Goal: Task Accomplishment & Management: Manage account settings

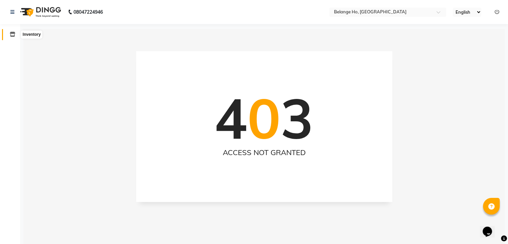
click at [10, 34] on icon at bounding box center [13, 34] width 6 height 5
select select
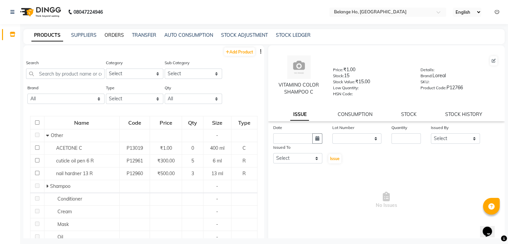
click at [116, 34] on link "ORDERS" at bounding box center [114, 35] width 19 height 6
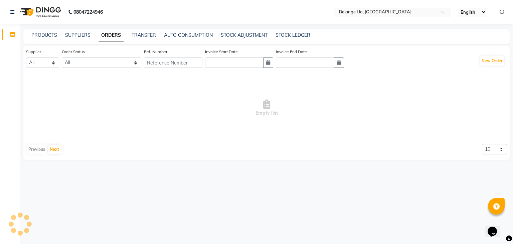
click at [116, 34] on link "ORDERS" at bounding box center [111, 35] width 25 height 12
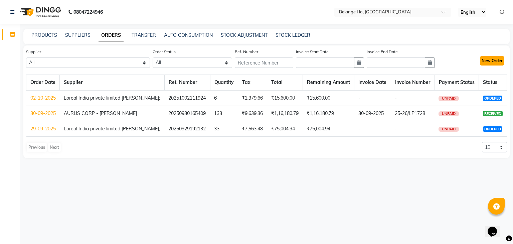
click at [487, 58] on button "New Order" at bounding box center [492, 60] width 24 height 9
select select "true"
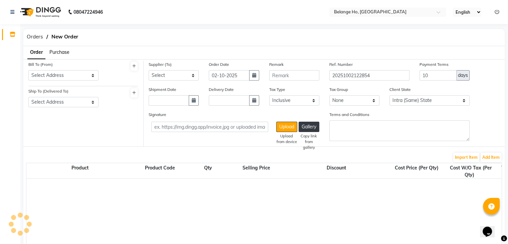
select select "4441"
click at [61, 74] on select "Select Address [STREET_ADDRESS] SUPREMUS" at bounding box center [63, 75] width 70 height 10
click at [134, 124] on div "Bill To (From) Select Address 210B WING, LODHA SUPREMUS Ship To (Delivered To) …" at bounding box center [83, 104] width 120 height 86
click at [15, 36] on icon at bounding box center [13, 34] width 6 height 5
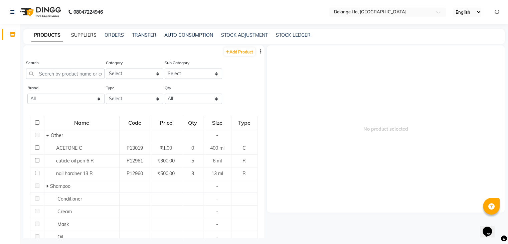
click at [84, 36] on link "SUPPLIERS" at bounding box center [83, 35] width 25 height 6
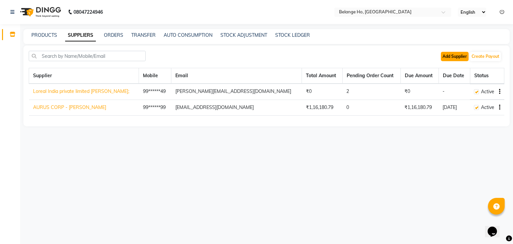
click at [460, 57] on button "Add Supplier" at bounding box center [455, 56] width 28 height 9
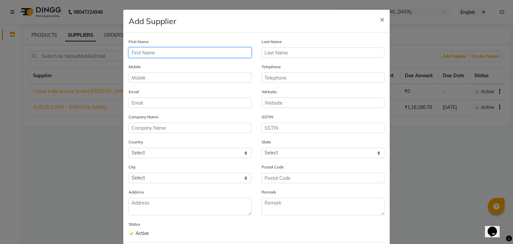
click at [207, 52] on input "text" at bounding box center [190, 52] width 123 height 10
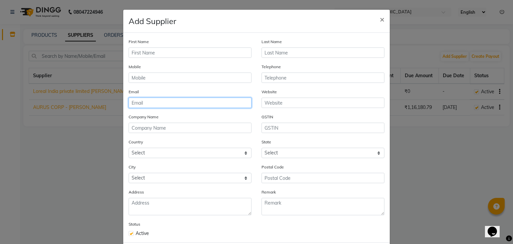
click at [175, 102] on input "email" at bounding box center [190, 103] width 123 height 10
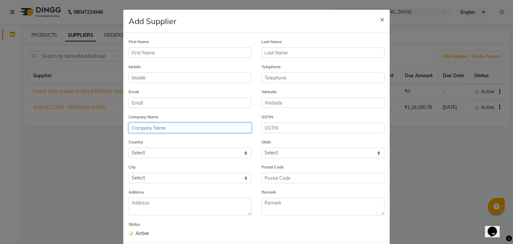
click at [162, 131] on input "text" at bounding box center [190, 128] width 123 height 10
type input "b"
type input "BEAUTY GARAGE"
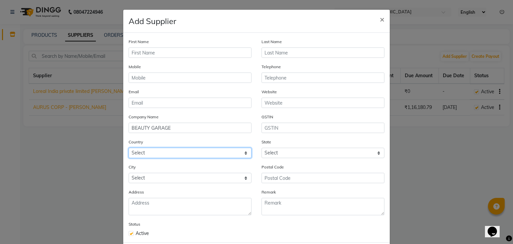
click at [205, 158] on select "Select [GEOGRAPHIC_DATA] [GEOGRAPHIC_DATA] [GEOGRAPHIC_DATA] [US_STATE] [GEOGRA…" at bounding box center [190, 153] width 123 height 10
select select "1"
click at [129, 149] on select "Select [GEOGRAPHIC_DATA] [GEOGRAPHIC_DATA] [GEOGRAPHIC_DATA] [US_STATE] [GEOGRA…" at bounding box center [190, 153] width 123 height 10
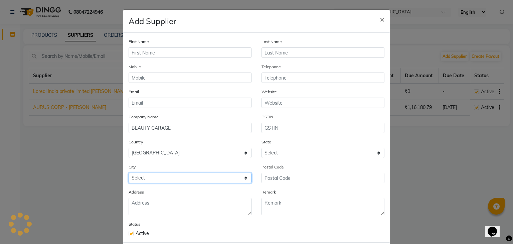
click at [144, 180] on select "Select" at bounding box center [190, 178] width 123 height 10
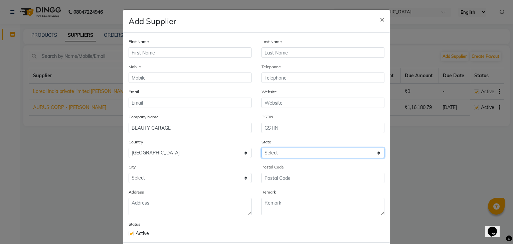
drag, startPoint x: 286, startPoint y: 159, endPoint x: 271, endPoint y: 98, distance: 63.5
click at [271, 98] on div "First Name Last Name Mobile Telephone Email Website Company Name BEAUTY GARAGE …" at bounding box center [256, 138] width 267 height 210
select select "22"
click at [262, 149] on select "Select [GEOGRAPHIC_DATA] [GEOGRAPHIC_DATA] [GEOGRAPHIC_DATA] [GEOGRAPHIC_DATA] …" at bounding box center [323, 153] width 123 height 10
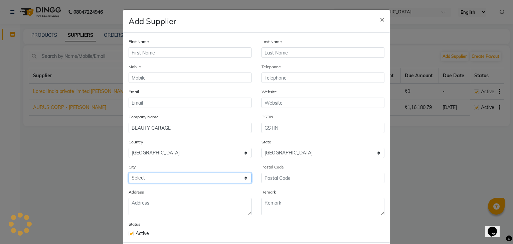
click at [186, 181] on select "Select" at bounding box center [190, 178] width 123 height 10
select select "2707"
click at [129, 175] on select "Select Achalpur Aheri [GEOGRAPHIC_DATA] Cantonment [GEOGRAPHIC_DATA] [GEOGRAPHI…" at bounding box center [190, 178] width 123 height 10
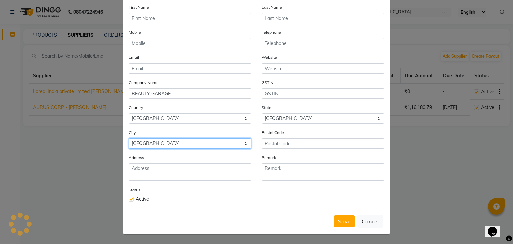
scroll to position [36, 0]
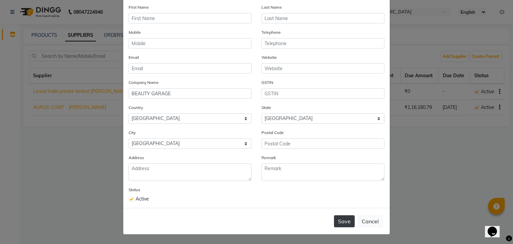
click at [338, 219] on button "Save" at bounding box center [344, 221] width 21 height 12
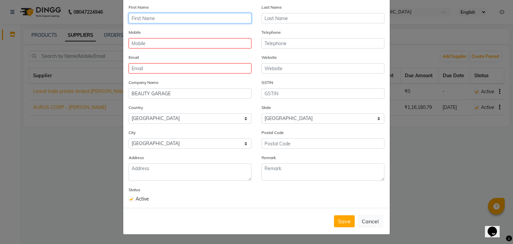
click at [184, 21] on input "text" at bounding box center [190, 18] width 123 height 10
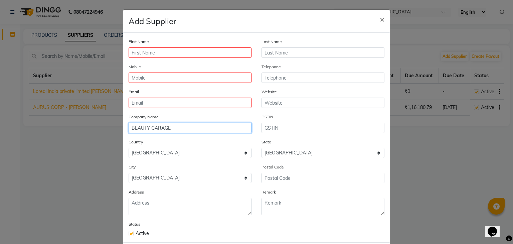
drag, startPoint x: 172, startPoint y: 130, endPoint x: 39, endPoint y: 129, distance: 133.0
click at [39, 129] on ngb-modal-window "Add Supplier × First Name Last Name Mobile Telephone Email Website Company Name…" at bounding box center [256, 122] width 513 height 244
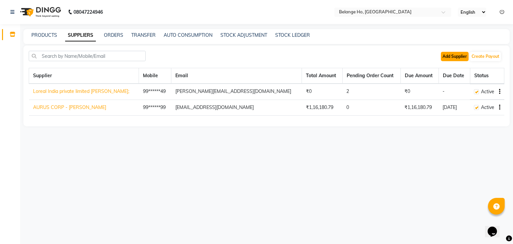
click at [448, 56] on button "Add Supplier" at bounding box center [455, 56] width 28 height 9
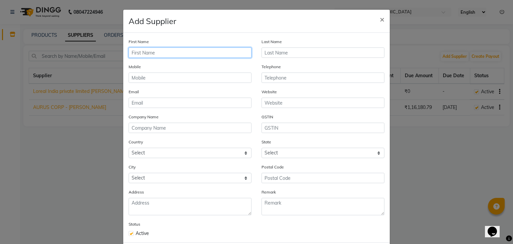
click at [173, 51] on input "text" at bounding box center [190, 52] width 123 height 10
type input "MONCH [GEOGRAPHIC_DATA]"
drag, startPoint x: 174, startPoint y: 53, endPoint x: 60, endPoint y: 85, distance: 118.0
click at [60, 85] on ngb-modal-window "Add Supplier × First Name MONCH [GEOGRAPHIC_DATA] Last Name Mobile Telephone Em…" at bounding box center [256, 122] width 513 height 244
type input "[PERSON_NAME] SIR"
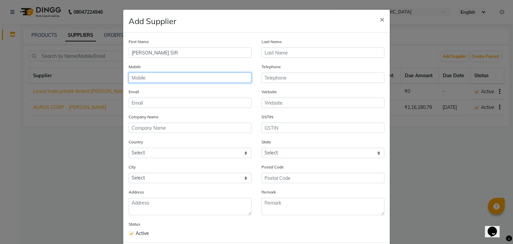
click at [146, 78] on input "text" at bounding box center [190, 78] width 123 height 10
type input "9820767580"
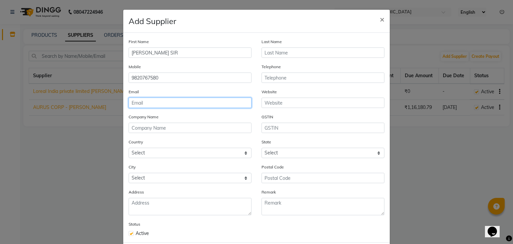
click at [153, 107] on input "email" at bounding box center [190, 103] width 123 height 10
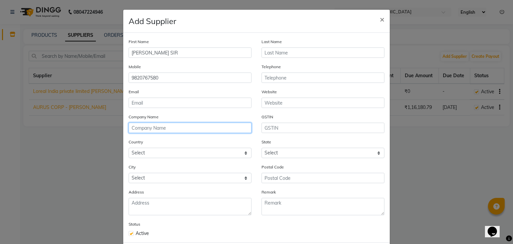
click at [150, 127] on input "text" at bounding box center [190, 128] width 123 height 10
type input "MONCH LOREAL"
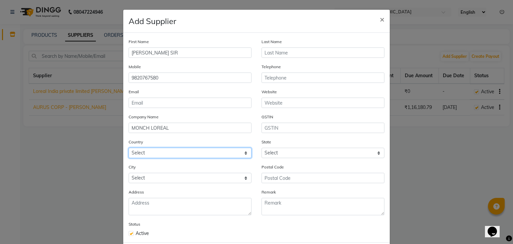
click at [160, 152] on select "Select [GEOGRAPHIC_DATA] [GEOGRAPHIC_DATA] [GEOGRAPHIC_DATA] [US_STATE] [GEOGRA…" at bounding box center [190, 153] width 123 height 10
select select "1"
click at [129, 149] on select "Select [GEOGRAPHIC_DATA] [GEOGRAPHIC_DATA] [GEOGRAPHIC_DATA] [US_STATE] [GEOGRA…" at bounding box center [190, 153] width 123 height 10
click at [184, 156] on select "Select [GEOGRAPHIC_DATA] [GEOGRAPHIC_DATA] [GEOGRAPHIC_DATA] [US_STATE] [GEOGRA…" at bounding box center [190, 153] width 123 height 10
click at [129, 149] on select "Select [GEOGRAPHIC_DATA] [GEOGRAPHIC_DATA] [GEOGRAPHIC_DATA] [US_STATE] [GEOGRA…" at bounding box center [190, 153] width 123 height 10
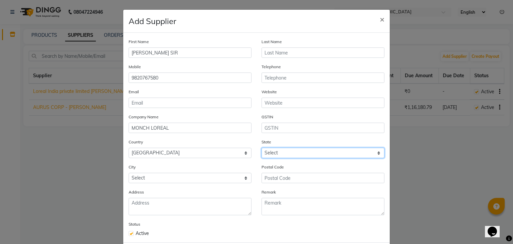
click at [279, 153] on select "Select [GEOGRAPHIC_DATA] [GEOGRAPHIC_DATA] [GEOGRAPHIC_DATA] [GEOGRAPHIC_DATA] …" at bounding box center [323, 153] width 123 height 10
select select "22"
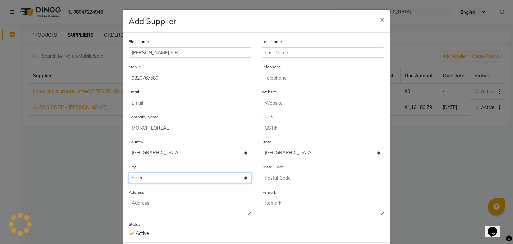
click at [172, 177] on select "Select Achalpur Aheri [GEOGRAPHIC_DATA] Cantonment [GEOGRAPHIC_DATA] [GEOGRAPHI…" at bounding box center [190, 178] width 123 height 10
select select "2707"
click at [129, 175] on select "Select Achalpur Aheri [GEOGRAPHIC_DATA] Cantonment [GEOGRAPHIC_DATA] [GEOGRAPHI…" at bounding box center [190, 178] width 123 height 10
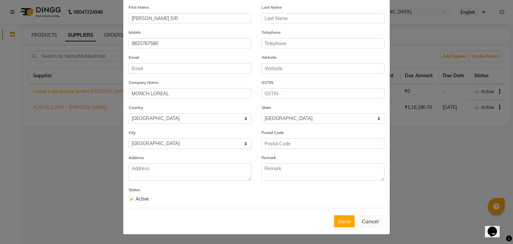
click at [317, 203] on div "First Name [PERSON_NAME] SIR Last Name Mobile [PHONE_NUMBER] Telephone Email We…" at bounding box center [256, 103] width 267 height 210
click at [340, 223] on button "Save" at bounding box center [344, 221] width 21 height 12
click at [200, 67] on input "email" at bounding box center [190, 68] width 123 height 10
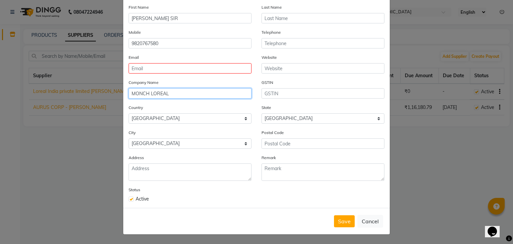
drag, startPoint x: 174, startPoint y: 95, endPoint x: 148, endPoint y: 94, distance: 26.1
click at [148, 94] on input "MONCH LOREAL" at bounding box center [190, 93] width 123 height 10
type input "MONCH INDIA LOREAL"
click at [215, 197] on div "Active" at bounding box center [190, 198] width 123 height 7
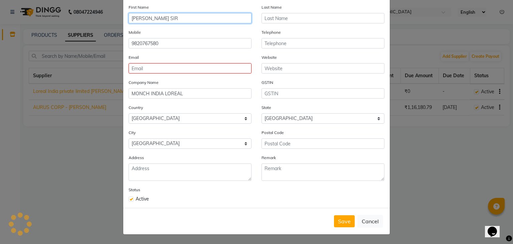
drag, startPoint x: 158, startPoint y: 14, endPoint x: 95, endPoint y: 8, distance: 63.4
click at [95, 8] on ngb-modal-window "Add Supplier × First Name [PERSON_NAME] SIR Last Name Mobile [PHONE_NUMBER] Tel…" at bounding box center [256, 122] width 513 height 244
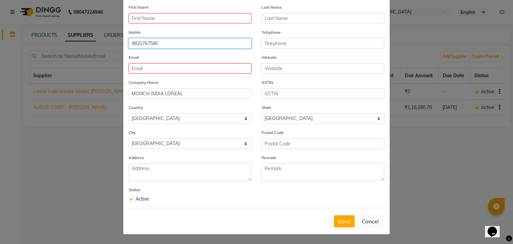
drag, startPoint x: 156, startPoint y: 41, endPoint x: 0, endPoint y: 59, distance: 157.4
click at [0, 59] on ngb-modal-window "Add Supplier × First Name Last Name Mobile [PHONE_NUMBER] Telephone Email Websi…" at bounding box center [256, 122] width 513 height 244
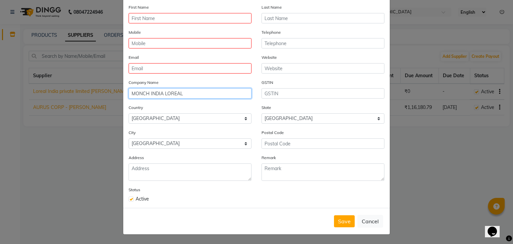
drag, startPoint x: 185, startPoint y: 90, endPoint x: 11, endPoint y: 107, distance: 174.3
click at [11, 107] on ngb-modal-window "Add Supplier × First Name Last Name Mobile Telephone Email Website Company Name…" at bounding box center [256, 122] width 513 height 244
type input "J V ENTERPRISE"
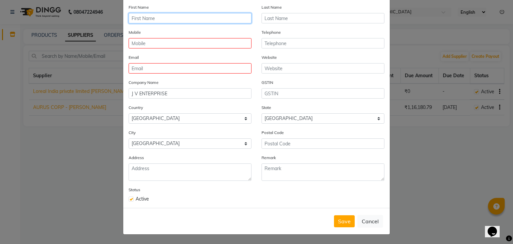
click at [145, 19] on input "text" at bounding box center [190, 18] width 123 height 10
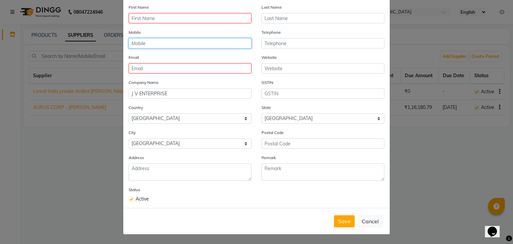
click at [157, 43] on input "text" at bounding box center [190, 43] width 123 height 10
type input "9819713543"
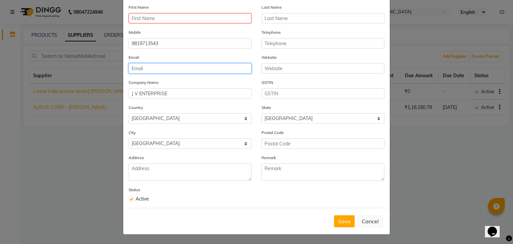
click at [156, 68] on input "email" at bounding box center [190, 68] width 123 height 10
type input "[EMAIL_ADDRESS][DOMAIN_NAME]"
click at [169, 131] on div "City Select Achalpur [GEOGRAPHIC_DATA] [GEOGRAPHIC_DATA] [GEOGRAPHIC_DATA] [GEO…" at bounding box center [190, 139] width 123 height 20
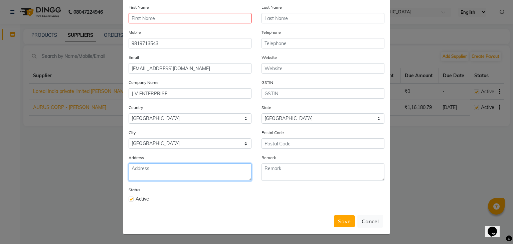
click at [173, 170] on textarea at bounding box center [190, 171] width 123 height 17
type textarea "d"
click at [137, 177] on textarea "D-1 PLOT NO 21 GROUND FLOOR [PERSON_NAME] DIAGAMBER SOCIETY" at bounding box center [190, 171] width 123 height 17
click at [200, 178] on textarea "D-1 PLOT NO 21 GROUND FLOOR SHREE [PERSON_NAME] SOCIETY" at bounding box center [190, 171] width 123 height 17
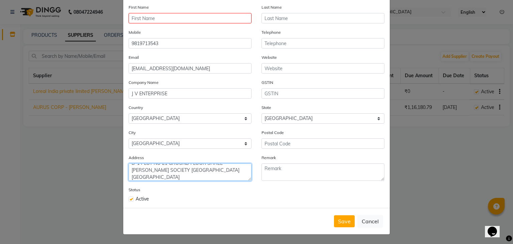
type textarea "D-1 PLOT NO 21 GROUND FLOOR SHREE [PERSON_NAME] SOCIETY [GEOGRAPHIC_DATA] [GEOG…"
click at [293, 201] on div "Status Active" at bounding box center [257, 194] width 266 height 16
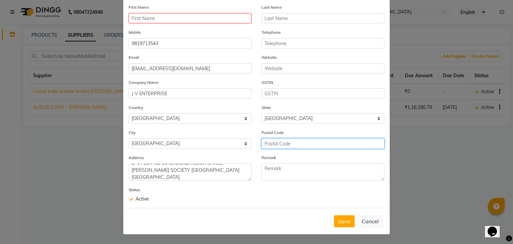
click at [279, 145] on input "text" at bounding box center [323, 143] width 123 height 10
type input "400027"
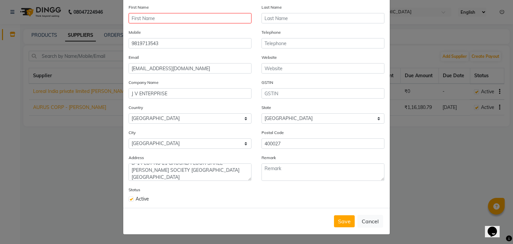
click at [278, 197] on div "Status Active" at bounding box center [257, 194] width 266 height 16
click at [192, 16] on input "text" at bounding box center [190, 18] width 123 height 10
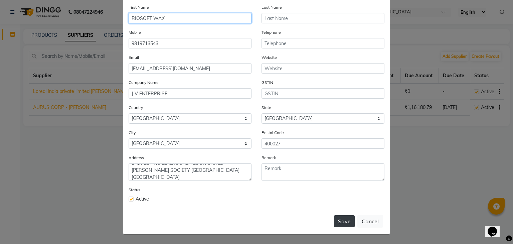
type input "BIOSOFT WAX"
click at [338, 224] on button "Save" at bounding box center [344, 221] width 21 height 12
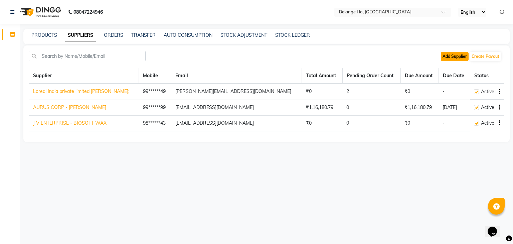
click at [451, 56] on button "Add Supplier" at bounding box center [455, 56] width 28 height 9
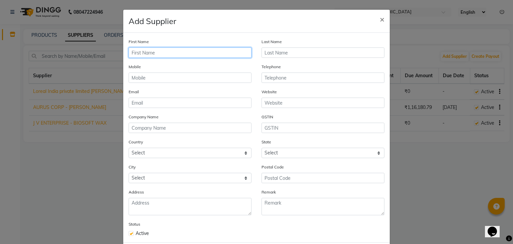
click at [187, 52] on input "text" at bounding box center [190, 52] width 123 height 10
type input "JUNAID"
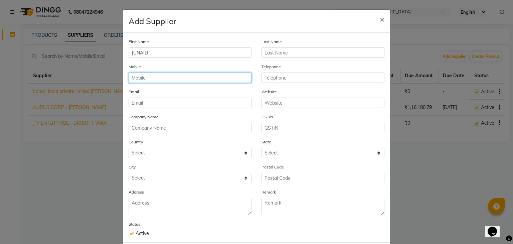
click at [154, 81] on input "text" at bounding box center [190, 78] width 123 height 10
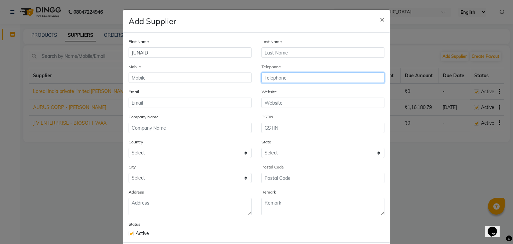
click at [298, 79] on input "text" at bounding box center [323, 78] width 123 height 10
type input "8766805113"
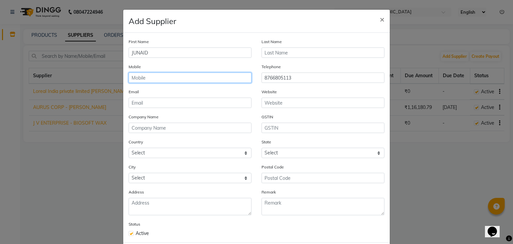
click at [241, 77] on input "text" at bounding box center [190, 78] width 123 height 10
type input "8657073270"
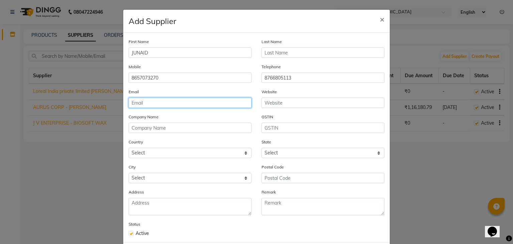
click at [209, 105] on input "email" at bounding box center [190, 103] width 123 height 10
type input "[EMAIL_ADDRESS][DOMAIN_NAME]"
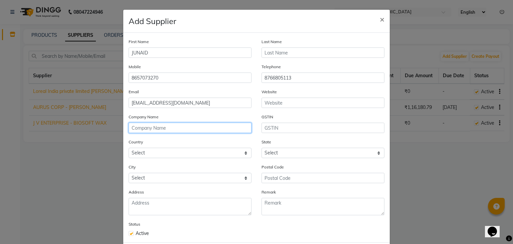
click at [199, 127] on input "text" at bounding box center [190, 128] width 123 height 10
type input "D V ENTERPRISES"
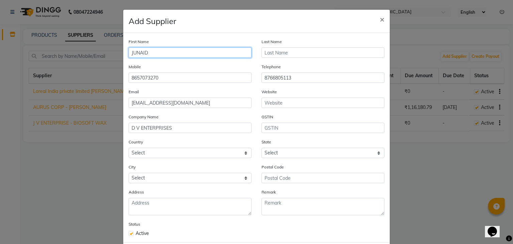
drag, startPoint x: 177, startPoint y: 48, endPoint x: 86, endPoint y: 57, distance: 91.3
click at [86, 57] on ngb-modal-window "Add Supplier × First Name [PERSON_NAME] Last Name Mobile [PHONE_NUMBER] Telepho…" at bounding box center [256, 122] width 513 height 244
type input "BEAUTY GARAGE"
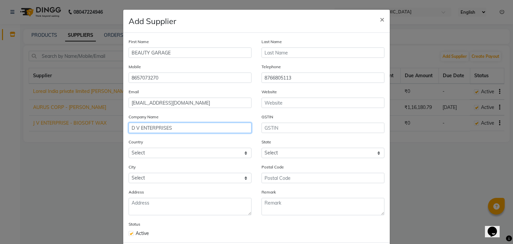
drag, startPoint x: 186, startPoint y: 128, endPoint x: 264, endPoint y: 142, distance: 79.0
click at [264, 142] on div "First Name BEAUTY GARAGE Last Name Mobile [PHONE_NUMBER] Telephone [PHONE_NUMBE…" at bounding box center [256, 138] width 267 height 210
click at [221, 142] on div "Country Select [GEOGRAPHIC_DATA] [GEOGRAPHIC_DATA] [GEOGRAPHIC_DATA] [US_STATE]…" at bounding box center [190, 148] width 123 height 20
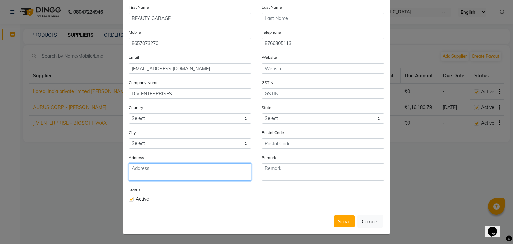
click at [176, 175] on textarea at bounding box center [190, 171] width 123 height 17
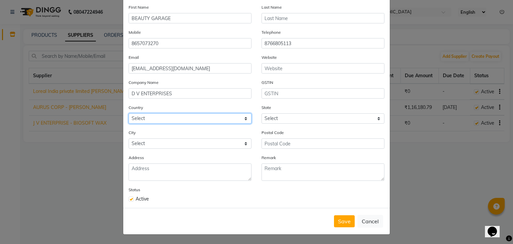
click at [186, 121] on select "Select [GEOGRAPHIC_DATA] [GEOGRAPHIC_DATA] [GEOGRAPHIC_DATA] [US_STATE] [GEOGRA…" at bounding box center [190, 118] width 123 height 10
select select "1"
click at [129, 113] on select "Select [GEOGRAPHIC_DATA] [GEOGRAPHIC_DATA] [GEOGRAPHIC_DATA] [US_STATE] [GEOGRA…" at bounding box center [190, 118] width 123 height 10
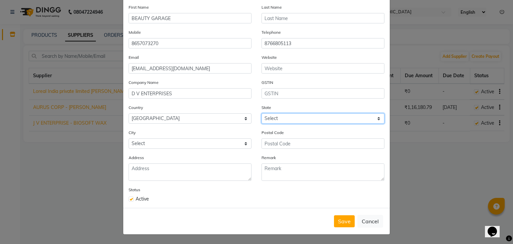
click at [310, 117] on select "Select [GEOGRAPHIC_DATA] [GEOGRAPHIC_DATA] [GEOGRAPHIC_DATA] [GEOGRAPHIC_DATA] …" at bounding box center [323, 118] width 123 height 10
select select "22"
click at [262, 113] on select "Select [GEOGRAPHIC_DATA] [GEOGRAPHIC_DATA] [GEOGRAPHIC_DATA] [GEOGRAPHIC_DATA] …" at bounding box center [323, 118] width 123 height 10
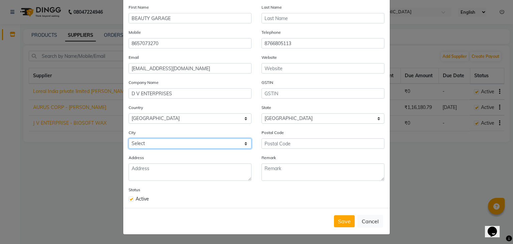
click at [168, 139] on select "Select Achalpur Aheri [GEOGRAPHIC_DATA] Cantonment [GEOGRAPHIC_DATA] [GEOGRAPHI…" at bounding box center [190, 143] width 123 height 10
select select "2707"
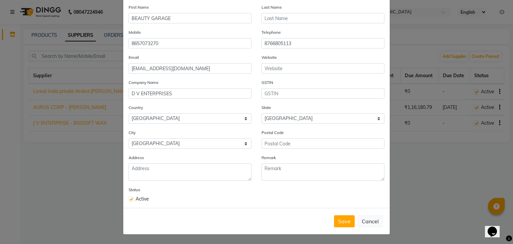
click at [266, 184] on div "Remark" at bounding box center [323, 170] width 133 height 32
click at [202, 172] on textarea at bounding box center [190, 171] width 123 height 17
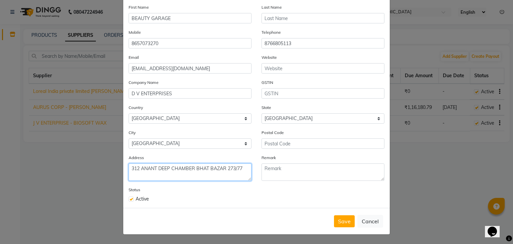
drag, startPoint x: 223, startPoint y: 168, endPoint x: 192, endPoint y: 169, distance: 30.8
click at [192, 169] on textarea "312 ANANT DEEP CHAMBER BHAT BAZAR 273/77" at bounding box center [190, 171] width 123 height 17
click at [219, 166] on textarea "312 ANANT DEEP CHAMBER 273/77" at bounding box center [190, 171] width 123 height 17
type textarea "312 ANANT DEEP CHAMBER [STREET_ADDRESS][PERSON_NAME][DEMOGRAPHIC_DATA]"
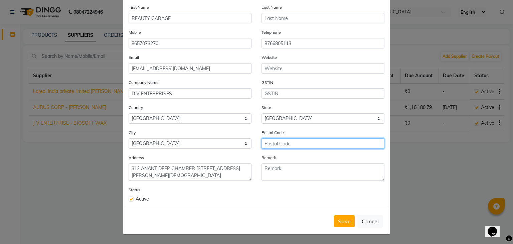
click at [284, 142] on input "text" at bounding box center [323, 143] width 123 height 10
type input "400009"
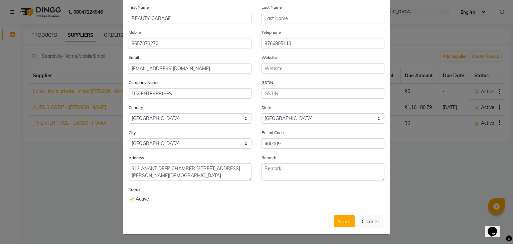
click at [282, 201] on div "Status Active" at bounding box center [257, 194] width 266 height 16
click at [341, 222] on button "Save" at bounding box center [344, 221] width 21 height 12
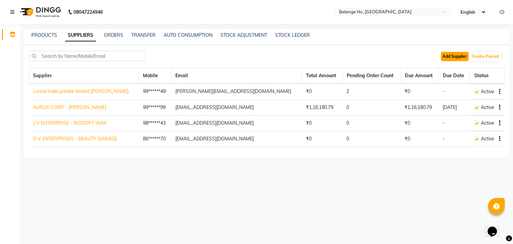
click at [462, 58] on button "Add Supplier" at bounding box center [455, 56] width 28 height 9
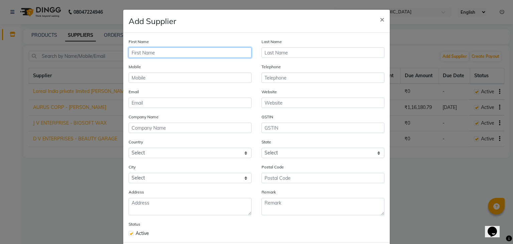
click at [212, 56] on input "text" at bounding box center [190, 52] width 123 height 10
type input "[PERSON_NAME]"
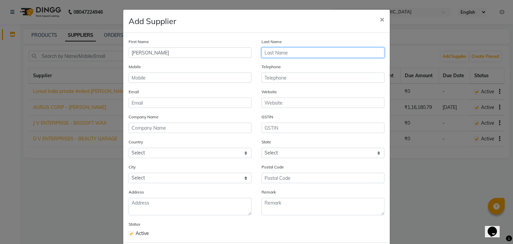
click at [277, 52] on input "text" at bounding box center [323, 52] width 123 height 10
type input "LOREAL"
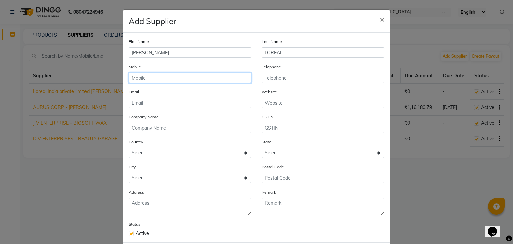
click at [233, 79] on input "text" at bounding box center [190, 78] width 123 height 10
type input "9820767580"
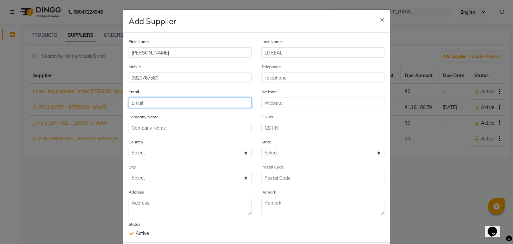
click at [179, 107] on input "email" at bounding box center [190, 103] width 123 height 10
type input "[EMAIL_ADDRESS][DOMAIN_NAME]"
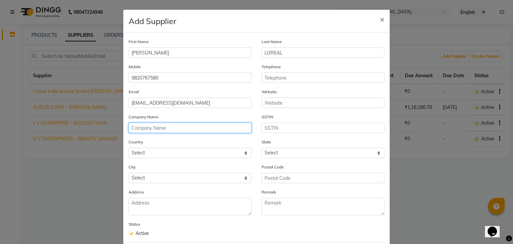
click at [175, 130] on input "text" at bounding box center [190, 128] width 123 height 10
type input "m"
type input "MONCH [GEOGRAPHIC_DATA]"
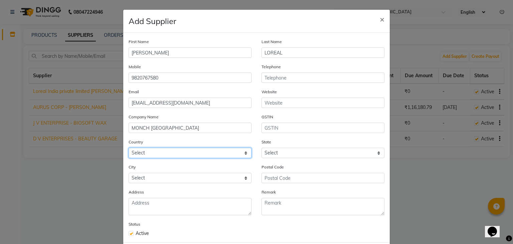
click at [188, 155] on select "Select [GEOGRAPHIC_DATA] [GEOGRAPHIC_DATA] [GEOGRAPHIC_DATA] [US_STATE] [GEOGRA…" at bounding box center [190, 153] width 123 height 10
select select "1"
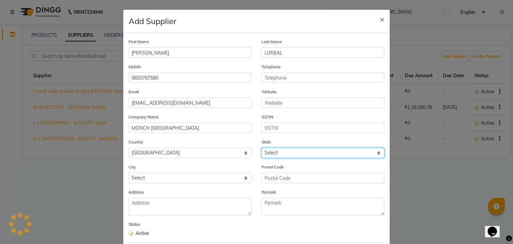
click at [273, 152] on select "Select" at bounding box center [323, 153] width 123 height 10
select select "22"
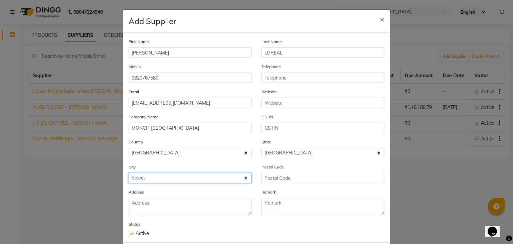
click at [180, 180] on select "Select" at bounding box center [190, 178] width 123 height 10
select select "2707"
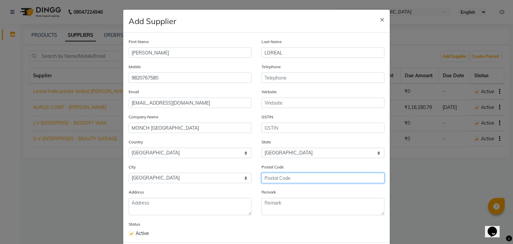
click at [287, 181] on input "text" at bounding box center [323, 178] width 123 height 10
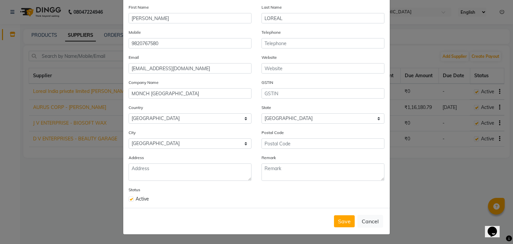
click at [355, 181] on div "Remark" at bounding box center [323, 170] width 133 height 32
click at [340, 221] on button "Save" at bounding box center [344, 221] width 21 height 12
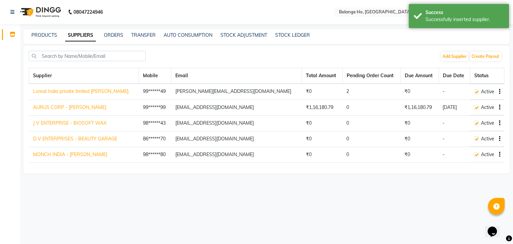
click at [229, 157] on td "[EMAIL_ADDRESS][DOMAIN_NAME]" at bounding box center [236, 155] width 131 height 16
click at [53, 151] on link "MONCH INDIA - [PERSON_NAME]" at bounding box center [70, 154] width 74 height 6
select select "6056"
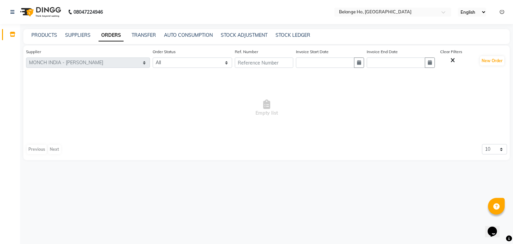
click at [226, 90] on span "Empty list" at bounding box center [266, 108] width 481 height 67
click at [99, 35] on link "ORDERS" at bounding box center [111, 35] width 25 height 12
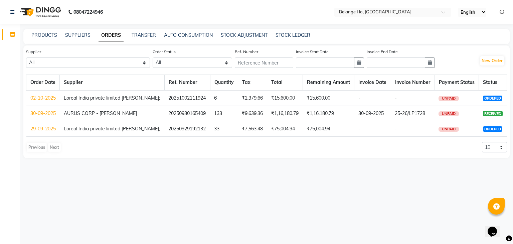
click at [107, 39] on link "ORDERS" at bounding box center [111, 35] width 25 height 12
click at [51, 38] on link "PRODUCTS" at bounding box center [44, 35] width 26 height 6
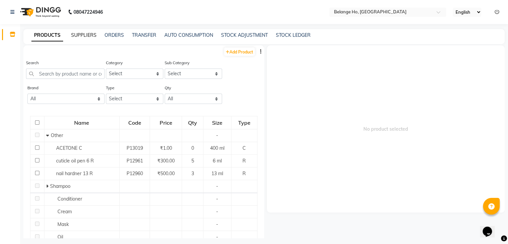
click at [83, 36] on link "SUPPLIERS" at bounding box center [83, 35] width 25 height 6
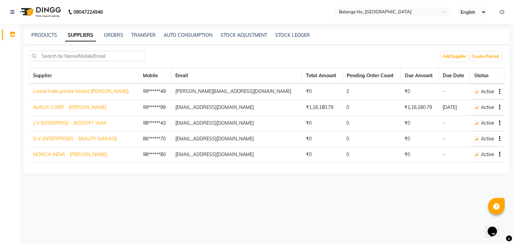
click at [499, 154] on icon "button" at bounding box center [499, 154] width 1 height 0
click at [478, 142] on div "Edit" at bounding box center [473, 141] width 33 height 8
select select "1"
select select "22"
select select "2707"
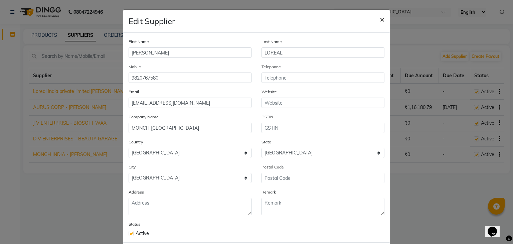
click at [381, 14] on span "×" at bounding box center [382, 19] width 5 height 10
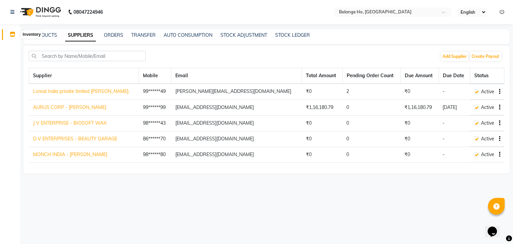
click at [13, 36] on icon at bounding box center [13, 34] width 6 height 5
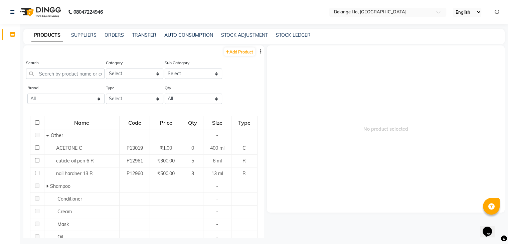
click at [72, 32] on div "SUPPLIERS" at bounding box center [83, 35] width 25 height 7
click at [83, 38] on link "SUPPLIERS" at bounding box center [83, 35] width 25 height 6
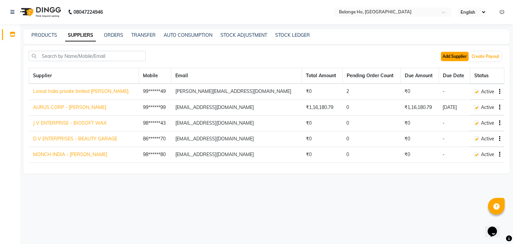
click at [449, 53] on button "Add Supplier" at bounding box center [455, 56] width 28 height 9
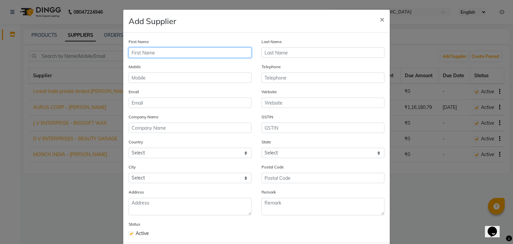
click at [242, 54] on input "text" at bounding box center [190, 52] width 123 height 10
type input "[DATE]"
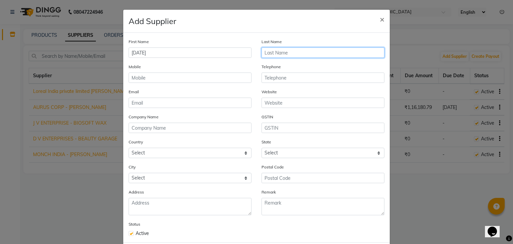
click at [287, 54] on input "text" at bounding box center [323, 52] width 123 height 10
type input "KANPEKI"
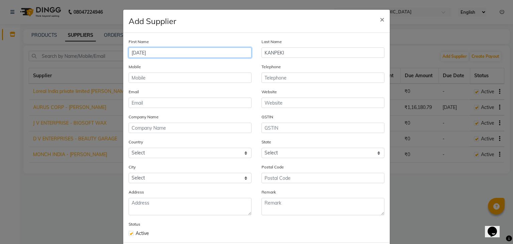
click at [228, 49] on input "[DATE]" at bounding box center [190, 52] width 123 height 10
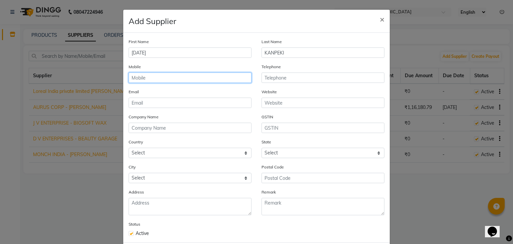
click at [201, 79] on input "text" at bounding box center [190, 78] width 123 height 10
type input "9892954163"
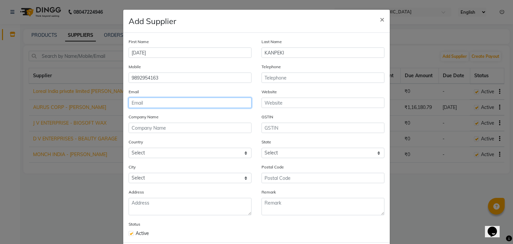
click at [183, 101] on input "email" at bounding box center [190, 103] width 123 height 10
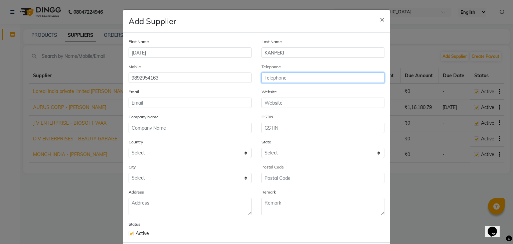
click at [270, 77] on input "text" at bounding box center [323, 78] width 123 height 10
type input "9222050396"
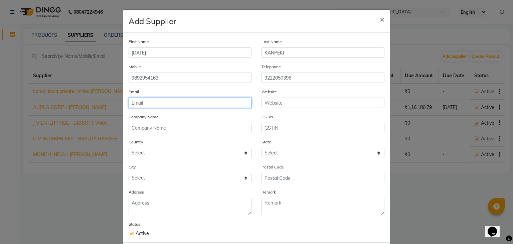
click at [182, 103] on input "email" at bounding box center [190, 103] width 123 height 10
click at [286, 124] on div "GSTIN" at bounding box center [323, 123] width 123 height 20
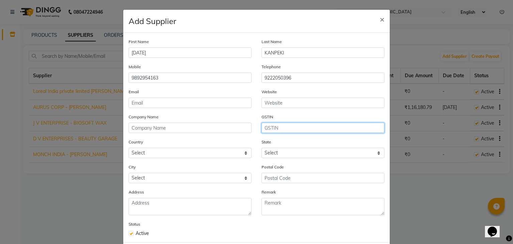
click at [284, 129] on input "text" at bounding box center [323, 128] width 123 height 10
type input "27BNOPS1907C1ZX"
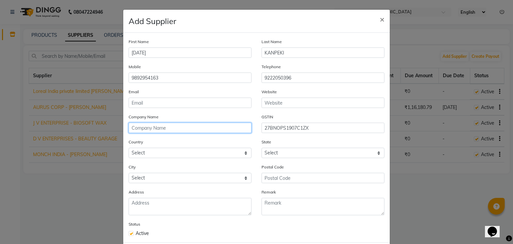
click at [177, 129] on input "text" at bounding box center [190, 128] width 123 height 10
type input "PARAS DISTRIBUTORS"
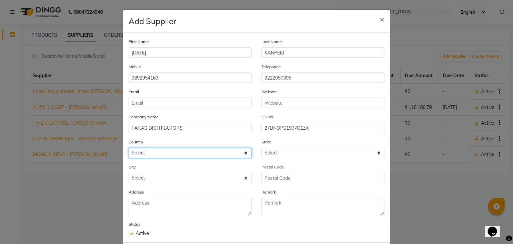
click at [166, 153] on select "Select [GEOGRAPHIC_DATA] [GEOGRAPHIC_DATA] [GEOGRAPHIC_DATA] [US_STATE] [GEOGRA…" at bounding box center [190, 153] width 123 height 10
select select "1"
click at [129, 149] on select "Select [GEOGRAPHIC_DATA] [GEOGRAPHIC_DATA] [GEOGRAPHIC_DATA] [US_STATE] [GEOGRA…" at bounding box center [190, 153] width 123 height 10
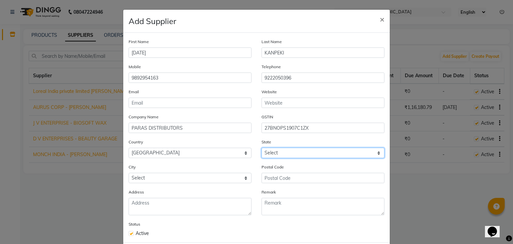
click at [287, 155] on select "Select [GEOGRAPHIC_DATA] [GEOGRAPHIC_DATA] [GEOGRAPHIC_DATA] [GEOGRAPHIC_DATA] …" at bounding box center [323, 153] width 123 height 10
select select "22"
click at [262, 149] on select "Select [GEOGRAPHIC_DATA] [GEOGRAPHIC_DATA] [GEOGRAPHIC_DATA] [GEOGRAPHIC_DATA] …" at bounding box center [323, 153] width 123 height 10
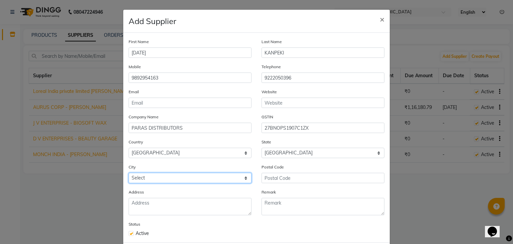
click at [201, 182] on select "Select Achalpur Aheri [GEOGRAPHIC_DATA] Cantonment [GEOGRAPHIC_DATA] [GEOGRAPHI…" at bounding box center [190, 178] width 123 height 10
select select "2707"
click at [129, 175] on select "Select Achalpur Aheri [GEOGRAPHIC_DATA] Cantonment [GEOGRAPHIC_DATA] [GEOGRAPHI…" at bounding box center [190, 178] width 123 height 10
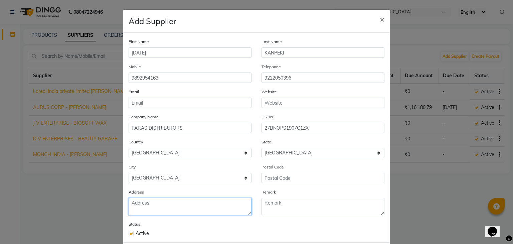
click at [203, 210] on textarea at bounding box center [190, 206] width 123 height 17
type textarea "8 [PERSON_NAME] BUILDING R.H.B. [GEOGRAPHIC_DATA]-[GEOGRAPHIC_DATA]-400080"
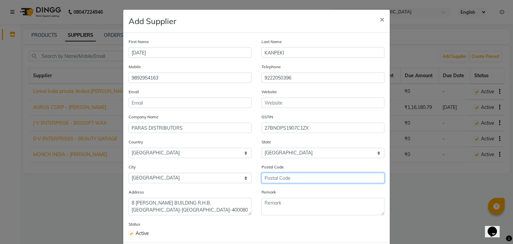
click at [284, 179] on input "text" at bounding box center [323, 178] width 123 height 10
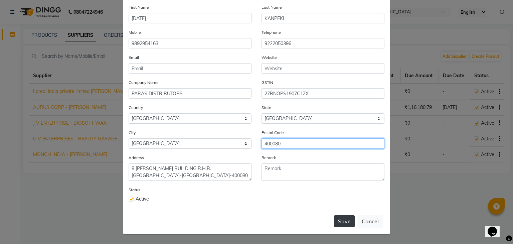
type input "400080"
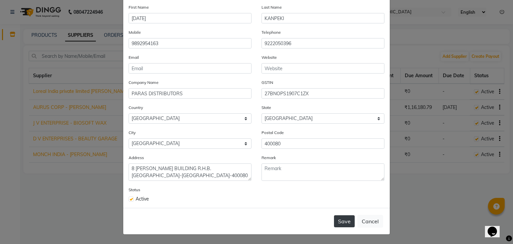
click at [348, 222] on button "Save" at bounding box center [344, 221] width 21 height 12
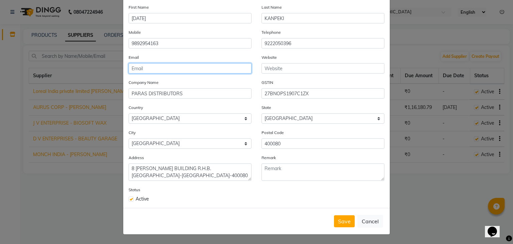
click at [219, 63] on input "email" at bounding box center [190, 68] width 123 height 10
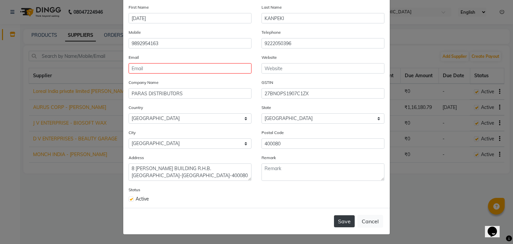
click at [352, 226] on button "Save" at bounding box center [344, 221] width 21 height 12
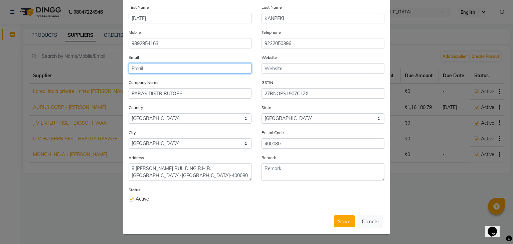
click at [227, 67] on input "email" at bounding box center [190, 68] width 123 height 10
click at [172, 65] on input "email" at bounding box center [190, 68] width 123 height 10
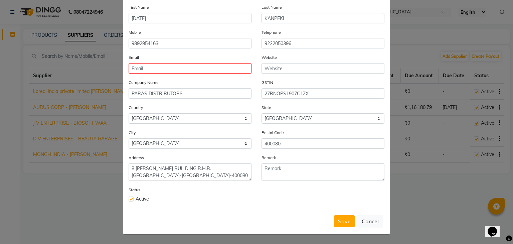
click at [63, 222] on ngb-modal-window "Add Supplier × First Name [PERSON_NAME] Last Name KANPEKI Mobile [PHONE_NUMBER]…" at bounding box center [256, 122] width 513 height 244
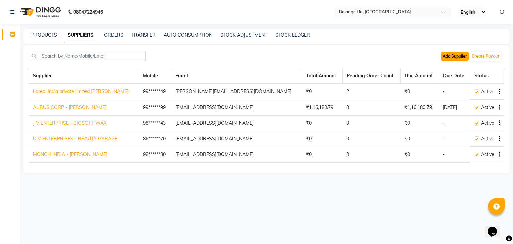
click at [449, 52] on button "Add Supplier" at bounding box center [455, 56] width 28 height 9
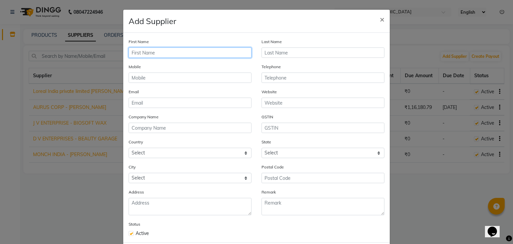
click at [161, 54] on input "text" at bounding box center [190, 52] width 123 height 10
type input "[DATE]"
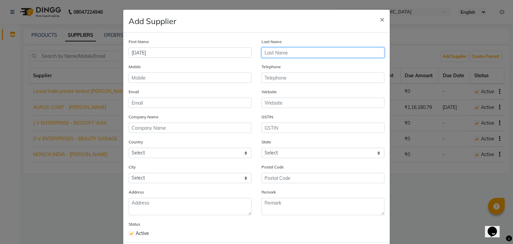
click at [284, 49] on input "text" at bounding box center [323, 52] width 123 height 10
type input "KANPEKI"
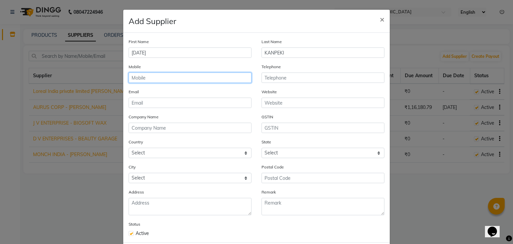
click at [230, 82] on input "text" at bounding box center [190, 78] width 123 height 10
type input "9892954163"
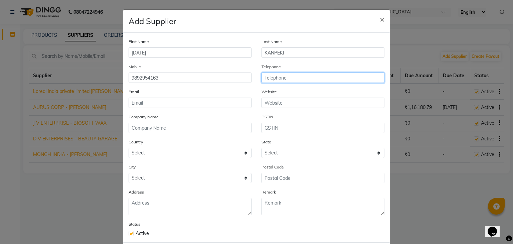
click at [278, 77] on input "text" at bounding box center [323, 78] width 123 height 10
type input "9222050396"
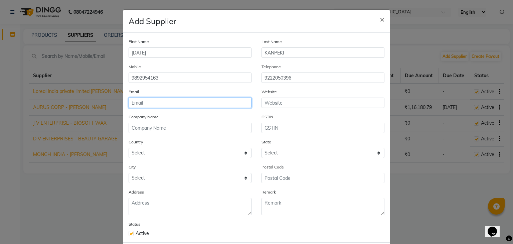
click at [180, 101] on input "email" at bounding box center [190, 103] width 123 height 10
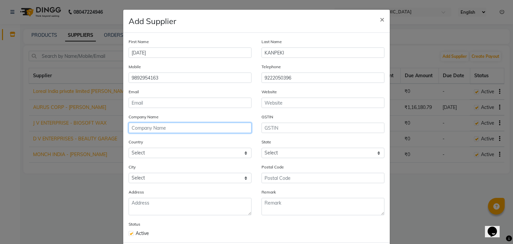
click at [132, 125] on input "text" at bounding box center [190, 128] width 123 height 10
type input "PARAS DISTRIBUTORS"
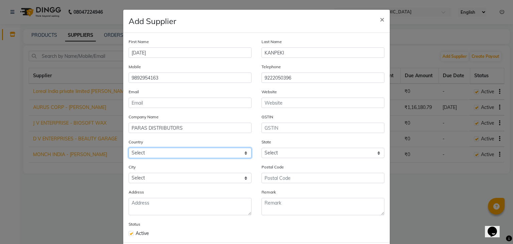
click at [166, 155] on select "Select [GEOGRAPHIC_DATA] [GEOGRAPHIC_DATA] [GEOGRAPHIC_DATA] [US_STATE] [GEOGRA…" at bounding box center [190, 153] width 123 height 10
select select "1"
click at [129, 149] on select "Select [GEOGRAPHIC_DATA] [GEOGRAPHIC_DATA] [GEOGRAPHIC_DATA] [US_STATE] [GEOGRA…" at bounding box center [190, 153] width 123 height 10
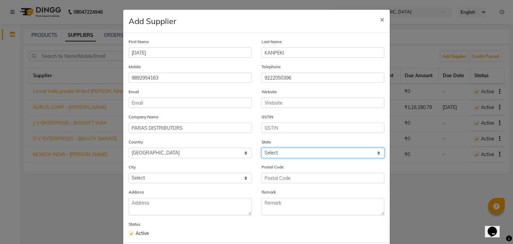
click at [300, 155] on select "Select [GEOGRAPHIC_DATA] [GEOGRAPHIC_DATA] [GEOGRAPHIC_DATA] [GEOGRAPHIC_DATA] …" at bounding box center [323, 153] width 123 height 10
click at [293, 150] on select "Select [GEOGRAPHIC_DATA] [GEOGRAPHIC_DATA] [GEOGRAPHIC_DATA] [GEOGRAPHIC_DATA] …" at bounding box center [323, 153] width 123 height 10
select select "22"
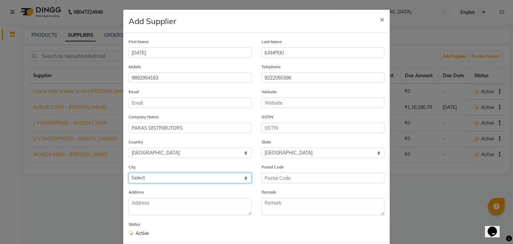
click at [196, 177] on select "Select Agar [GEOGRAPHIC_DATA] [GEOGRAPHIC_DATA] [GEOGRAPHIC_DATA] [GEOGRAPHIC_D…" at bounding box center [190, 178] width 123 height 10
click at [203, 197] on div "Address" at bounding box center [190, 201] width 123 height 27
click at [196, 180] on select "Select Agar [GEOGRAPHIC_DATA] [GEOGRAPHIC_DATA] [GEOGRAPHIC_DATA] [GEOGRAPHIC_D…" at bounding box center [190, 178] width 123 height 10
select select "2331"
click at [270, 27] on div "Add Supplier ×" at bounding box center [256, 21] width 267 height 23
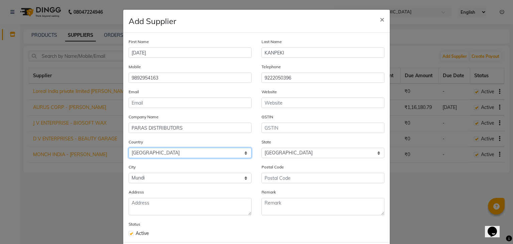
click at [150, 153] on select "Select [GEOGRAPHIC_DATA] [GEOGRAPHIC_DATA] [GEOGRAPHIC_DATA] [US_STATE] [GEOGRA…" at bounding box center [190, 153] width 123 height 10
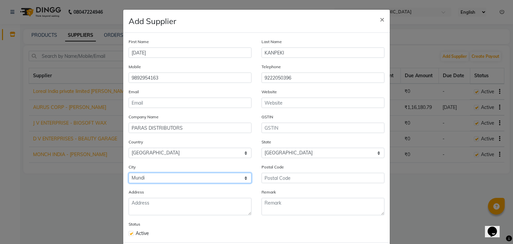
click at [157, 180] on select "Select Agar [GEOGRAPHIC_DATA] [GEOGRAPHIC_DATA] [GEOGRAPHIC_DATA] [GEOGRAPHIC_D…" at bounding box center [190, 178] width 123 height 10
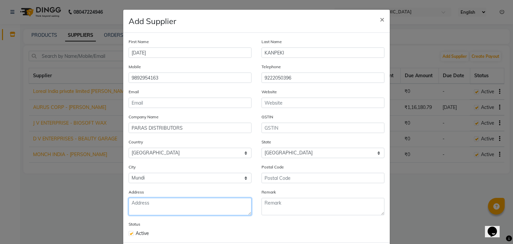
click at [164, 202] on textarea at bounding box center [190, 206] width 123 height 17
type textarea "8 [PERSON_NAME] BUILDING R.H.B. [GEOGRAPHIC_DATA]-[GEOGRAPHIC_DATA]-400080"
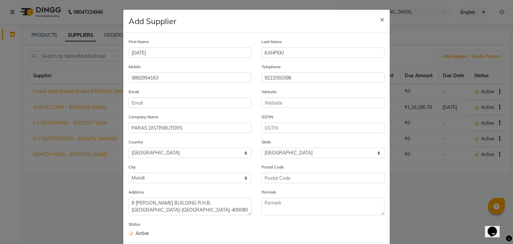
click at [186, 227] on div "Status Active" at bounding box center [190, 229] width 133 height 16
click at [278, 183] on input "text" at bounding box center [323, 178] width 123 height 10
type input "400080"
click at [200, 186] on div "City Select [GEOGRAPHIC_DATA] [GEOGRAPHIC_DATA] [GEOGRAPHIC_DATA] [GEOGRAPHIC_D…" at bounding box center [190, 175] width 133 height 25
click at [201, 182] on select "Select Agar [GEOGRAPHIC_DATA] [GEOGRAPHIC_DATA] [GEOGRAPHIC_DATA] [GEOGRAPHIC_D…" at bounding box center [190, 178] width 123 height 10
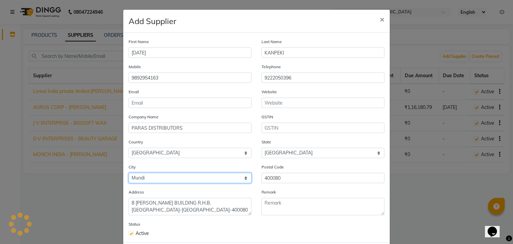
select select "2332"
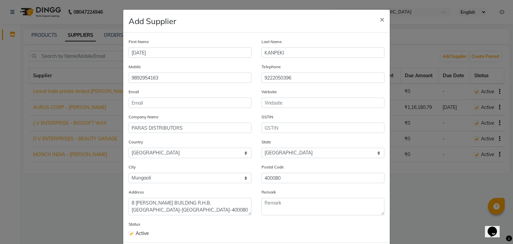
click at [332, 224] on div "Status Active" at bounding box center [257, 229] width 266 height 16
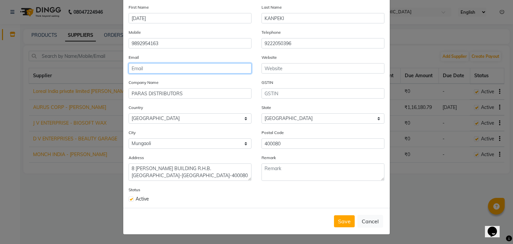
click at [207, 68] on input "email" at bounding box center [190, 68] width 123 height 10
type input "K"
click at [175, 67] on input "[EMAIL_ADDRESS][DOMAIN_NAME]" at bounding box center [190, 68] width 123 height 10
type input "[EMAIL_ADDRESS][DOMAIN_NAME]"
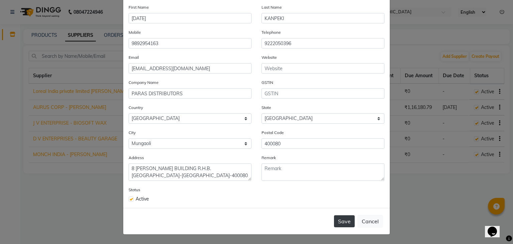
click at [346, 221] on button "Save" at bounding box center [344, 221] width 21 height 12
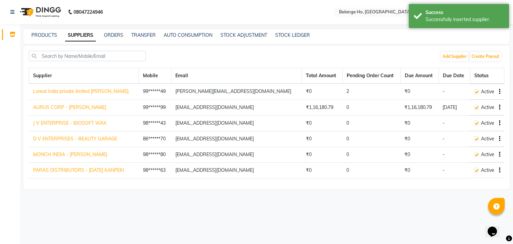
click at [500, 92] on icon "button" at bounding box center [499, 92] width 1 height 0
click at [472, 80] on div "Edit" at bounding box center [473, 79] width 33 height 8
select select "1"
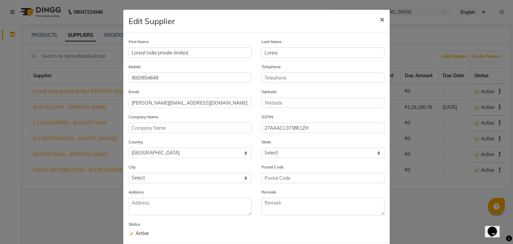
click at [381, 22] on span "×" at bounding box center [382, 19] width 5 height 10
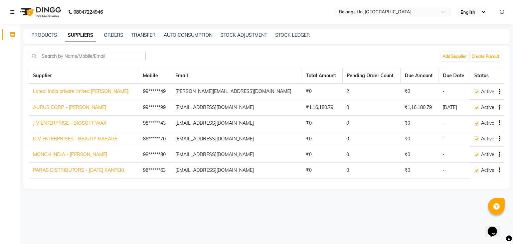
click at [500, 169] on td "Active" at bounding box center [487, 170] width 34 height 16
click at [498, 170] on button "button" at bounding box center [499, 170] width 4 height 7
click at [467, 157] on div "Edit" at bounding box center [473, 157] width 33 height 8
select select "1"
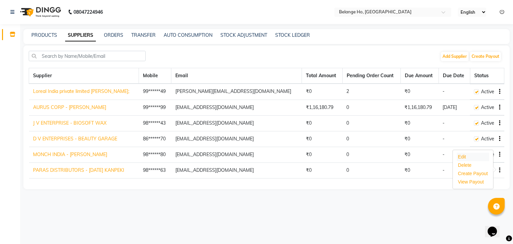
select select "22"
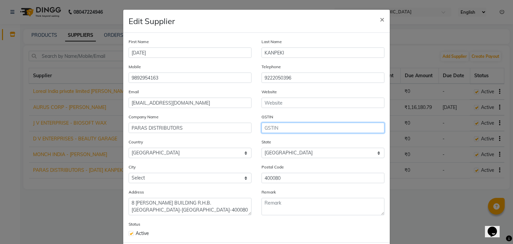
click at [293, 130] on input "text" at bounding box center [323, 128] width 123 height 10
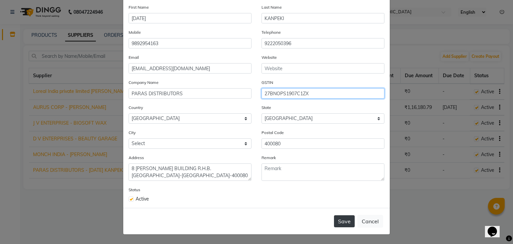
type input "27BNOPS1907C1ZX"
click at [350, 224] on button "Save" at bounding box center [344, 221] width 21 height 12
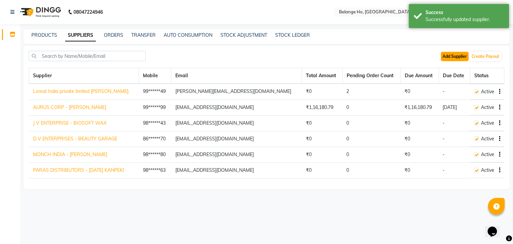
click at [455, 55] on button "Add Supplier" at bounding box center [455, 56] width 28 height 9
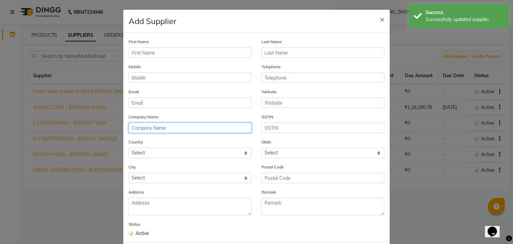
click at [143, 131] on input "text" at bounding box center [190, 128] width 123 height 10
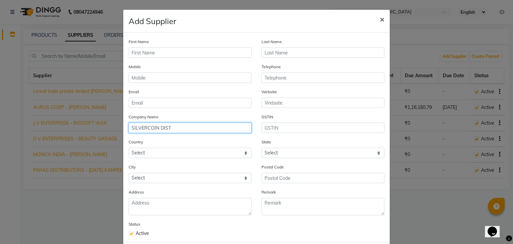
type input "SILVERCOIN DIST"
click at [383, 17] on button "×" at bounding box center [382, 19] width 15 height 19
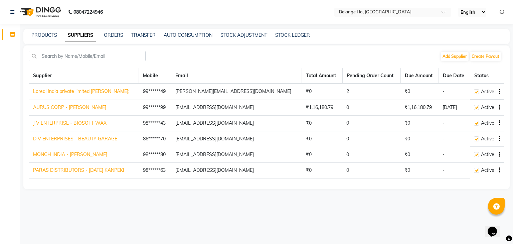
click at [500, 170] on icon "button" at bounding box center [499, 170] width 1 height 0
click at [475, 158] on div "Edit" at bounding box center [473, 157] width 33 height 8
select select "1"
select select "22"
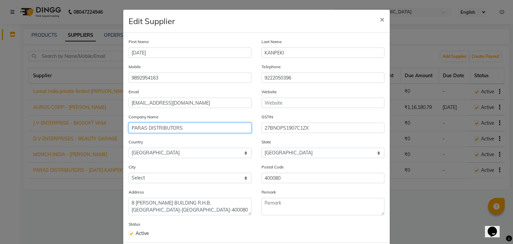
click at [191, 133] on input "PARAS DISTRIBUTORS" at bounding box center [190, 128] width 123 height 10
drag, startPoint x: 179, startPoint y: 129, endPoint x: 143, endPoint y: 130, distance: 35.8
click at [143, 130] on input "PARAS DISTRIBUTORS/SILVERCOIN" at bounding box center [190, 128] width 123 height 10
click at [180, 129] on input "PARAS/SILVERCOIN" at bounding box center [190, 128] width 123 height 10
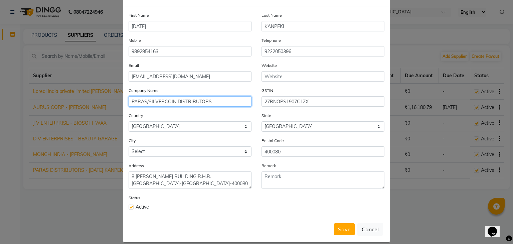
scroll to position [27, 0]
type input "PARAS/SILVERCOIN DISTRIBUTORS"
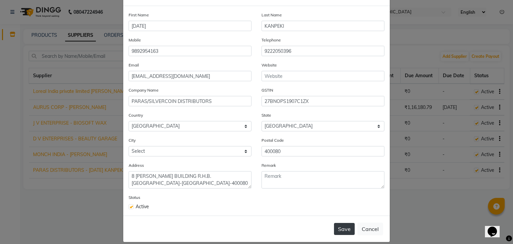
click at [337, 227] on button "Save" at bounding box center [344, 229] width 21 height 12
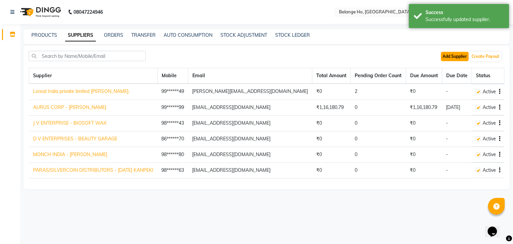
click at [458, 58] on button "Add Supplier" at bounding box center [455, 56] width 28 height 9
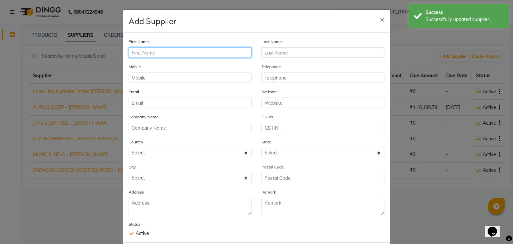
click at [219, 55] on input "text" at bounding box center [190, 52] width 123 height 10
type input "1"
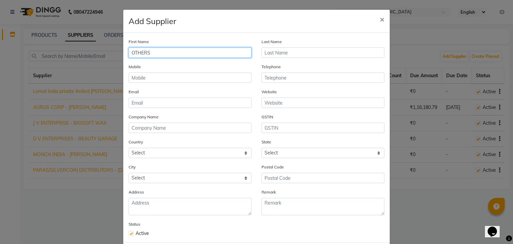
type input "OTHERS"
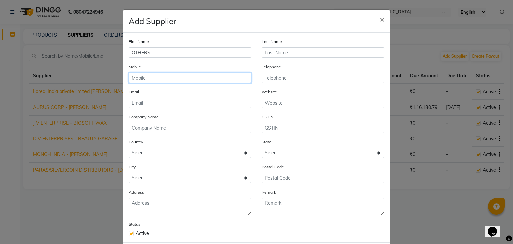
click at [198, 76] on input "text" at bounding box center [190, 78] width 123 height 10
type input "M"
type input "9920396339"
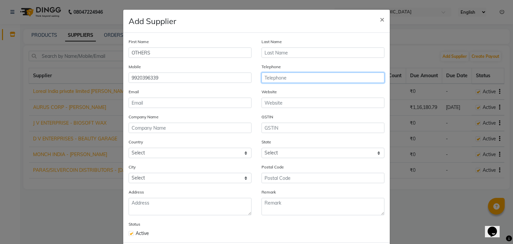
click at [290, 81] on input "text" at bounding box center [323, 78] width 123 height 10
type input "9082115830"
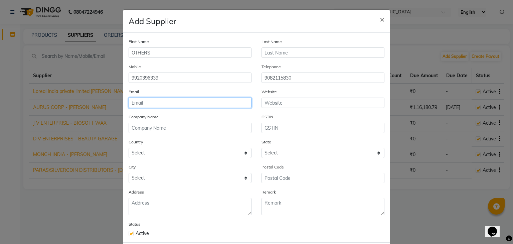
click at [193, 103] on input "email" at bounding box center [190, 103] width 123 height 10
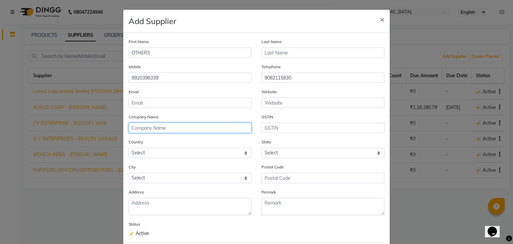
click at [138, 128] on input "text" at bounding box center [190, 128] width 123 height 10
type input "1ST BEAUTY"
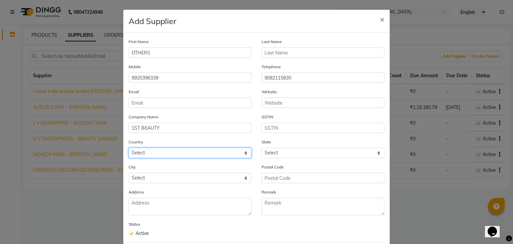
click at [195, 153] on select "Select [GEOGRAPHIC_DATA] [GEOGRAPHIC_DATA] [GEOGRAPHIC_DATA] [US_STATE] [GEOGRA…" at bounding box center [190, 153] width 123 height 10
select select "1"
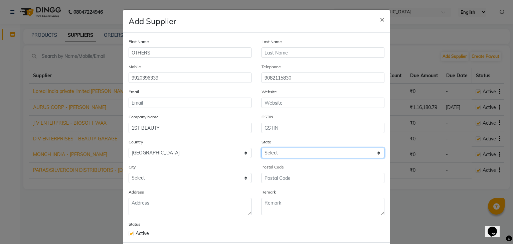
click at [292, 156] on select "Select [GEOGRAPHIC_DATA] [GEOGRAPHIC_DATA] [GEOGRAPHIC_DATA] [GEOGRAPHIC_DATA] …" at bounding box center [323, 153] width 123 height 10
select select "22"
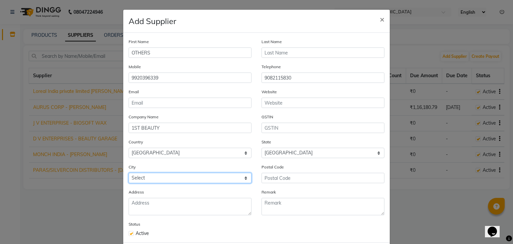
click at [202, 183] on select "Select" at bounding box center [190, 178] width 123 height 10
select select "2707"
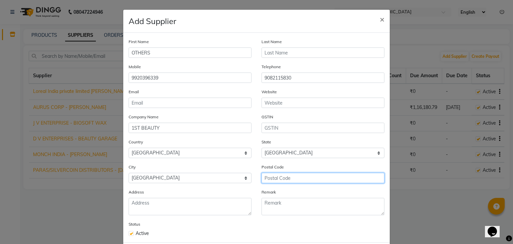
click at [264, 180] on input "text" at bounding box center [323, 178] width 123 height 10
type input "400077"
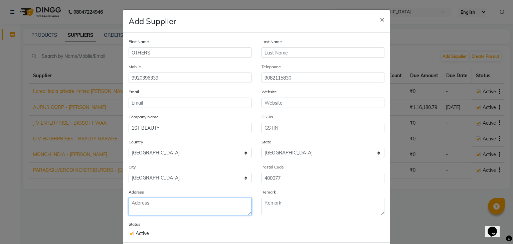
click at [227, 212] on textarea at bounding box center [190, 206] width 123 height 17
type textarea "JAYANT ARCADE SHOP NO 2 OFF [GEOGRAPHIC_DATA]"
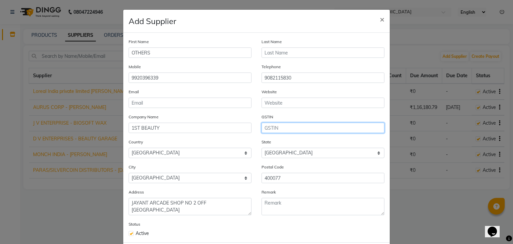
click at [287, 129] on input "text" at bounding box center [323, 128] width 123 height 10
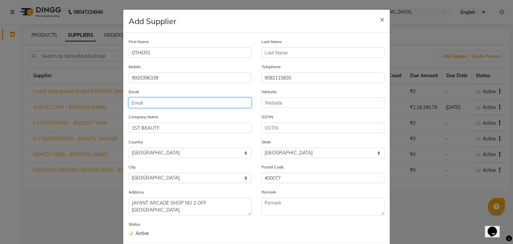
click at [225, 101] on input "email" at bounding box center [190, 103] width 123 height 10
click at [304, 231] on div "Status Active" at bounding box center [257, 229] width 266 height 16
click at [157, 103] on input "email" at bounding box center [190, 103] width 123 height 10
click at [280, 227] on div "Status Active" at bounding box center [257, 229] width 266 height 16
click at [148, 105] on input "email" at bounding box center [190, 103] width 123 height 10
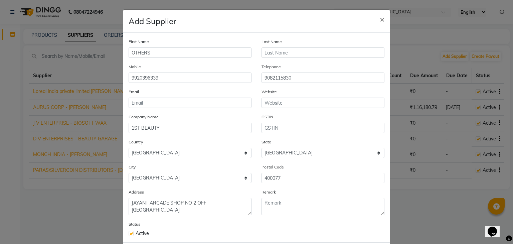
click at [401, 205] on ngb-modal-window "Add Supplier × First Name OTHERS Last Name Mobile [PHONE_NUMBER] Telephone [PHO…" at bounding box center [256, 122] width 513 height 244
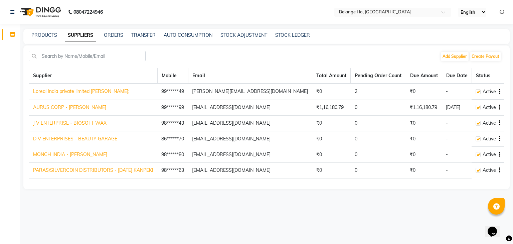
click at [500, 139] on icon "button" at bounding box center [499, 139] width 1 height 0
click at [471, 127] on div "Edit" at bounding box center [473, 125] width 33 height 8
select select "1"
select select "22"
select select "2707"
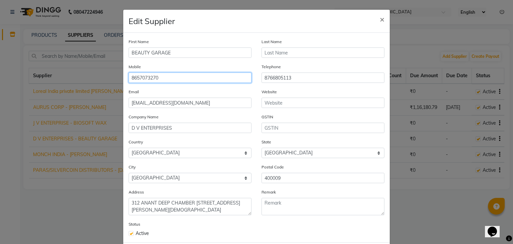
drag, startPoint x: 193, startPoint y: 77, endPoint x: 0, endPoint y: 113, distance: 196.7
click at [0, 113] on ngb-modal-window "Edit Supplier × First Name BEAUTY GARAGE Last Name Mobile [PHONE_NUMBER] Teleph…" at bounding box center [256, 122] width 513 height 244
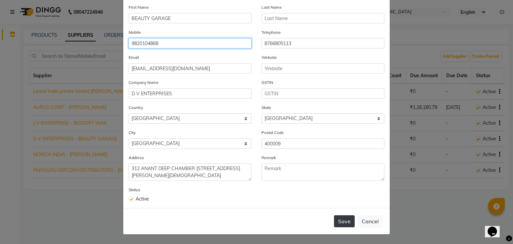
type input "9820104868"
click at [340, 222] on button "Save" at bounding box center [344, 221] width 21 height 12
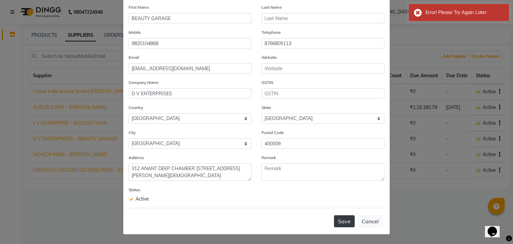
click at [340, 222] on button "Save" at bounding box center [344, 221] width 21 height 12
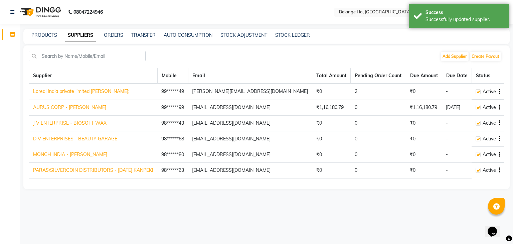
click at [500, 170] on icon "button" at bounding box center [499, 170] width 1 height 0
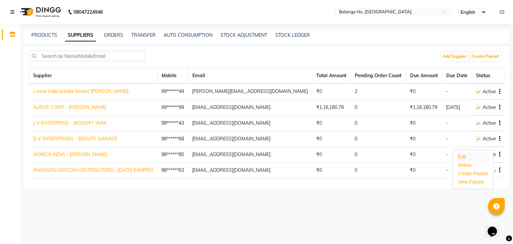
click at [475, 156] on div "Edit" at bounding box center [473, 157] width 33 height 8
select select "1"
select select "22"
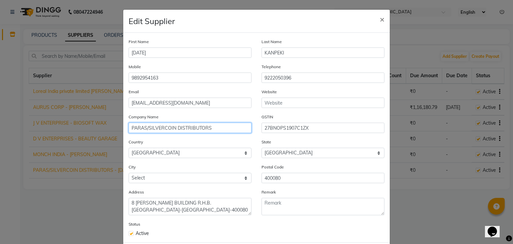
drag, startPoint x: 174, startPoint y: 131, endPoint x: 145, endPoint y: 129, distance: 28.8
click at [145, 129] on input "PARAS/SILVERCOIN DISTRIBUTORS" at bounding box center [190, 128] width 123 height 10
type input "PARAS DISTRIBUTORS"
click at [227, 197] on div "Address [GEOGRAPHIC_DATA][PERSON_NAME] [GEOGRAPHIC_DATA]-[GEOGRAPHIC_DATA]-4000…" at bounding box center [190, 201] width 123 height 27
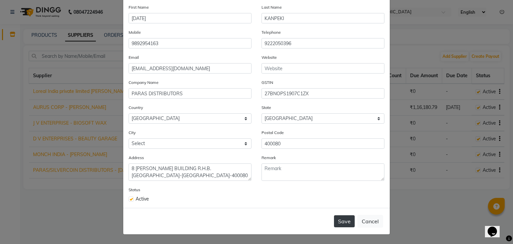
click at [341, 221] on button "Save" at bounding box center [344, 221] width 21 height 12
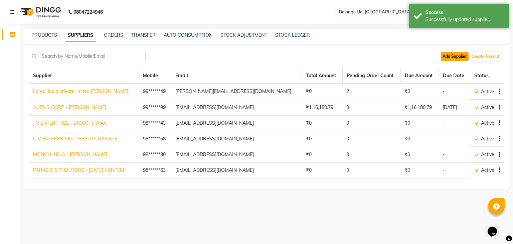
click at [459, 57] on button "Add Supplier" at bounding box center [455, 56] width 28 height 9
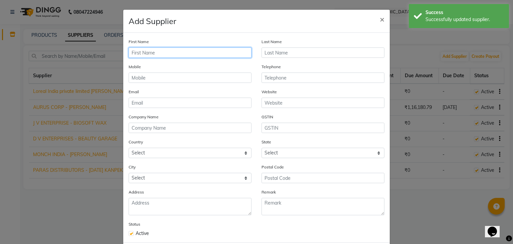
click at [226, 54] on input "text" at bounding box center [190, 52] width 123 height 10
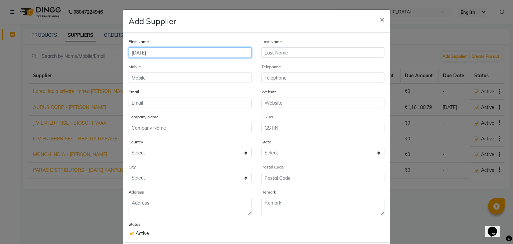
type input "[DATE]"
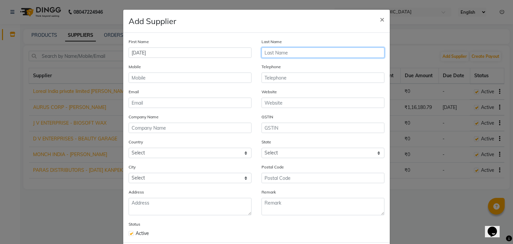
click at [304, 51] on input "text" at bounding box center [323, 52] width 123 height 10
type input "ALGA"
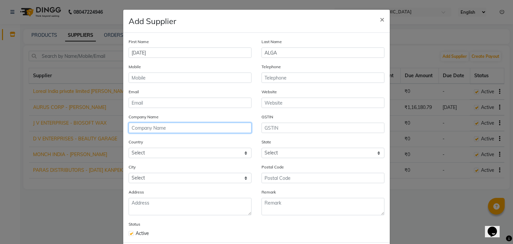
click at [155, 130] on input "text" at bounding box center [190, 128] width 123 height 10
click at [175, 132] on input "SILVORCOIN DISTIBOTER" at bounding box center [190, 128] width 123 height 10
click at [175, 132] on input "SILVORCOIN DISTIBTER" at bounding box center [190, 128] width 123 height 10
type input "SILVORCOIN DISTRIBUTER"
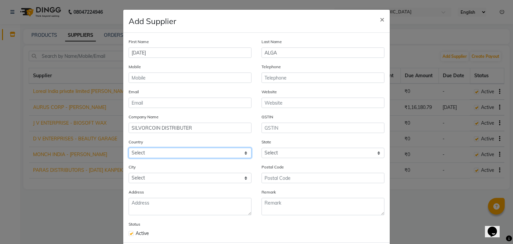
click at [240, 158] on select "Select [GEOGRAPHIC_DATA] [GEOGRAPHIC_DATA] [GEOGRAPHIC_DATA] [US_STATE] [GEOGRA…" at bounding box center [190, 153] width 123 height 10
select select "1"
click at [129, 149] on select "Select [GEOGRAPHIC_DATA] [GEOGRAPHIC_DATA] [GEOGRAPHIC_DATA] [US_STATE] [GEOGRA…" at bounding box center [190, 153] width 123 height 10
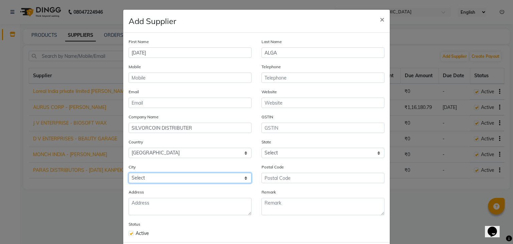
click at [208, 178] on select "Select" at bounding box center [190, 178] width 123 height 10
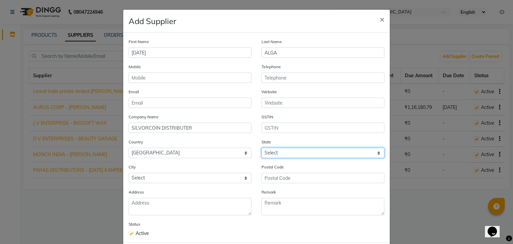
click at [289, 155] on select "Select [GEOGRAPHIC_DATA] [GEOGRAPHIC_DATA] [GEOGRAPHIC_DATA] [GEOGRAPHIC_DATA] …" at bounding box center [323, 153] width 123 height 10
select select "22"
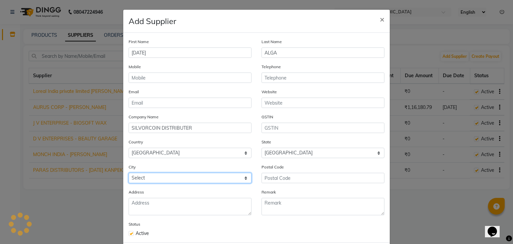
click at [166, 177] on select "Select" at bounding box center [190, 178] width 123 height 10
select select "2707"
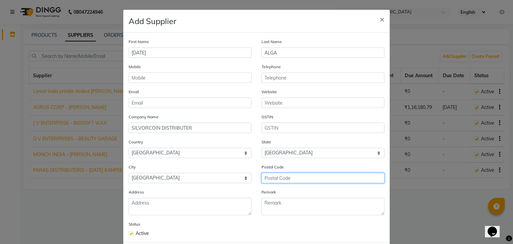
click at [268, 182] on input "text" at bounding box center [323, 178] width 123 height 10
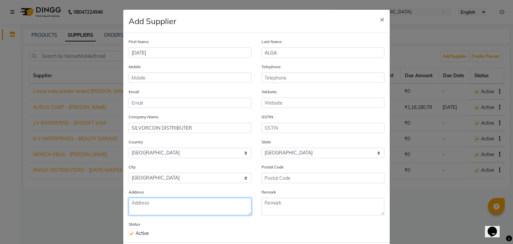
click at [166, 207] on textarea at bounding box center [190, 206] width 123 height 17
type textarea "[STREET_ADDRESS]"
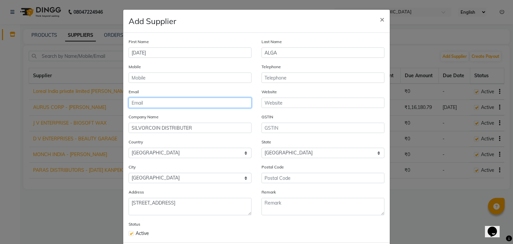
click at [224, 99] on input "email" at bounding box center [190, 103] width 123 height 10
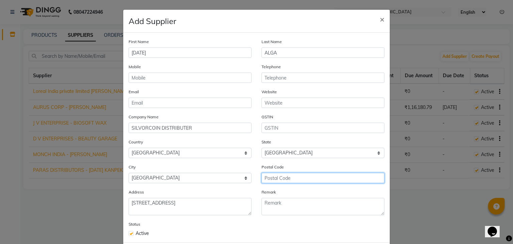
click at [287, 180] on input "text" at bounding box center [323, 178] width 123 height 10
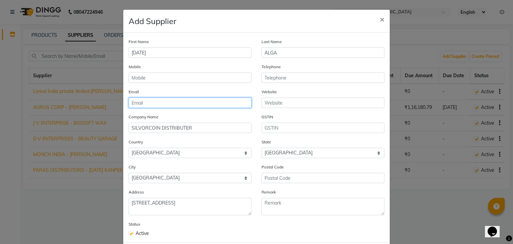
click at [218, 108] on input "email" at bounding box center [190, 103] width 123 height 10
type input "S"
type input "[EMAIL_ADDRESS][DOMAIN_NAME]"
click at [276, 186] on div "Postal Code" at bounding box center [323, 175] width 133 height 25
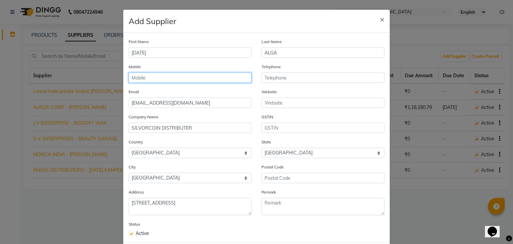
click at [206, 76] on input "text" at bounding box center [190, 78] width 123 height 10
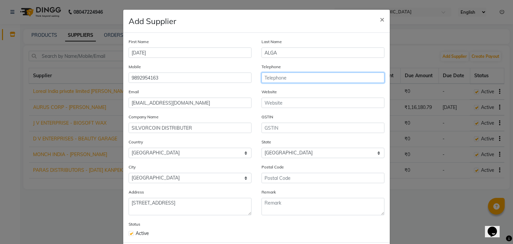
click at [287, 80] on input "text" at bounding box center [323, 78] width 123 height 10
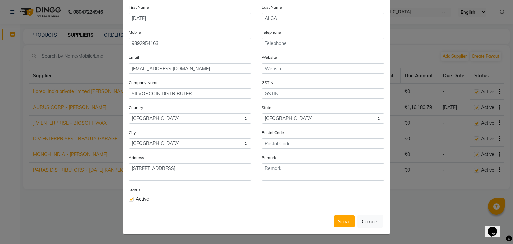
click at [281, 190] on div "Status Active" at bounding box center [257, 194] width 266 height 16
click at [340, 222] on button "Save" at bounding box center [344, 221] width 21 height 12
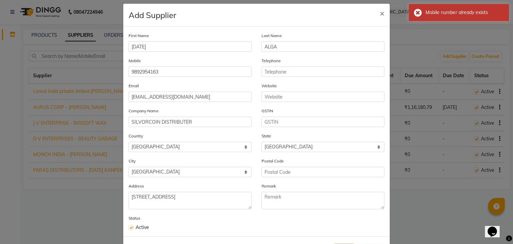
scroll to position [0, 0]
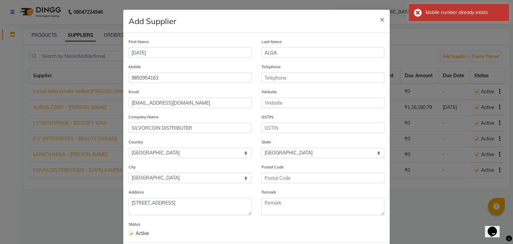
click at [198, 73] on div "Mobile [PHONE_NUMBER]" at bounding box center [190, 73] width 123 height 20
click at [198, 76] on input "9892954163" at bounding box center [190, 78] width 123 height 10
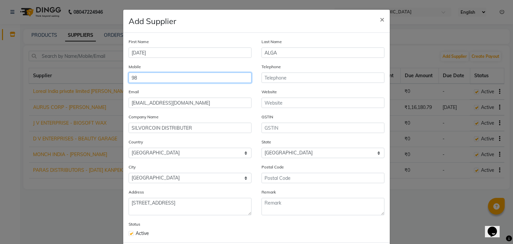
type input "9"
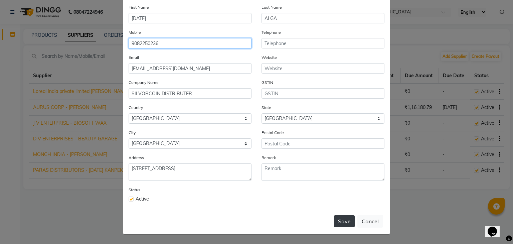
type input "9082250236"
click at [340, 217] on button "Save" at bounding box center [344, 221] width 21 height 12
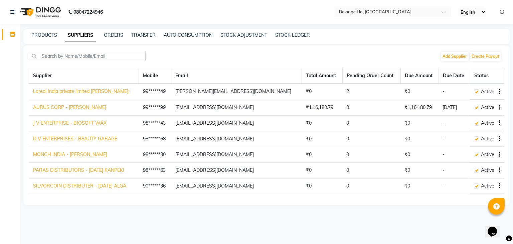
click at [343, 186] on td "0" at bounding box center [372, 186] width 58 height 16
click at [459, 57] on button "Add Supplier" at bounding box center [455, 56] width 28 height 9
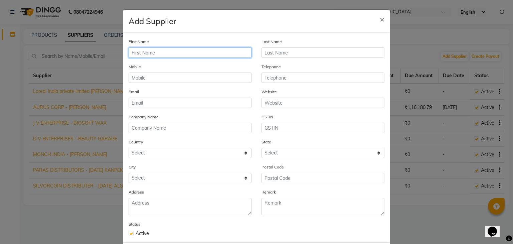
click at [227, 50] on input "text" at bounding box center [190, 52] width 123 height 10
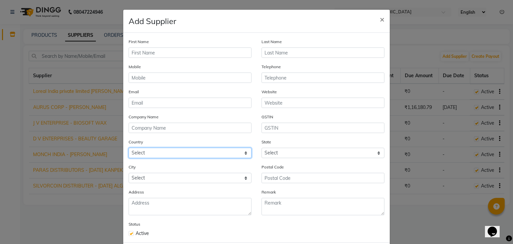
click at [150, 153] on select "Select [GEOGRAPHIC_DATA] [GEOGRAPHIC_DATA] [GEOGRAPHIC_DATA] [US_STATE] [GEOGRA…" at bounding box center [190, 153] width 123 height 10
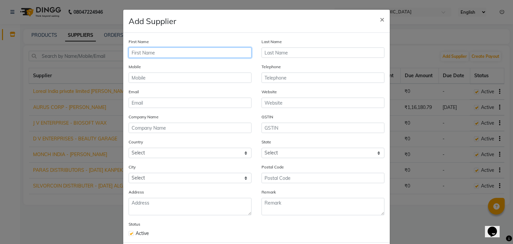
click at [157, 51] on input "text" at bounding box center [190, 52] width 123 height 10
type input "l"
type input "LUSCIOUS GLANCES"
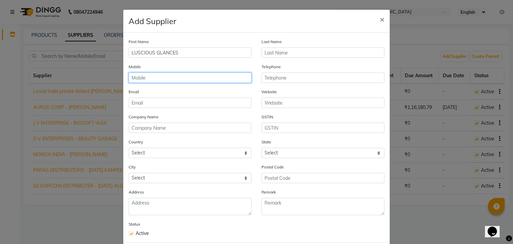
click at [166, 81] on input "text" at bounding box center [190, 78] width 123 height 10
type input "8920984871"
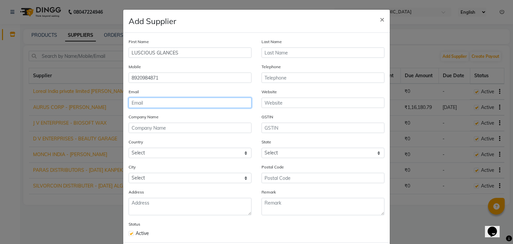
click at [156, 106] on input "email" at bounding box center [190, 103] width 123 height 10
type input "S"
type input "[EMAIL_ADDRESS][DOMAIN_NAME]"
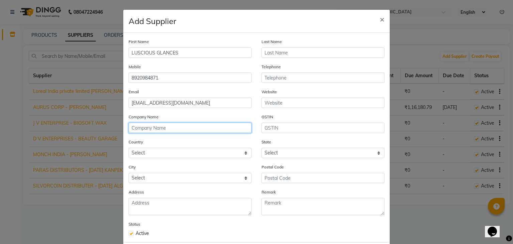
click at [226, 130] on input "text" at bounding box center [190, 128] width 123 height 10
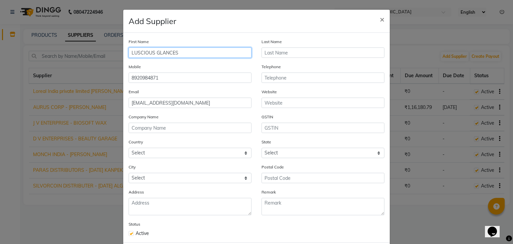
drag, startPoint x: 181, startPoint y: 50, endPoint x: 98, endPoint y: 60, distance: 83.9
click at [98, 60] on ngb-modal-window "Add Supplier × First Name LUSCIOUS GLANCES Last Name Mobile [PHONE_NUMBER] Tele…" at bounding box center [256, 122] width 513 height 244
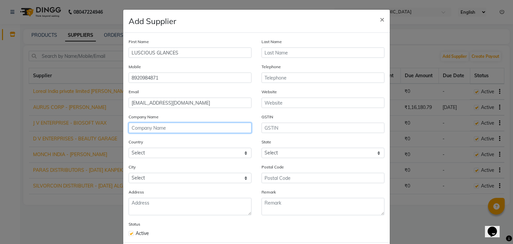
click at [137, 133] on input "text" at bounding box center [190, 128] width 123 height 10
paste input "LUSCIOUS GLANCES"
type input "LUSCIOUS GLANCES"
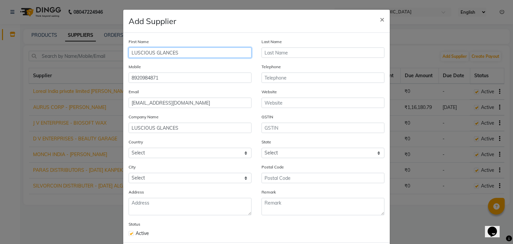
click at [173, 51] on input "LUSCIOUS GLANCES" at bounding box center [190, 52] width 123 height 10
drag, startPoint x: 179, startPoint y: 51, endPoint x: 0, endPoint y: 62, distance: 179.4
click at [0, 62] on ngb-modal-window "Add Supplier × First Name LUSCIOUS GLANCES Last Name Mobile [PHONE_NUMBER] Tele…" at bounding box center [256, 122] width 513 height 244
type input "l"
type input "LASHES"
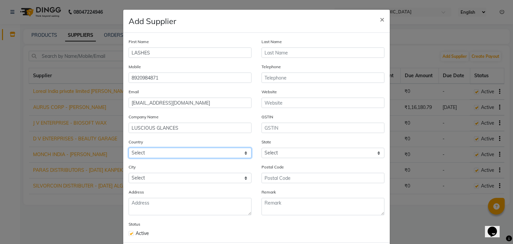
click at [151, 158] on select "Select [GEOGRAPHIC_DATA] [GEOGRAPHIC_DATA] [GEOGRAPHIC_DATA] [US_STATE] [GEOGRA…" at bounding box center [190, 153] width 123 height 10
select select "1"
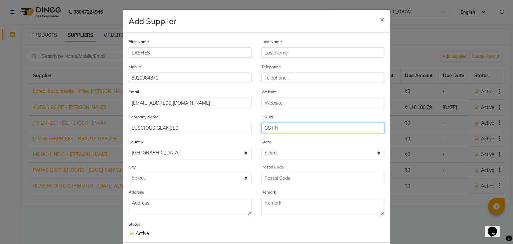
click at [271, 131] on input "text" at bounding box center [323, 128] width 123 height 10
type input "8920994871"
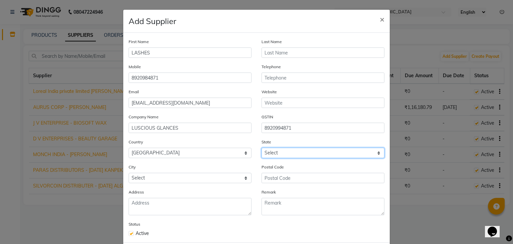
click at [274, 152] on select "Select [GEOGRAPHIC_DATA] [GEOGRAPHIC_DATA] [GEOGRAPHIC_DATA] [GEOGRAPHIC_DATA] …" at bounding box center [323, 153] width 123 height 10
select select "10"
click at [262, 149] on select "Select [GEOGRAPHIC_DATA] [GEOGRAPHIC_DATA] [GEOGRAPHIC_DATA] [GEOGRAPHIC_DATA] …" at bounding box center [323, 153] width 123 height 10
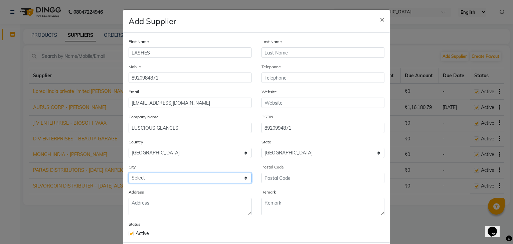
click at [134, 182] on select "Select [GEOGRAPHIC_DATA] [GEOGRAPHIC_DATA]" at bounding box center [190, 178] width 123 height 10
click at [129, 175] on select "Select [GEOGRAPHIC_DATA] [GEOGRAPHIC_DATA]" at bounding box center [190, 178] width 123 height 10
click at [165, 177] on select "Select [GEOGRAPHIC_DATA] [GEOGRAPHIC_DATA]" at bounding box center [190, 178] width 123 height 10
select select "707"
click at [129, 175] on select "Select [GEOGRAPHIC_DATA] [GEOGRAPHIC_DATA]" at bounding box center [190, 178] width 123 height 10
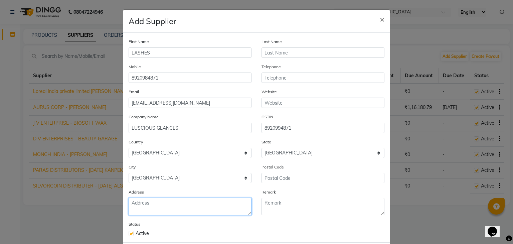
click at [151, 213] on textarea at bounding box center [190, 206] width 123 height 17
type textarea "C130A [PERSON_NAME] GARDEN DAWRKA SECTOR-15 [GEOGRAPHIC_DATA]"
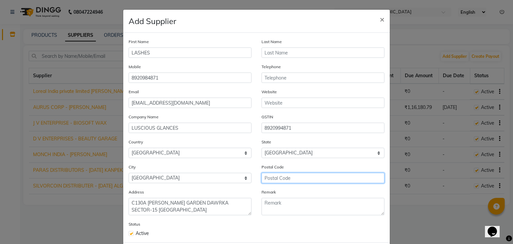
click at [281, 181] on input "text" at bounding box center [323, 178] width 123 height 10
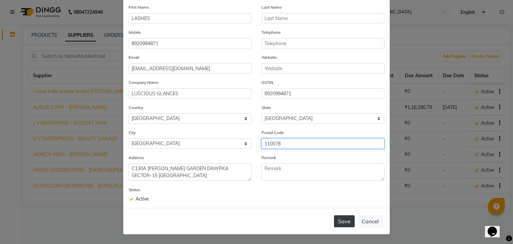
type input "110078"
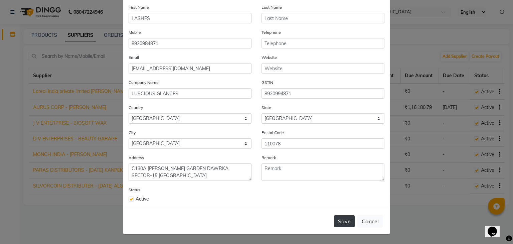
click at [342, 219] on button "Save" at bounding box center [344, 221] width 21 height 12
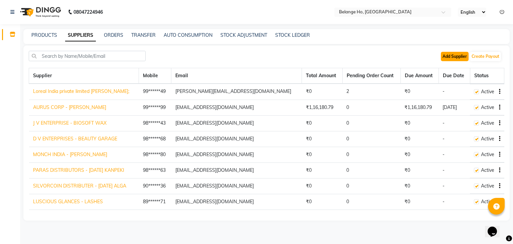
click at [453, 58] on button "Add Supplier" at bounding box center [455, 56] width 28 height 9
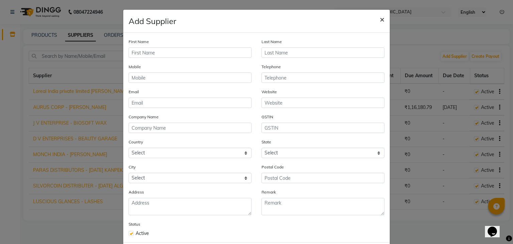
click at [382, 16] on button "×" at bounding box center [382, 19] width 15 height 19
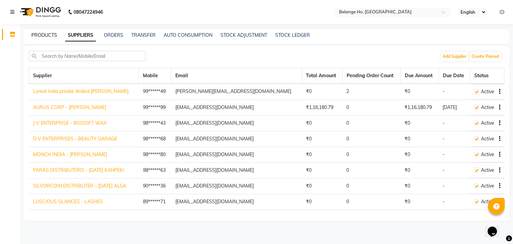
click at [47, 36] on link "PRODUCTS" at bounding box center [44, 35] width 26 height 6
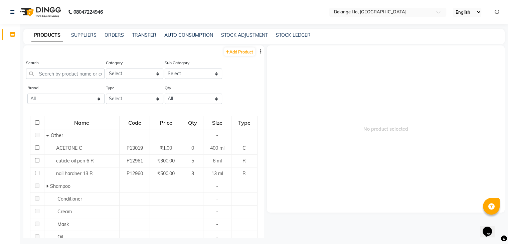
click at [464, 12] on select "English ENGLISH Español العربية मराठी हिंदी ગુજરાતી தமிழ் 中文" at bounding box center [467, 12] width 28 height 9
click at [418, 111] on span "No product selected" at bounding box center [386, 128] width 238 height 167
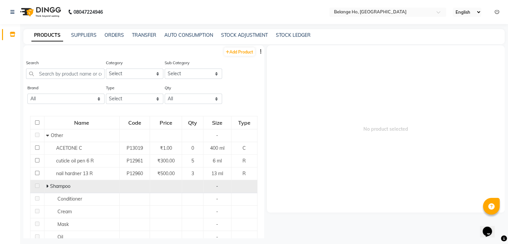
click at [46, 185] on icon at bounding box center [47, 186] width 2 height 5
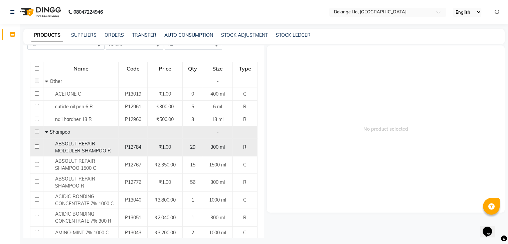
scroll to position [54, 0]
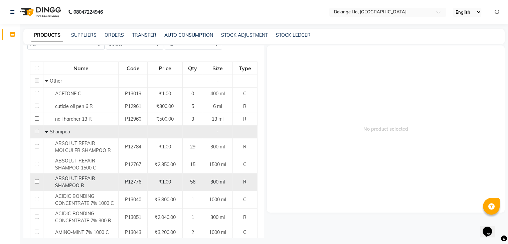
click at [98, 183] on div "ABSOLUT REPAIR SHAMPOO R" at bounding box center [81, 182] width 72 height 14
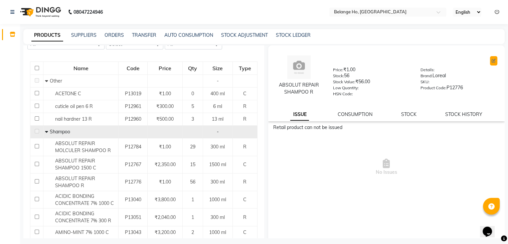
click at [492, 60] on button at bounding box center [493, 60] width 7 height 9
select select "R"
select select "true"
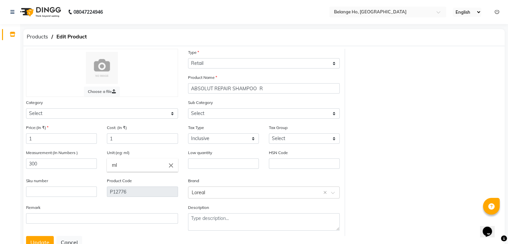
select select "335501101"
select select "335501100"
drag, startPoint x: 40, startPoint y: 135, endPoint x: 0, endPoint y: 142, distance: 40.4
click at [0, 142] on app-home "08047224946 Select Location × Belange [GEOGRAPHIC_DATA], [GEOGRAPHIC_DATA] Engl…" at bounding box center [254, 134] width 508 height 268
click at [0, 142] on div "Inventory Segments Page Builder" at bounding box center [45, 138] width 90 height 239
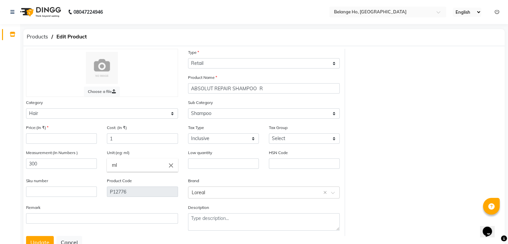
drag, startPoint x: 0, startPoint y: 142, endPoint x: 54, endPoint y: 159, distance: 56.8
click at [54, 159] on div "Measurement:(In Numbers ) 300" at bounding box center [61, 159] width 71 height 20
click at [58, 140] on input "number" at bounding box center [61, 138] width 71 height 10
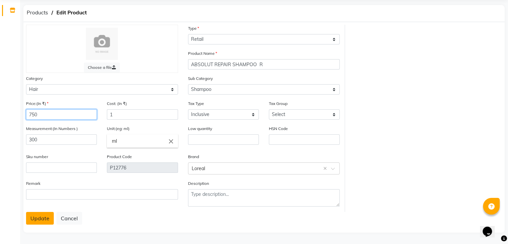
type input "750"
click at [49, 218] on button "Update" at bounding box center [40, 218] width 28 height 13
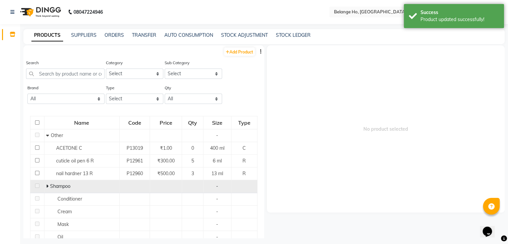
click at [47, 188] on icon at bounding box center [47, 186] width 2 height 5
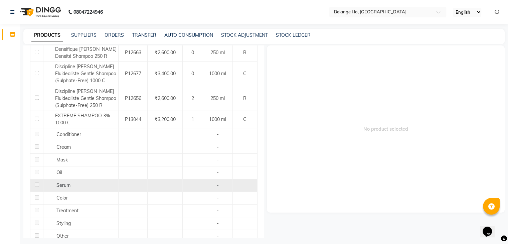
scroll to position [796, 0]
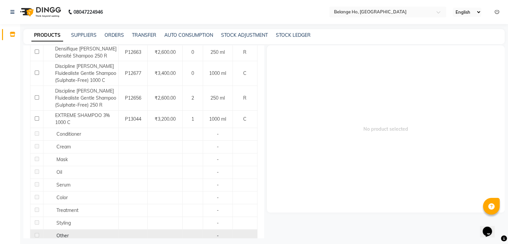
click at [54, 232] on div "Other" at bounding box center [81, 235] width 72 height 7
click at [59, 233] on span "Other" at bounding box center [62, 236] width 12 height 6
click at [77, 232] on div "Other" at bounding box center [81, 235] width 72 height 7
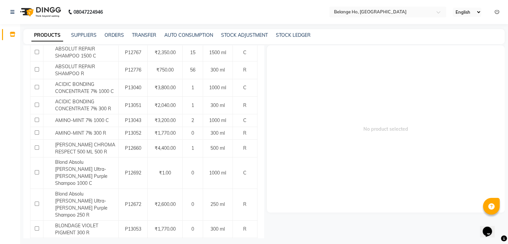
scroll to position [0, 0]
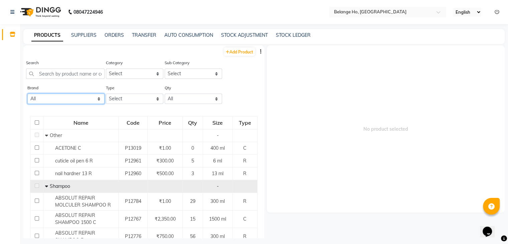
click at [98, 99] on select "All Amazon Anitas Avl Beauty-garage Biolage Bomb Brazilian Luxe Floractive Glam…" at bounding box center [65, 99] width 77 height 10
select select "other"
click at [27, 94] on select "All Amazon Anitas Avl Beauty-garage Biolage Bomb Brazilian Luxe Floractive Glam…" at bounding box center [65, 99] width 77 height 10
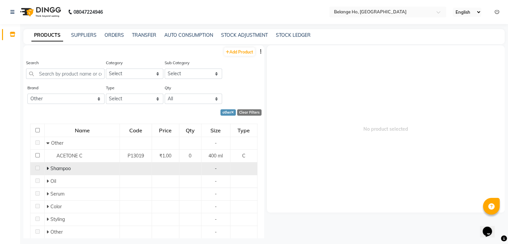
click at [47, 167] on icon at bounding box center [47, 168] width 2 height 5
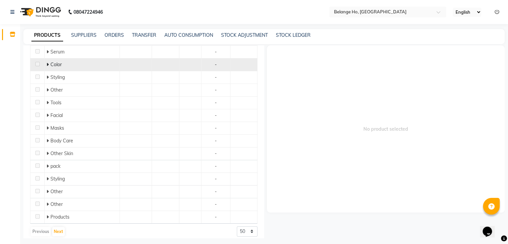
scroll to position [159, 0]
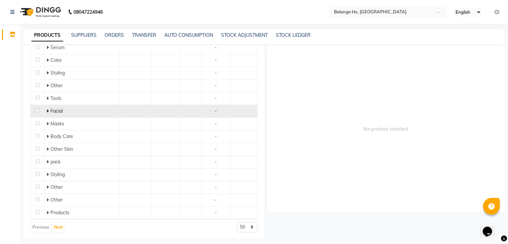
click at [46, 111] on icon at bounding box center [47, 111] width 2 height 5
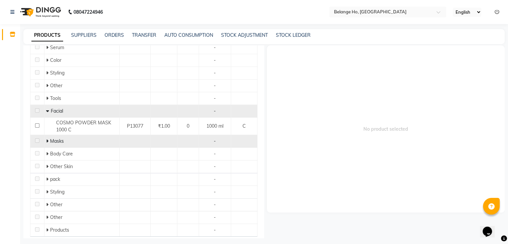
click at [46, 140] on icon at bounding box center [47, 141] width 2 height 5
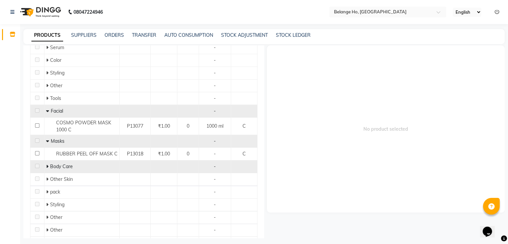
click at [46, 165] on icon at bounding box center [47, 166] width 2 height 5
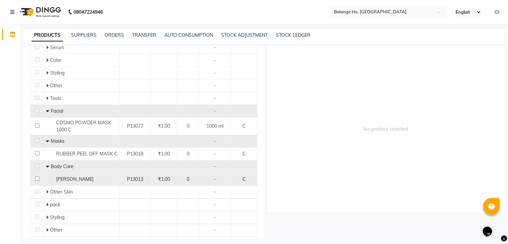
click at [166, 182] on td "₹1.00" at bounding box center [164, 179] width 27 height 13
click at [114, 178] on div "[PERSON_NAME]" at bounding box center [82, 179] width 72 height 7
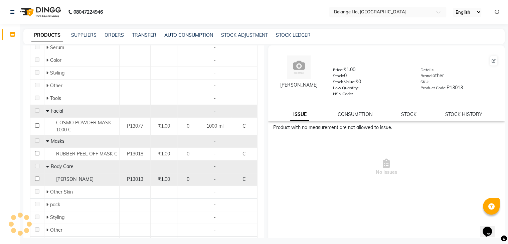
click at [114, 178] on div "[PERSON_NAME]" at bounding box center [82, 179] width 72 height 7
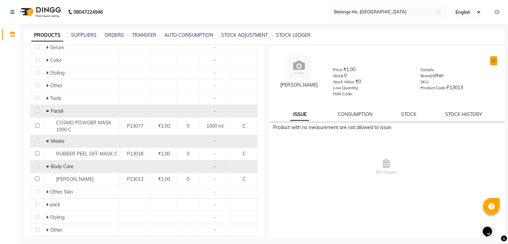
click at [492, 60] on icon at bounding box center [494, 61] width 4 height 4
select select "C"
select select "335501150"
select select "true"
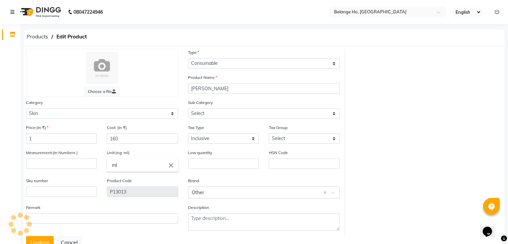
select select "335501160"
drag, startPoint x: 60, startPoint y: 139, endPoint x: 0, endPoint y: 137, distance: 59.9
click at [0, 137] on app-home "08047224946 Select Location × Belange [GEOGRAPHIC_DATA], [GEOGRAPHIC_DATA] East…" at bounding box center [254, 134] width 508 height 268
drag, startPoint x: 119, startPoint y: 143, endPoint x: 80, endPoint y: 146, distance: 39.2
click at [80, 146] on div "Price:(In ₹) Cost: (In ₹) 160" at bounding box center [102, 136] width 162 height 25
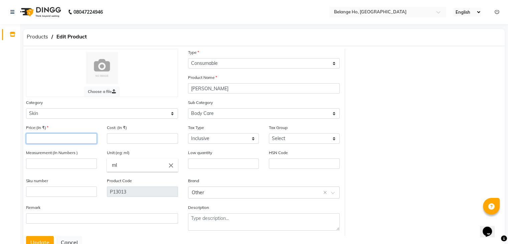
click at [75, 139] on input "number" at bounding box center [61, 138] width 71 height 10
type input "160"
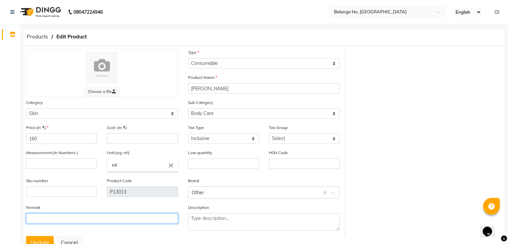
click at [146, 219] on input "text" at bounding box center [102, 218] width 152 height 10
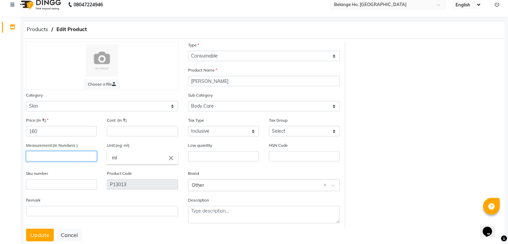
click at [50, 158] on input "number" at bounding box center [61, 156] width 71 height 10
type input "1000"
click at [124, 160] on input "ml" at bounding box center [142, 157] width 71 height 13
drag, startPoint x: 124, startPoint y: 160, endPoint x: 82, endPoint y: 153, distance: 43.4
click at [107, 153] on ng-autocomplete "ml close ml" at bounding box center [142, 157] width 71 height 13
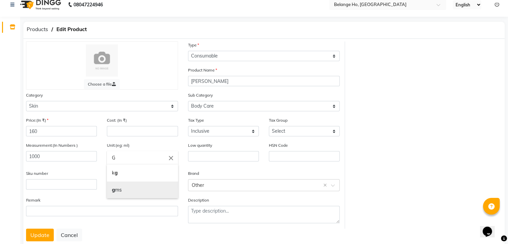
click at [125, 194] on link "g ms" at bounding box center [142, 189] width 71 height 17
type input "gms"
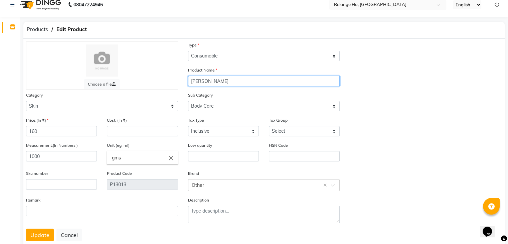
drag, startPoint x: 229, startPoint y: 84, endPoint x: 219, endPoint y: 86, distance: 10.6
click at [219, 86] on input "[PERSON_NAME]" at bounding box center [264, 81] width 152 height 10
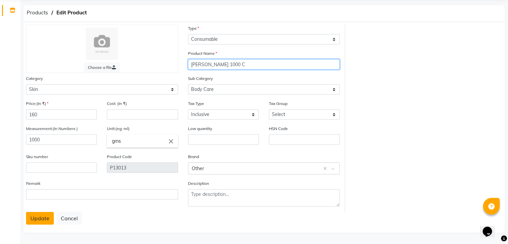
type input "[PERSON_NAME] 1000 C"
click at [43, 222] on button "Update" at bounding box center [40, 218] width 28 height 13
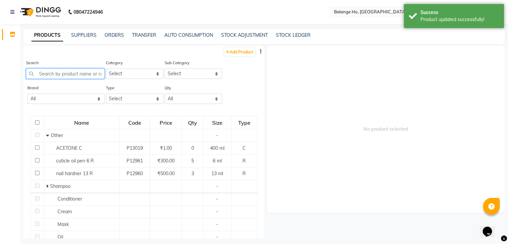
click at [63, 75] on input "text" at bounding box center [65, 74] width 79 height 10
type input "1"
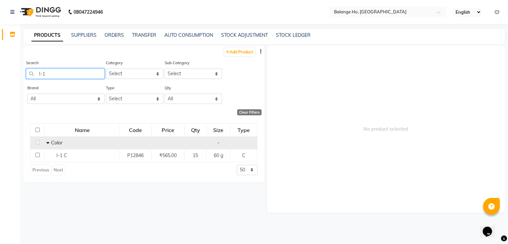
type input "I-1"
click at [47, 144] on icon at bounding box center [47, 142] width 3 height 5
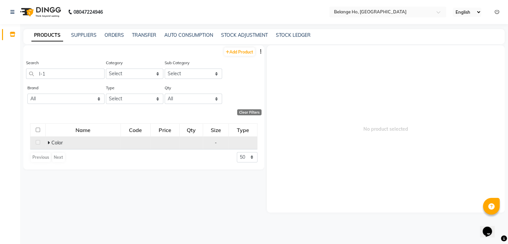
click at [47, 144] on td "Color" at bounding box center [82, 142] width 75 height 13
click at [49, 143] on icon at bounding box center [48, 142] width 2 height 5
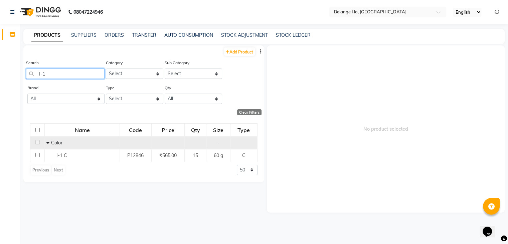
drag, startPoint x: 72, startPoint y: 72, endPoint x: 1, endPoint y: 97, distance: 75.4
click at [1, 97] on app-home "08047224946 Select Location × [GEOGRAPHIC_DATA], [GEOGRAPHIC_DATA] East English…" at bounding box center [254, 124] width 508 height 248
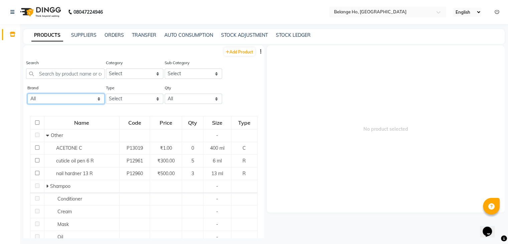
click at [78, 98] on select "All Amazon Anitas Avl Beauty-garage Biolage Bomb Brazilian Luxe Floractive Glam…" at bounding box center [65, 99] width 77 height 10
select select "loreal"
click at [27, 94] on select "All Amazon Anitas Avl Beauty-garage Biolage Bomb Brazilian Luxe Floractive Glam…" at bounding box center [65, 99] width 77 height 10
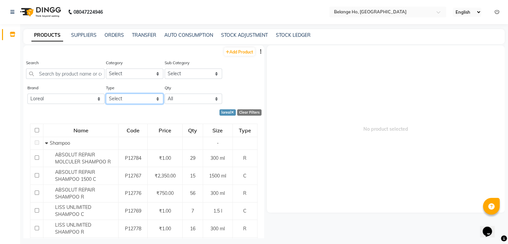
click at [140, 103] on select "Select Both Retail Consumable" at bounding box center [134, 99] width 57 height 10
click at [171, 111] on div "loreal Clear Filters" at bounding box center [142, 112] width 238 height 6
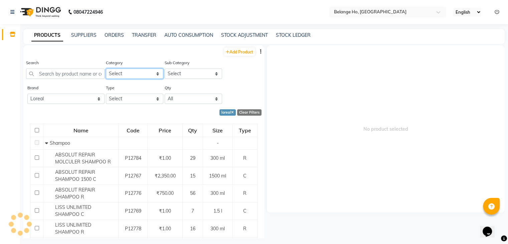
click at [151, 78] on select "Select Hair Skin Makeup Personal Care Appliances [PERSON_NAME] Waxing Disposabl…" at bounding box center [134, 74] width 57 height 10
select select "335501100"
click at [106, 69] on select "Select Hair Skin Makeup Personal Care Appliances [PERSON_NAME] Waxing Disposabl…" at bounding box center [134, 74] width 57 height 10
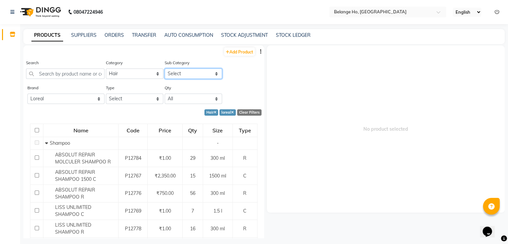
click at [184, 77] on select "Select Shampoo Conditioner Cream Mask Oil Serum Color Appliances Treatment Styl…" at bounding box center [193, 74] width 57 height 10
select select "335501107"
click at [165, 69] on select "Select Shampoo Conditioner Cream Mask Oil Serum Color Appliances Treatment Styl…" at bounding box center [193, 74] width 57 height 10
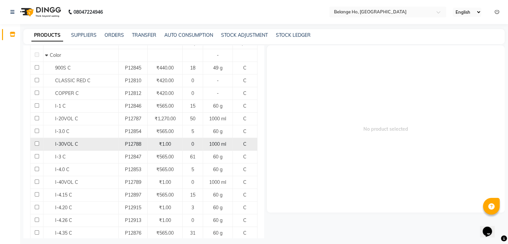
scroll to position [88, 0]
click at [91, 145] on div "I-30VOL C" at bounding box center [81, 144] width 72 height 7
select select
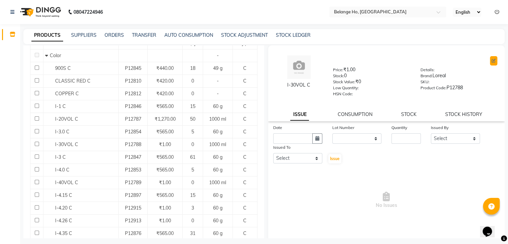
click at [492, 60] on icon at bounding box center [494, 61] width 4 height 4
select select "C"
select select "335501100"
select select "true"
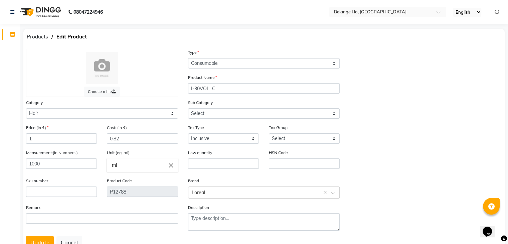
select select "335501107"
drag, startPoint x: 38, startPoint y: 141, endPoint x: 0, endPoint y: 126, distance: 41.1
click at [0, 126] on app-home "08047224946 Select Location × Belange [GEOGRAPHIC_DATA], [GEOGRAPHIC_DATA] Engl…" at bounding box center [254, 134] width 508 height 268
type input "1200"
click at [105, 210] on div "Remark" at bounding box center [102, 214] width 152 height 20
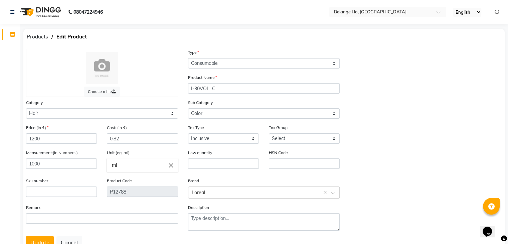
scroll to position [27, 0]
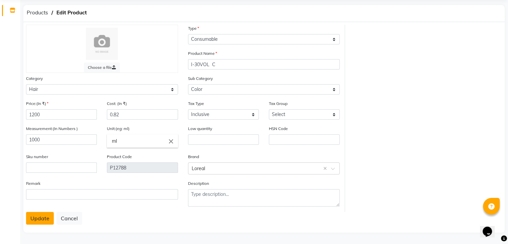
click at [38, 220] on button "Update" at bounding box center [40, 218] width 28 height 13
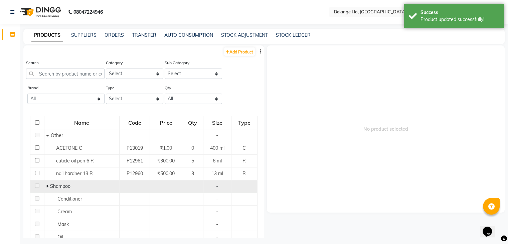
click at [47, 188] on span at bounding box center [48, 186] width 4 height 6
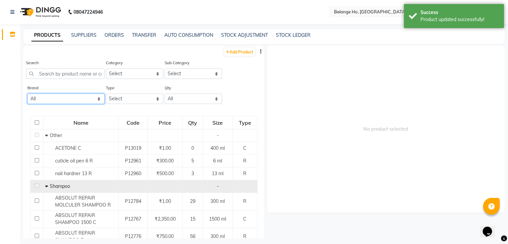
click at [84, 95] on select "All Amazon Anitas Avl Beauty-garage Biolage Bomb Brazilian Luxe Floractive Glam…" at bounding box center [65, 99] width 77 height 10
select select "loreal"
click at [27, 94] on select "All Amazon Anitas Avl Beauty-garage Biolage Bomb Brazilian Luxe Floractive Glam…" at bounding box center [65, 99] width 77 height 10
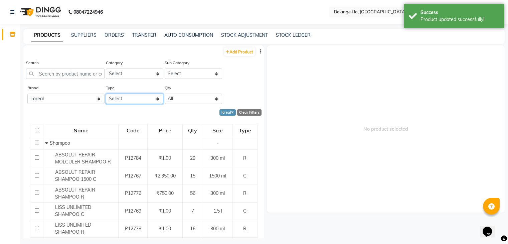
click at [134, 101] on select "Select Both Retail Consumable" at bounding box center [134, 99] width 57 height 10
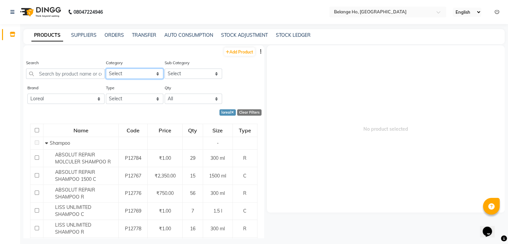
click at [129, 72] on select "Select Hair Skin Makeup Personal Care Appliances [PERSON_NAME] Waxing Disposabl…" at bounding box center [134, 74] width 57 height 10
select select "335501100"
click at [106, 69] on select "Select Hair Skin Makeup Personal Care Appliances [PERSON_NAME] Waxing Disposabl…" at bounding box center [134, 74] width 57 height 10
click at [173, 71] on select "Select Shampoo Conditioner Cream Mask Oil Serum Color Appliances Treatment Styl…" at bounding box center [193, 74] width 57 height 10
select select "335501107"
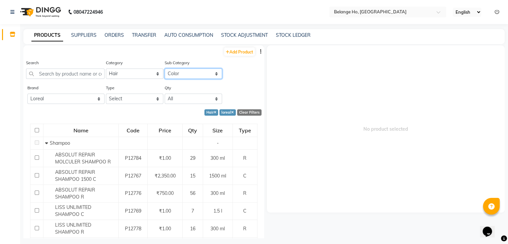
click at [165, 69] on select "Select Shampoo Conditioner Cream Mask Oil Serum Color Appliances Treatment Styl…" at bounding box center [193, 74] width 57 height 10
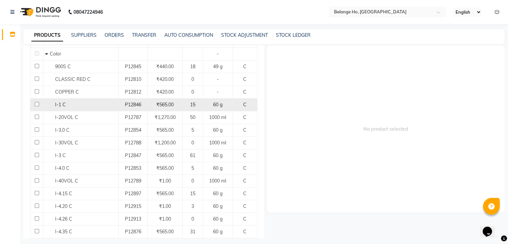
scroll to position [95, 0]
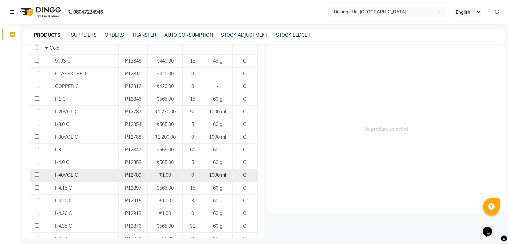
click at [71, 177] on span "I-40VOL C" at bounding box center [66, 175] width 23 height 6
select select
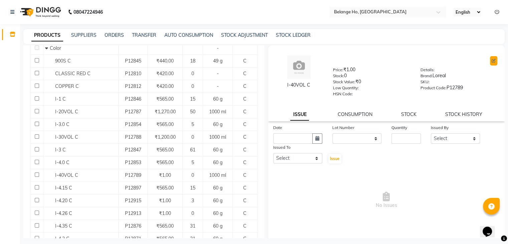
click at [492, 59] on icon at bounding box center [494, 61] width 4 height 4
select select "C"
select select "true"
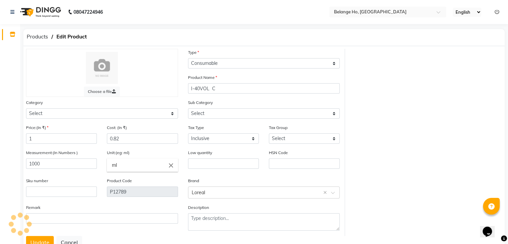
select select "335501100"
select select "335501107"
click at [46, 135] on input "1" at bounding box center [61, 138] width 71 height 10
drag, startPoint x: 41, startPoint y: 142, endPoint x: 16, endPoint y: 143, distance: 24.8
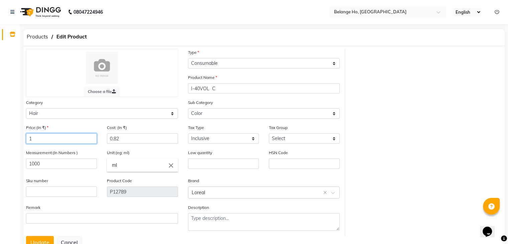
click at [16, 143] on app-home "08047224946 Select Location × Belange [GEOGRAPHIC_DATA], [GEOGRAPHIC_DATA] East…" at bounding box center [254, 134] width 508 height 268
click at [11, 32] on icon at bounding box center [13, 34] width 6 height 5
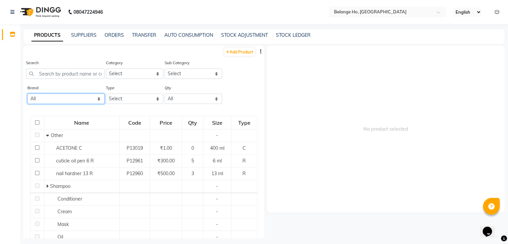
click at [67, 102] on select "All Amazon Anitas Avl Beauty-garage Biolage Bomb Brazilian Luxe Floractive Glam…" at bounding box center [65, 99] width 77 height 10
click at [69, 99] on select "All Amazon Anitas Avl Beauty-garage Biolage Bomb Brazilian Luxe Floractive Glam…" at bounding box center [65, 99] width 77 height 10
select select "loreal"
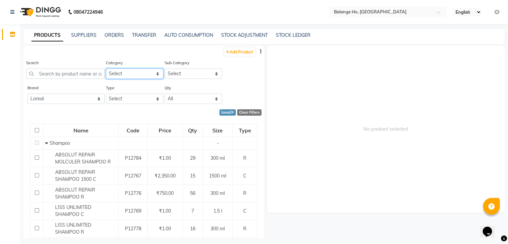
click at [132, 70] on select "Select Hair Skin Makeup Personal Care Appliances [PERSON_NAME] Waxing Disposabl…" at bounding box center [134, 74] width 57 height 10
select select "335501100"
click at [172, 73] on select "Select" at bounding box center [193, 74] width 57 height 10
select select "335501107"
click at [165, 69] on select "Select Shampoo Conditioner Cream Mask Oil Serum Color Appliances Treatment Styl…" at bounding box center [193, 74] width 57 height 10
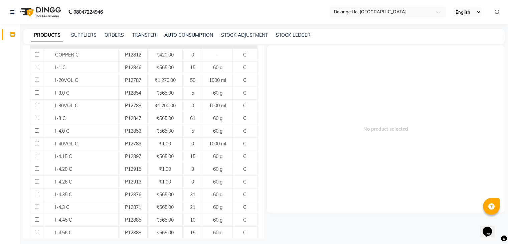
scroll to position [132, 0]
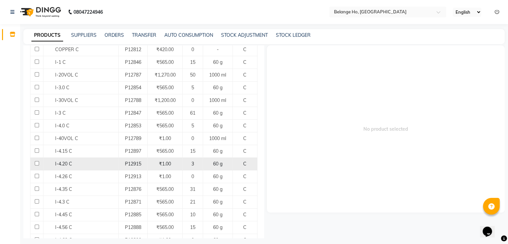
click at [119, 166] on td "P12915" at bounding box center [133, 163] width 29 height 13
click at [79, 162] on div "I-4.20 C" at bounding box center [81, 163] width 72 height 7
select select
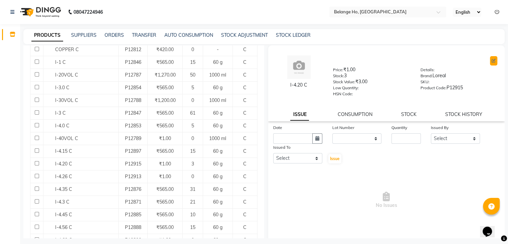
click at [492, 62] on icon at bounding box center [494, 61] width 4 height 4
select select "C"
select select "335501100"
select select "true"
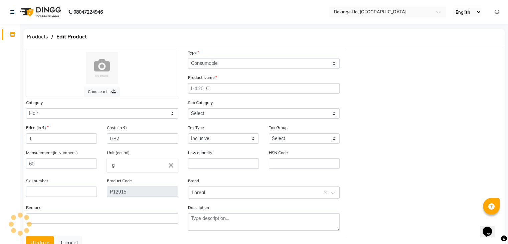
select select "335501107"
click at [66, 143] on input "1" at bounding box center [61, 138] width 71 height 10
drag, startPoint x: 66, startPoint y: 143, endPoint x: 0, endPoint y: 157, distance: 67.6
click at [0, 157] on app-home "08047224946 Select Location × [GEOGRAPHIC_DATA], [GEOGRAPHIC_DATA] English ENGL…" at bounding box center [254, 134] width 508 height 268
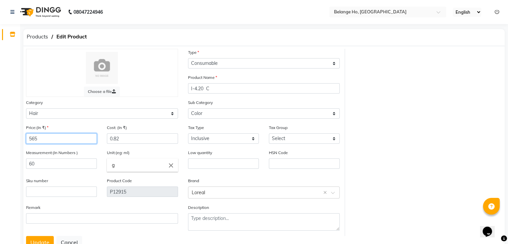
scroll to position [27, 0]
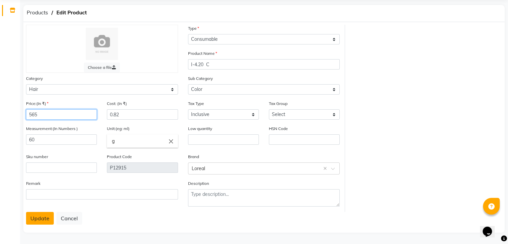
type input "565"
click at [44, 219] on button "Update" at bounding box center [40, 218] width 28 height 13
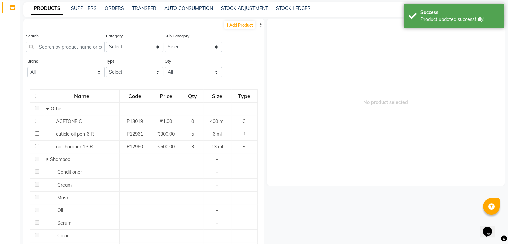
scroll to position [4, 0]
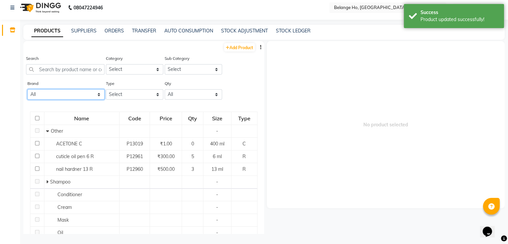
click at [82, 94] on select "All Amazon Anitas Avl Beauty-garage Biolage Bomb Brazilian Luxe Floractive Glam…" at bounding box center [65, 94] width 77 height 10
select select "loreal"
click at [27, 90] on select "All Amazon Anitas Avl Beauty-garage Biolage Bomb Brazilian Luxe Floractive Glam…" at bounding box center [65, 94] width 77 height 10
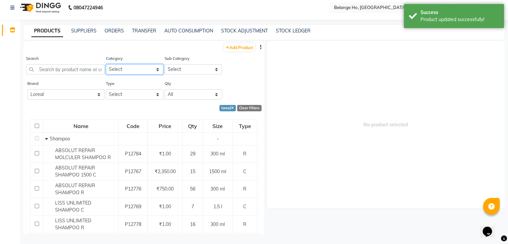
click at [138, 73] on select "Select Hair Skin Makeup Personal Care Appliances [PERSON_NAME] Waxing Disposabl…" at bounding box center [134, 69] width 57 height 10
select select "335501100"
click at [106, 64] on select "Select Hair Skin Makeup Personal Care Appliances [PERSON_NAME] Waxing Disposabl…" at bounding box center [134, 69] width 57 height 10
click at [171, 70] on select "Select Shampoo Conditioner Cream Mask Oil Serum Color Appliances Treatment Styl…" at bounding box center [193, 69] width 57 height 10
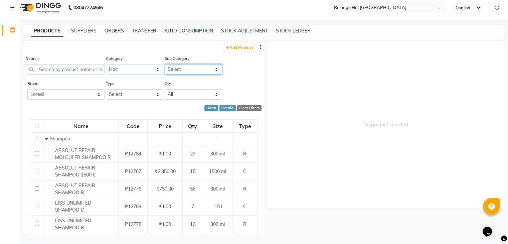
select select "335501107"
click at [165, 64] on select "Select Shampoo Conditioner Cream Mask Oil Serum Color Appliances Treatment Styl…" at bounding box center [193, 69] width 57 height 10
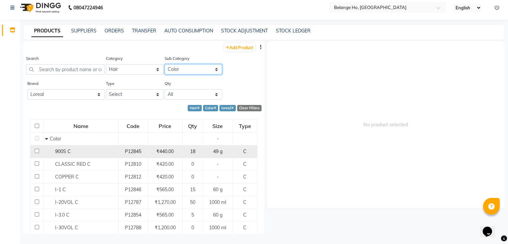
scroll to position [0, 0]
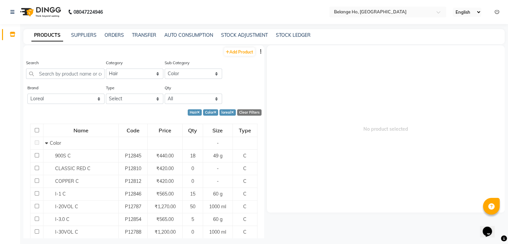
click at [241, 113] on div "Clear Filters" at bounding box center [249, 112] width 24 height 6
select select
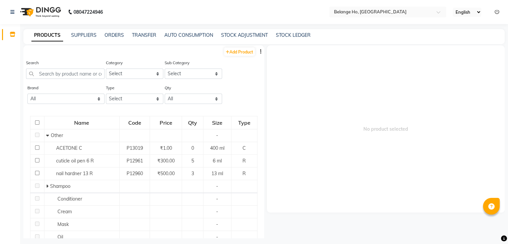
click at [54, 34] on link "PRODUCTS" at bounding box center [47, 35] width 32 height 12
click at [10, 34] on icon at bounding box center [13, 34] width 6 height 5
click at [74, 77] on input "text" at bounding box center [65, 74] width 79 height 10
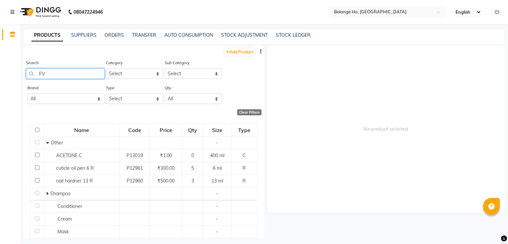
type input "F"
type input "I"
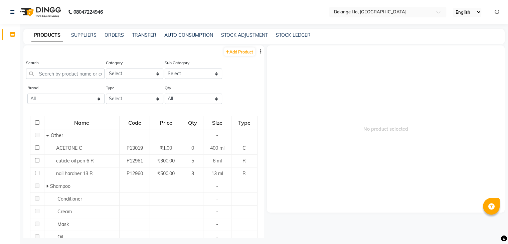
click at [79, 117] on th "Name" at bounding box center [81, 122] width 75 height 13
click at [58, 72] on input "text" at bounding box center [65, 74] width 79 height 10
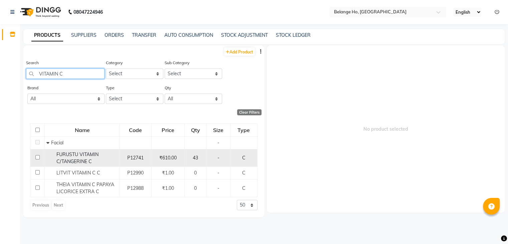
type input "VITAMIN C"
click at [95, 164] on div "FURUSTU VITAMIN C/TANGERINE C" at bounding box center [82, 158] width 72 height 14
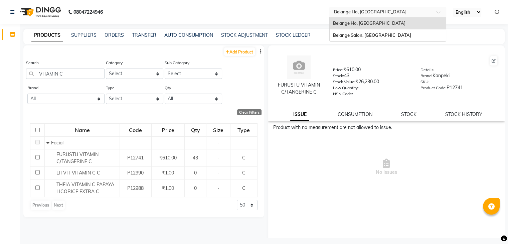
click at [374, 10] on input "text" at bounding box center [381, 11] width 97 height 7
click at [366, 33] on span "Belange Salon, [GEOGRAPHIC_DATA]" at bounding box center [372, 34] width 78 height 5
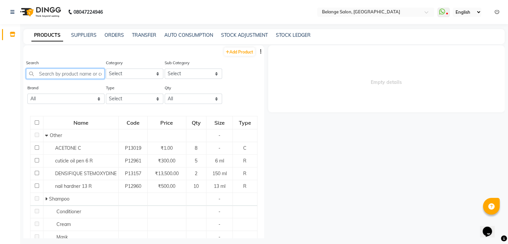
click at [62, 74] on input "text" at bounding box center [65, 74] width 79 height 10
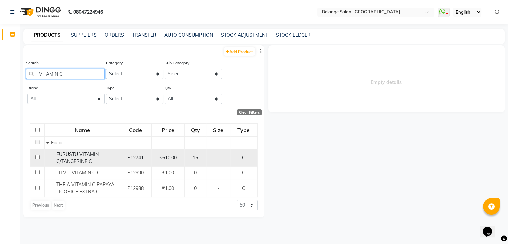
type input "VITAMIN C"
click at [67, 162] on span "FURUSTU VITAMIN C/TANGERINE C" at bounding box center [77, 157] width 42 height 13
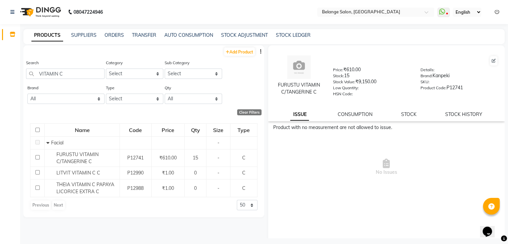
click at [416, 118] on div "ISSUE CONSUMPTION STOCK STOCK HISTORY" at bounding box center [386, 114] width 221 height 7
click at [405, 117] on link "STOCK" at bounding box center [408, 114] width 15 height 6
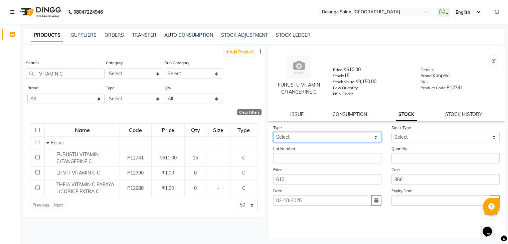
click at [335, 135] on select "Select In Out" at bounding box center [327, 137] width 108 height 10
select select "out"
click at [273, 134] on select "Select In Out" at bounding box center [327, 137] width 108 height 10
select select
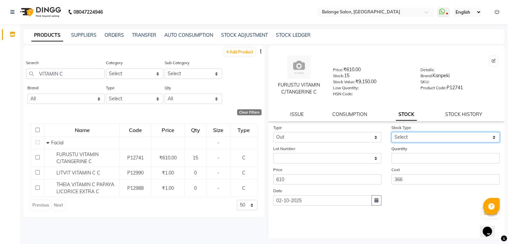
click at [411, 141] on select "Select Internal Use Damaged Expired Adjustment Return Other" at bounding box center [446, 137] width 108 height 10
select select "internal use"
click at [392, 134] on select "Select Internal Use Damaged Expired Adjustment Return Other" at bounding box center [446, 137] width 108 height 10
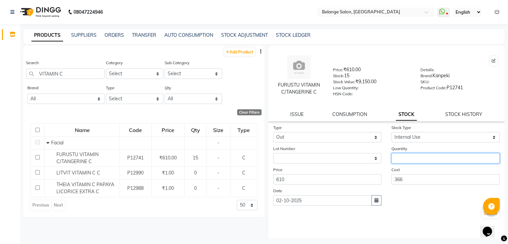
click at [406, 163] on input "number" at bounding box center [446, 158] width 108 height 10
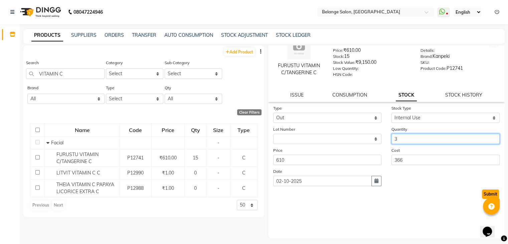
type input "3"
click at [484, 194] on button "Submit" at bounding box center [490, 193] width 17 height 9
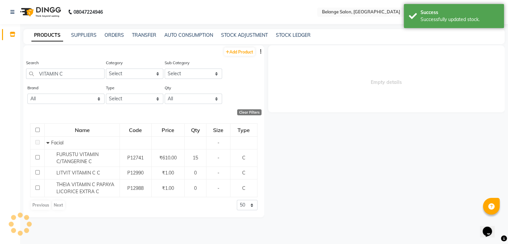
scroll to position [0, 0]
select select
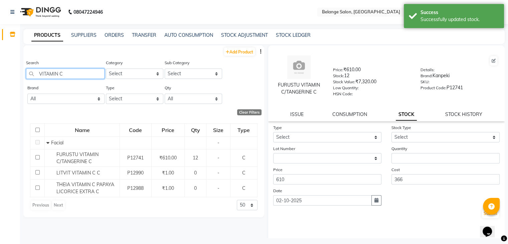
drag, startPoint x: 80, startPoint y: 74, endPoint x: 0, endPoint y: 82, distance: 80.6
click at [0, 82] on app-home "08047224946 Select Location × Belange Salon, Wadala East WhatsApp Status ✕ Stat…" at bounding box center [254, 124] width 508 height 248
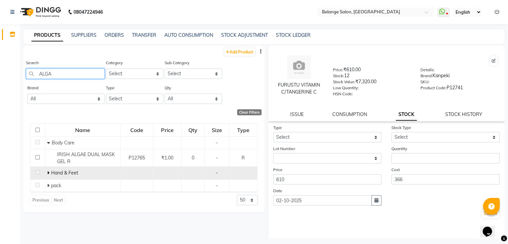
type input "ALGA"
click at [48, 172] on icon at bounding box center [48, 172] width 2 height 5
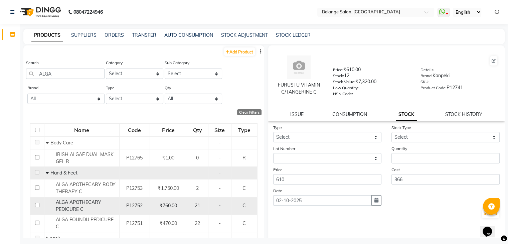
click at [95, 211] on div "ALGA APOTHECARY PEDICURE C" at bounding box center [82, 206] width 72 height 14
select select
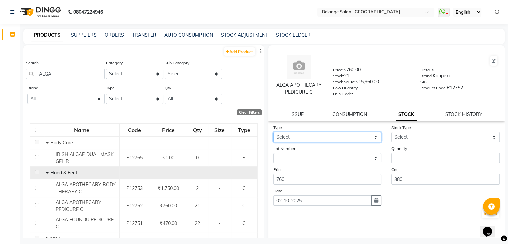
click at [320, 139] on select "Select In Out" at bounding box center [327, 137] width 108 height 10
select select "out"
click at [273, 134] on select "Select In Out" at bounding box center [327, 137] width 108 height 10
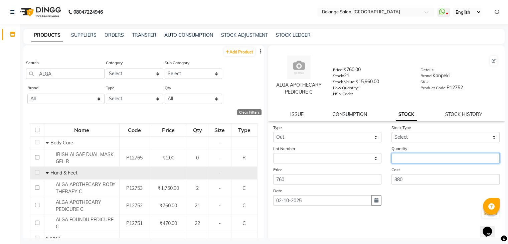
click at [400, 163] on input "number" at bounding box center [446, 158] width 108 height 10
type input "1"
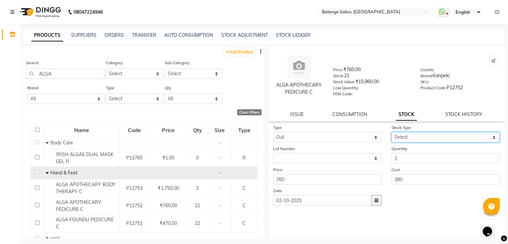
click at [403, 138] on select "Select Internal Use Damaged Expired Adjustment Return Other" at bounding box center [446, 137] width 108 height 10
select select "internal use"
click at [392, 134] on select "Select Internal Use Damaged Expired Adjustment Return Other" at bounding box center [446, 137] width 108 height 10
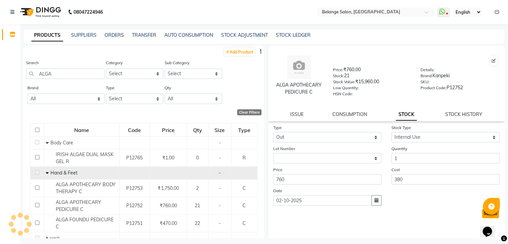
click at [482, 215] on button "Submit" at bounding box center [490, 213] width 17 height 9
select select
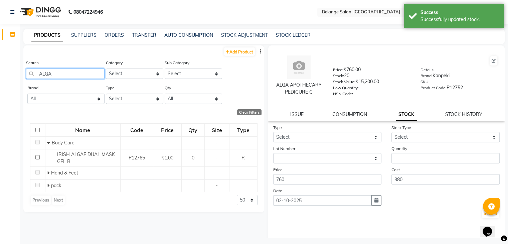
click at [57, 74] on input "ALGA" at bounding box center [65, 74] width 79 height 10
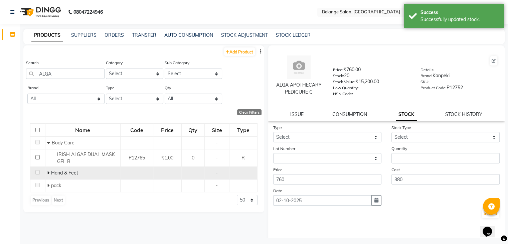
click at [47, 174] on icon at bounding box center [48, 172] width 2 height 5
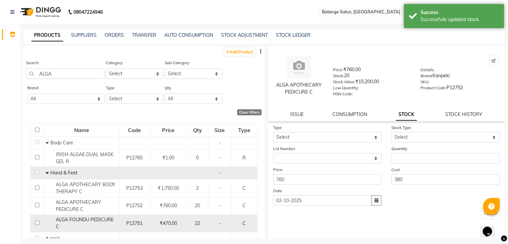
click at [60, 225] on div "ALGA FOUNDU PEDICURE C" at bounding box center [82, 223] width 72 height 14
select select
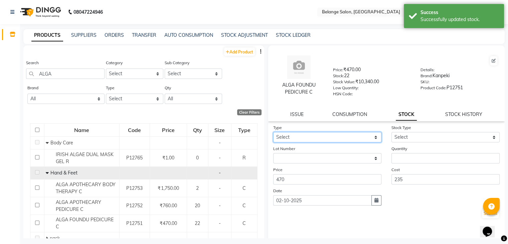
click at [308, 139] on select "Select In Out" at bounding box center [327, 137] width 108 height 10
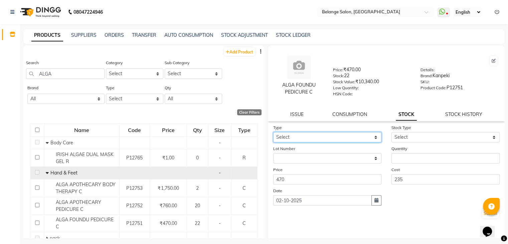
select select "out"
click at [273, 134] on select "Select In Out" at bounding box center [327, 137] width 108 height 10
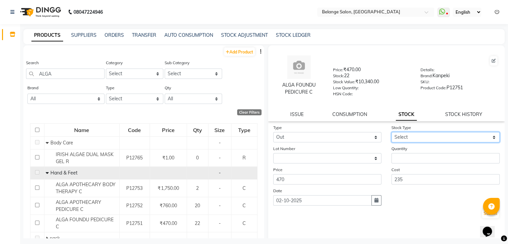
drag, startPoint x: 410, startPoint y: 140, endPoint x: 406, endPoint y: 158, distance: 18.1
click at [406, 158] on form "Type Select In Out Stock Type Select Internal Use Damaged Expired Adjustment Re…" at bounding box center [386, 171] width 227 height 95
select select "internal use"
click at [392, 134] on select "Select Internal Use Damaged Expired Adjustment Return Other" at bounding box center [446, 137] width 108 height 10
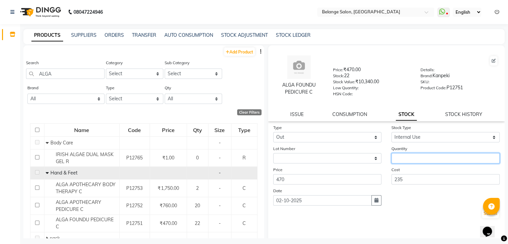
click at [448, 162] on input "number" at bounding box center [446, 158] width 108 height 10
type input "2"
click at [482, 214] on button "Submit" at bounding box center [490, 213] width 17 height 9
select select
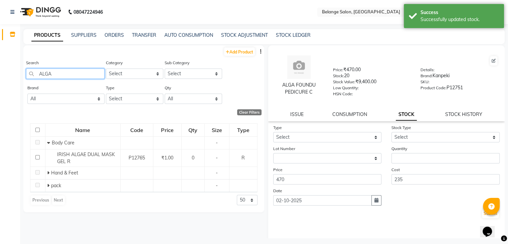
drag, startPoint x: 83, startPoint y: 73, endPoint x: 21, endPoint y: 86, distance: 62.9
click at [21, 86] on main "PRODUCTS SUPPLIERS ORDERS TRANSFER AUTO CONSUMPTION STOCK ADJUSTMENT STOCK LEDG…" at bounding box center [264, 138] width 488 height 219
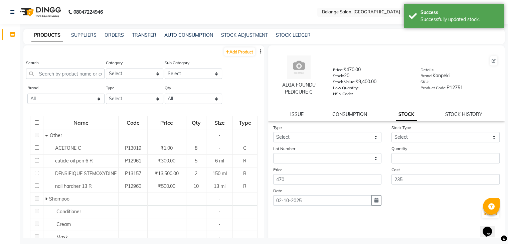
click at [21, 86] on main "PRODUCTS SUPPLIERS ORDERS TRANSFER AUTO CONSUMPTION STOCK ADJUSTMENT STOCK LEDG…" at bounding box center [264, 138] width 488 height 219
click at [40, 76] on input "text" at bounding box center [65, 74] width 79 height 10
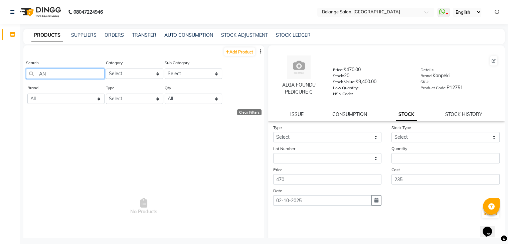
type input "A"
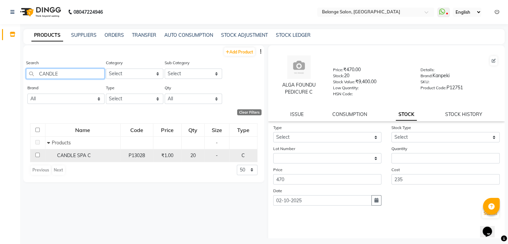
type input "CANDLE"
click at [68, 155] on span "CANDLE SPA C" at bounding box center [74, 155] width 34 height 6
select select
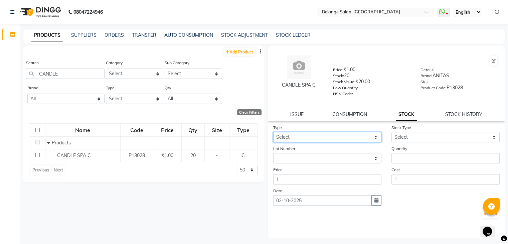
click at [338, 138] on select "Select In Out" at bounding box center [327, 137] width 108 height 10
select select "out"
click at [273, 134] on select "Select In Out" at bounding box center [327, 137] width 108 height 10
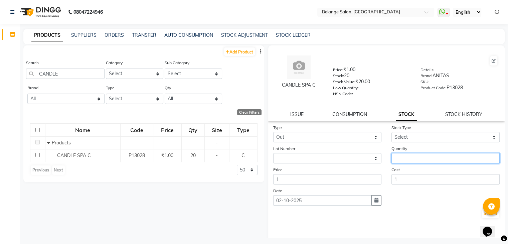
click at [409, 163] on input "number" at bounding box center [446, 158] width 108 height 10
type input "2"
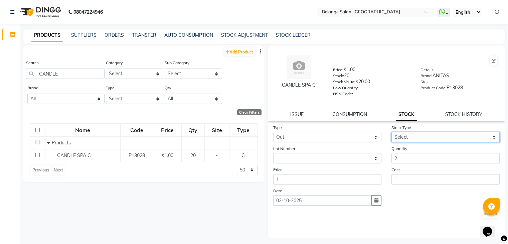
click at [423, 142] on select "Select Internal Use Damaged Expired Adjustment Return Other" at bounding box center [446, 137] width 108 height 10
select select "internal use"
click at [392, 134] on select "Select Internal Use Damaged Expired Adjustment Return Other" at bounding box center [446, 137] width 108 height 10
click at [482, 218] on button "Submit" at bounding box center [490, 213] width 17 height 9
select select
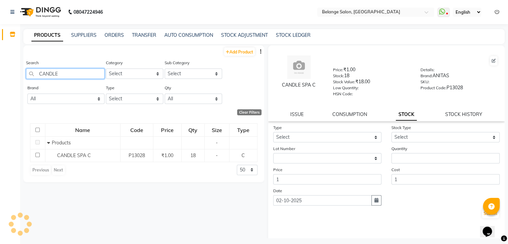
drag, startPoint x: 61, startPoint y: 75, endPoint x: 0, endPoint y: 109, distance: 69.9
click at [0, 109] on app-home "08047224946 Select Location × Belange Salon, Wadala East WhatsApp Status ✕ Stat…" at bounding box center [254, 124] width 508 height 248
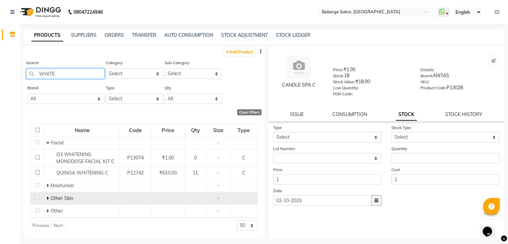
type input "WHITE"
click at [46, 198] on icon at bounding box center [47, 198] width 2 height 5
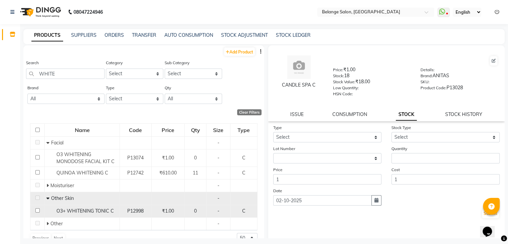
scroll to position [12, 0]
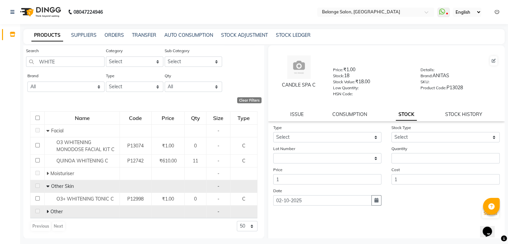
click at [47, 210] on icon at bounding box center [47, 211] width 2 height 5
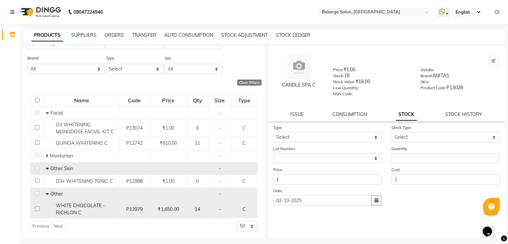
click at [84, 205] on span "WHITE CHOCOLATE - RICHLON C" at bounding box center [80, 209] width 49 height 13
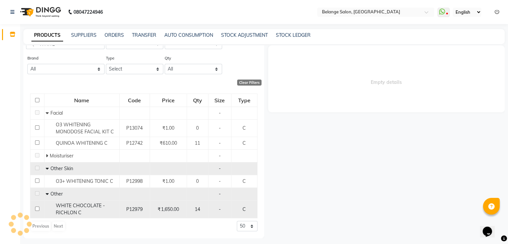
select select
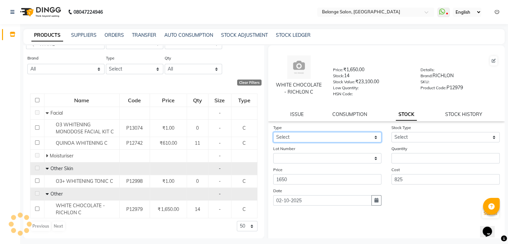
drag, startPoint x: 360, startPoint y: 140, endPoint x: 349, endPoint y: 158, distance: 21.0
click at [349, 158] on form "Type Select In Out Stock Type Select Internal Use Damaged Expired Adjustment Re…" at bounding box center [386, 171] width 227 height 95
click at [273, 134] on select "Select In Out" at bounding box center [327, 137] width 108 height 10
click at [362, 135] on select "Select In Out" at bounding box center [327, 137] width 108 height 10
select select "out"
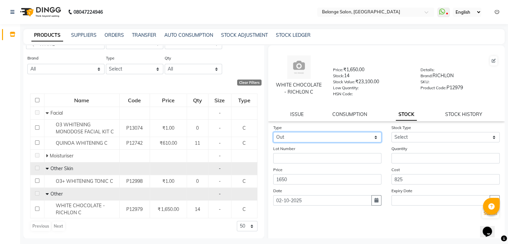
click at [273, 134] on select "Select In Out" at bounding box center [327, 137] width 108 height 10
select select
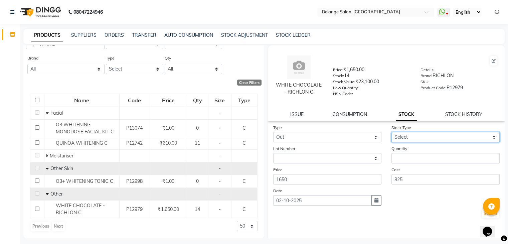
click at [409, 142] on select "Select Internal Use Damaged Expired Adjustment Return Other" at bounding box center [446, 137] width 108 height 10
select select "internal use"
click at [392, 134] on select "Select Internal Use Damaged Expired Adjustment Return Other" at bounding box center [446, 137] width 108 height 10
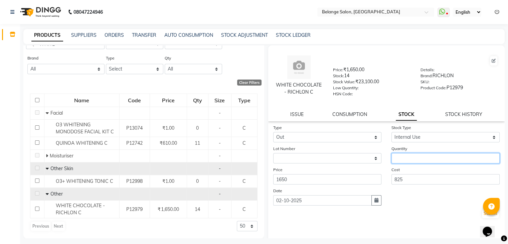
click at [406, 160] on input "number" at bounding box center [446, 158] width 108 height 10
type input "4"
click at [482, 214] on button "Submit" at bounding box center [490, 213] width 17 height 9
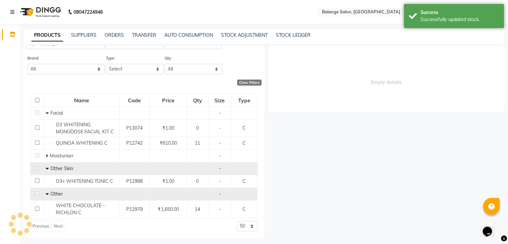
select select
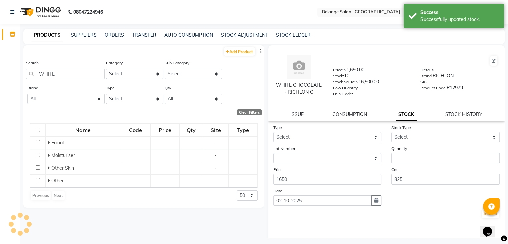
scroll to position [0, 0]
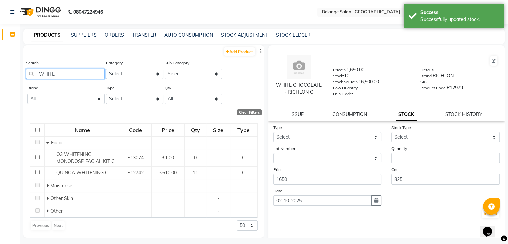
drag, startPoint x: 58, startPoint y: 77, endPoint x: 0, endPoint y: 126, distance: 76.1
click at [0, 126] on app-home "08047224946 Select Location × Belange Salon, Wadala East WhatsApp Status ✕ Stat…" at bounding box center [254, 124] width 508 height 248
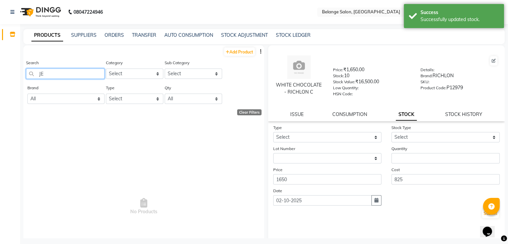
type input "J"
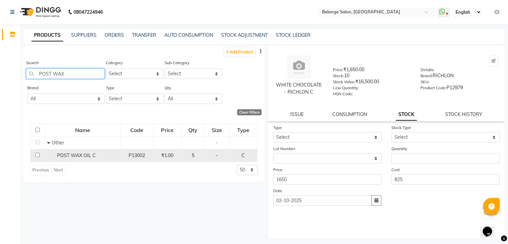
type input "POST WAX"
click at [68, 162] on td "POST WAX OIL C" at bounding box center [82, 155] width 75 height 13
click at [86, 156] on span "POST WAX OIL C" at bounding box center [76, 155] width 39 height 6
select select
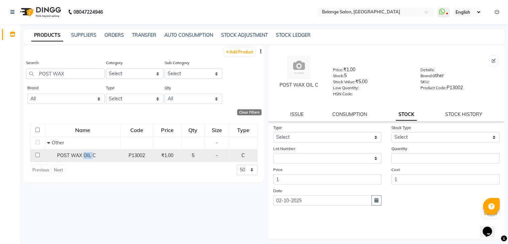
click at [86, 156] on span "POST WAX OIL C" at bounding box center [76, 155] width 39 height 6
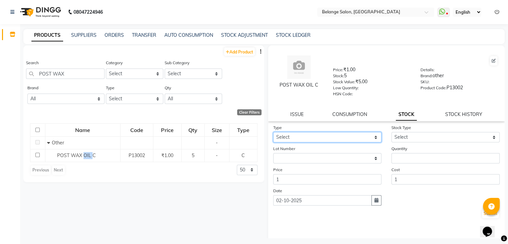
click at [357, 141] on select "Select In Out" at bounding box center [327, 137] width 108 height 10
select select "out"
click at [273, 134] on select "Select In Out" at bounding box center [327, 137] width 108 height 10
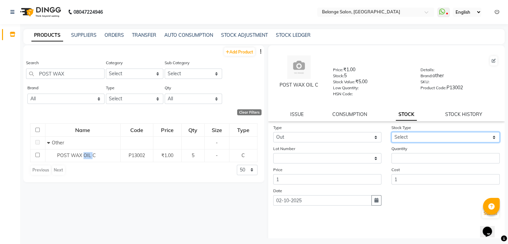
drag, startPoint x: 406, startPoint y: 137, endPoint x: 405, endPoint y: 157, distance: 20.4
click at [405, 157] on form "Type Select In Out Stock Type Select Internal Use Damaged Expired Adjustment Re…" at bounding box center [386, 171] width 227 height 95
select select "internal use"
click at [392, 134] on select "Select Internal Use Damaged Expired Adjustment Return Other" at bounding box center [446, 137] width 108 height 10
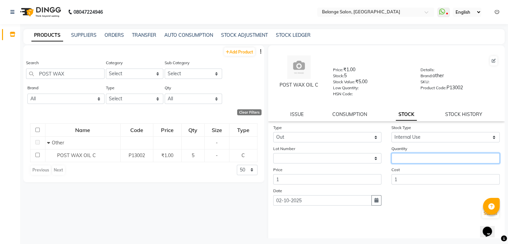
click at [406, 163] on input "number" at bounding box center [446, 158] width 108 height 10
type input "1"
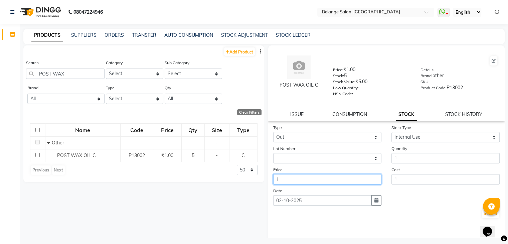
drag, startPoint x: 322, startPoint y: 182, endPoint x: 250, endPoint y: 220, distance: 81.0
click at [250, 220] on div "Add Product Search POST WAX Category Select Hair Skin Makeup Personal Care Appl…" at bounding box center [264, 141] width 482 height 193
type input "500"
drag, startPoint x: 434, startPoint y: 216, endPoint x: 479, endPoint y: 218, distance: 44.5
click at [479, 218] on div "Submit" at bounding box center [386, 213] width 227 height 11
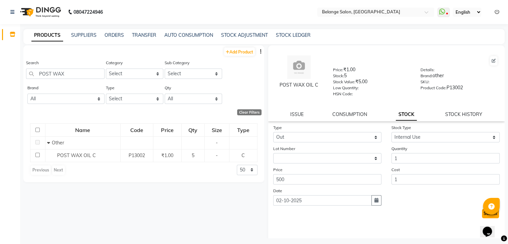
click at [482, 218] on button "Submit" at bounding box center [490, 213] width 17 height 9
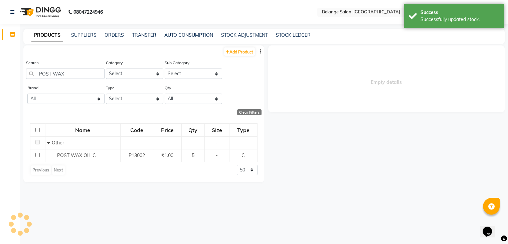
select select
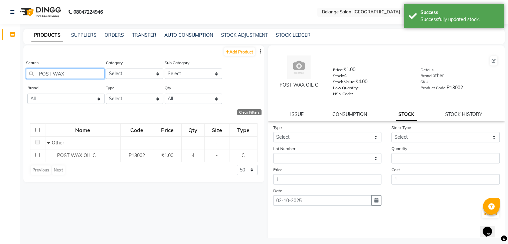
drag, startPoint x: 74, startPoint y: 78, endPoint x: 0, endPoint y: 151, distance: 103.7
click at [0, 151] on app-home "08047224946 Select Location × Belange Salon, Wadala East WhatsApp Status ✕ Stat…" at bounding box center [254, 124] width 508 height 248
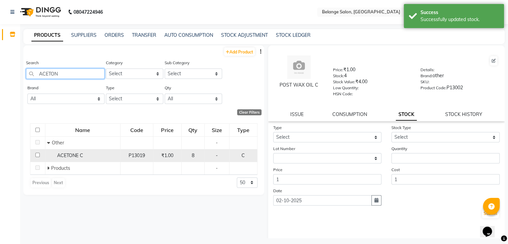
type input "ACETON"
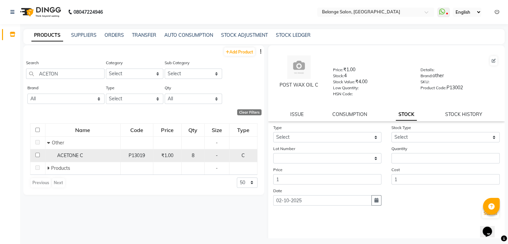
click at [74, 153] on span "ACETONE C" at bounding box center [70, 155] width 26 height 6
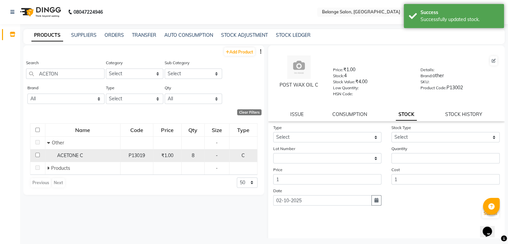
select select
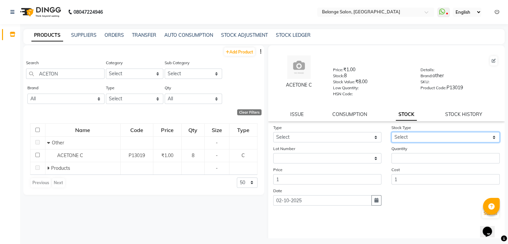
click at [432, 142] on select "Select Internal Use Damaged Expired Adjustment Return Other" at bounding box center [446, 137] width 108 height 10
select select "internal use"
click at [392, 134] on select "Select Internal Use Damaged Expired Adjustment Return Other" at bounding box center [446, 137] width 108 height 10
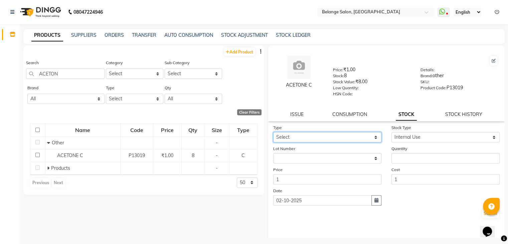
drag, startPoint x: 362, startPoint y: 142, endPoint x: 340, endPoint y: 167, distance: 32.9
click at [340, 167] on form "Type Select In Out Stock Type Select Internal Use Damaged Expired Adjustment Re…" at bounding box center [386, 171] width 227 height 95
select select "out"
click at [273, 134] on select "Select In Out" at bounding box center [327, 137] width 108 height 10
select select
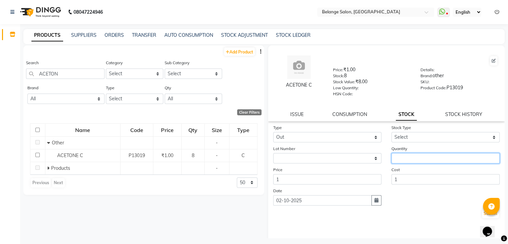
click at [413, 163] on input "number" at bounding box center [446, 158] width 108 height 10
type input "1"
click at [482, 216] on button "Submit" at bounding box center [490, 213] width 17 height 9
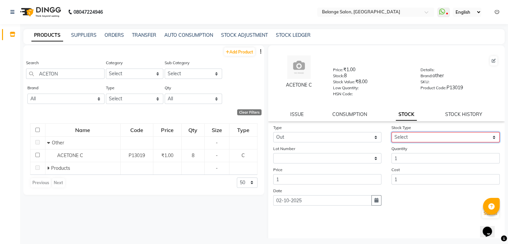
click at [435, 142] on select "Select Internal Use Damaged Expired Adjustment Return Other" at bounding box center [446, 137] width 108 height 10
select select "internal use"
click at [392, 134] on select "Select Internal Use Damaged Expired Adjustment Return Other" at bounding box center [446, 137] width 108 height 10
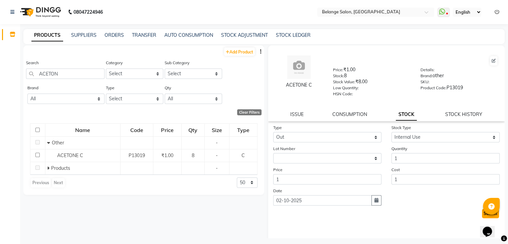
click at [482, 215] on button "Submit" at bounding box center [490, 213] width 17 height 9
select select
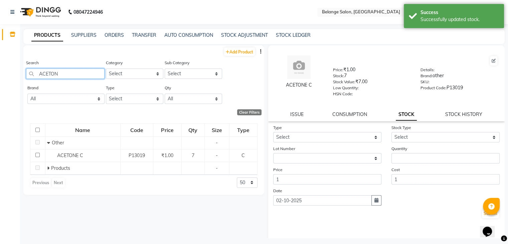
drag, startPoint x: 65, startPoint y: 76, endPoint x: 0, endPoint y: 119, distance: 78.2
click at [0, 119] on app-home "08047224946 Select Location × Belange Salon, Wadala East WhatsApp Status ✕ Stat…" at bounding box center [254, 124] width 508 height 248
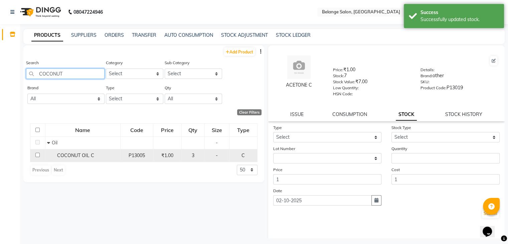
type input "COCONUT"
click at [197, 160] on td "3" at bounding box center [192, 155] width 23 height 13
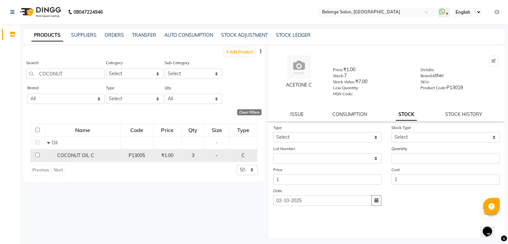
click at [97, 155] on div "COCONUT OIL C" at bounding box center [83, 155] width 72 height 7
select select
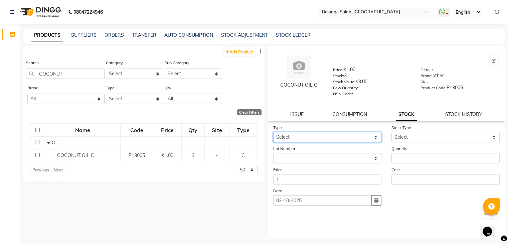
click at [309, 137] on select "Select In Out" at bounding box center [327, 137] width 108 height 10
select select "out"
click at [273, 134] on select "Select In Out" at bounding box center [327, 137] width 108 height 10
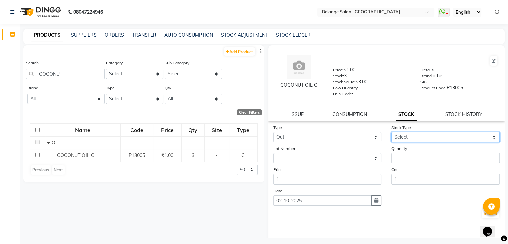
drag, startPoint x: 400, startPoint y: 141, endPoint x: 400, endPoint y: 161, distance: 19.7
click at [400, 161] on form "Type Select In Out Stock Type Select Internal Use Damaged Expired Adjustment Re…" at bounding box center [386, 171] width 227 height 95
select select "internal use"
click at [392, 134] on select "Select Internal Use Damaged Expired Adjustment Return Other" at bounding box center [446, 137] width 108 height 10
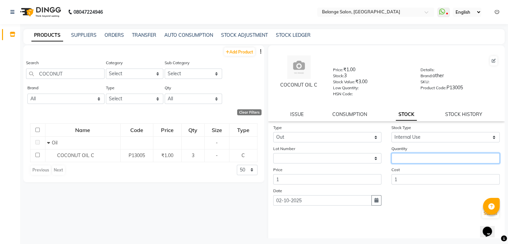
click at [393, 159] on input "number" at bounding box center [446, 158] width 108 height 10
type input "1"
click at [483, 220] on div "Opens Chat This icon Opens the chat window." at bounding box center [491, 220] width 16 height 0
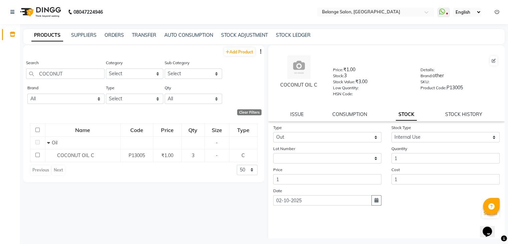
click at [483, 220] on div "Opens Chat This icon Opens the chat window." at bounding box center [491, 220] width 16 height 0
click at [482, 217] on button "Submit" at bounding box center [490, 213] width 17 height 9
select select
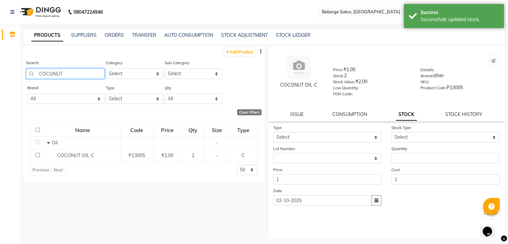
drag, startPoint x: 66, startPoint y: 76, endPoint x: 1, endPoint y: 83, distance: 65.2
click at [1, 83] on app-home "08047224946 Select Location × Belange Salon, Wadala East WhatsApp Status ✕ Stat…" at bounding box center [254, 124] width 508 height 248
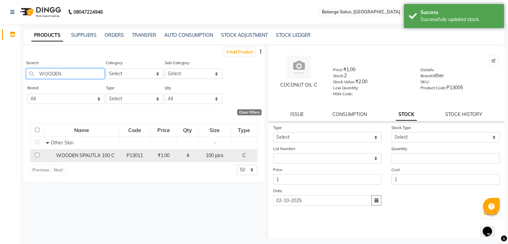
type input "WOODEN"
click at [88, 158] on span "WOODEN SPAUTLA 100 C" at bounding box center [85, 155] width 58 height 6
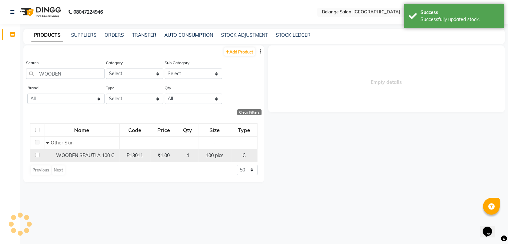
select select
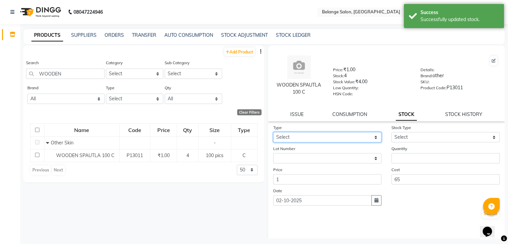
click at [304, 138] on select "Select In Out" at bounding box center [327, 137] width 108 height 10
select select "out"
click at [273, 134] on select "Select In Out" at bounding box center [327, 137] width 108 height 10
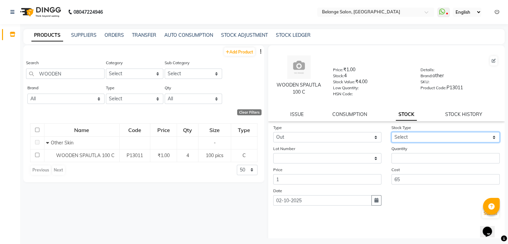
click at [400, 140] on select "Select Internal Use Damaged Expired Adjustment Return Other" at bounding box center [446, 137] width 108 height 10
select select "internal use"
click at [392, 134] on select "Select Internal Use Damaged Expired Adjustment Return Other" at bounding box center [446, 137] width 108 height 10
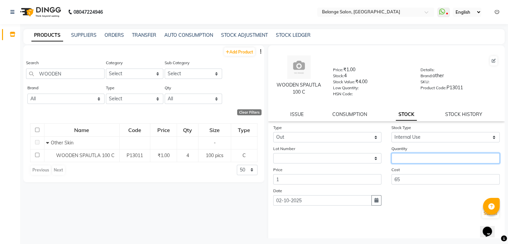
click at [406, 159] on input "number" at bounding box center [446, 158] width 108 height 10
type input "1"
click at [483, 220] on div "Opens Chat This icon Opens the chat window." at bounding box center [491, 220] width 16 height 0
click at [481, 217] on iframe at bounding box center [490, 227] width 21 height 20
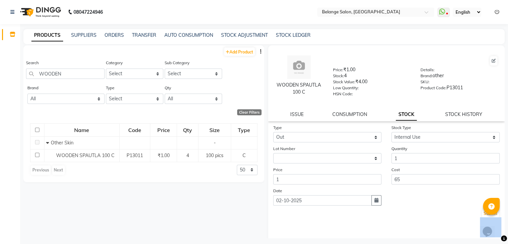
click at [481, 217] on iframe at bounding box center [490, 227] width 21 height 20
click at [482, 215] on button "Submit" at bounding box center [490, 213] width 17 height 9
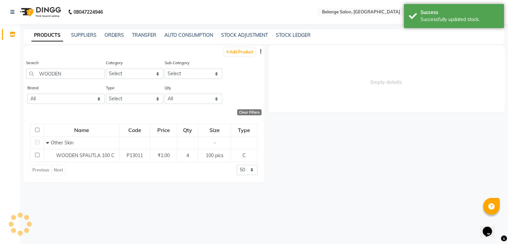
select select
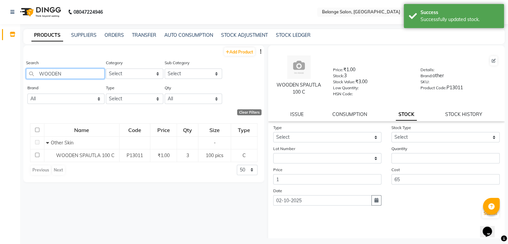
drag, startPoint x: 80, startPoint y: 73, endPoint x: 0, endPoint y: 95, distance: 82.8
click at [0, 95] on app-home "08047224946 Select Location × Belange Salon, Wadala East WhatsApp Status ✕ Stat…" at bounding box center [254, 124] width 508 height 248
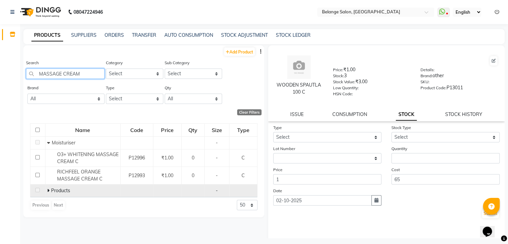
type input "MASSAGE CREAM"
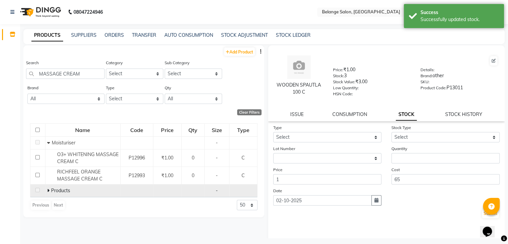
click at [49, 190] on icon at bounding box center [48, 190] width 2 height 5
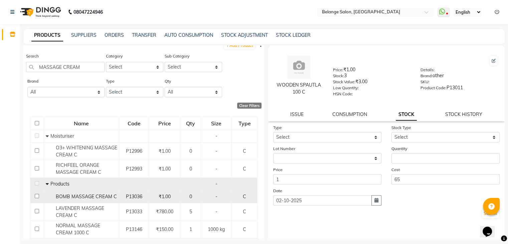
scroll to position [7, 0]
click at [67, 207] on span "LAVENDER MASSAGE CREAM C" at bounding box center [79, 211] width 48 height 13
select select
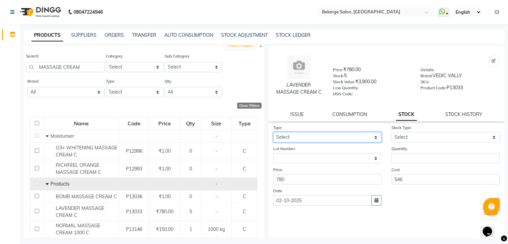
drag, startPoint x: 336, startPoint y: 141, endPoint x: 318, endPoint y: 169, distance: 32.8
click at [318, 169] on form "Type Select In Out Stock Type Select Internal Use Damaged Expired Adjustment Re…" at bounding box center [386, 171] width 227 height 95
select select "out"
click at [273, 134] on select "Select In Out" at bounding box center [327, 137] width 108 height 10
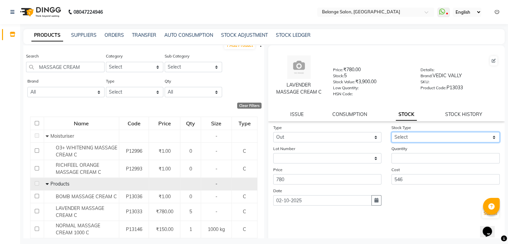
drag, startPoint x: 404, startPoint y: 141, endPoint x: 401, endPoint y: 159, distance: 18.0
click at [401, 159] on form "Type Select In Out Stock Type Select Internal Use Damaged Expired Adjustment Re…" at bounding box center [386, 171] width 227 height 95
select select "internal use"
click at [392, 134] on select "Select Internal Use Damaged Expired Adjustment Return Other" at bounding box center [446, 137] width 108 height 10
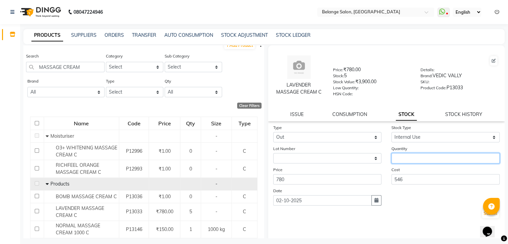
click at [412, 160] on input "number" at bounding box center [446, 158] width 108 height 10
type input "1"
click at [482, 214] on button "Submit" at bounding box center [490, 213] width 17 height 9
select select
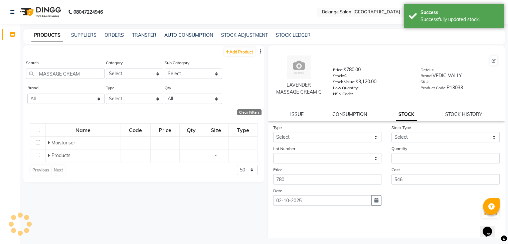
scroll to position [0, 0]
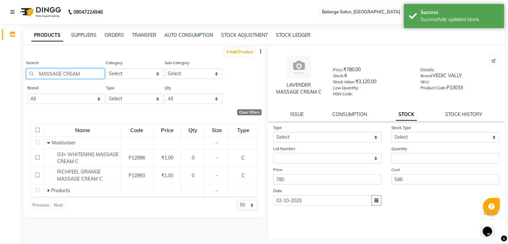
drag, startPoint x: 81, startPoint y: 75, endPoint x: 0, endPoint y: 102, distance: 85.1
click at [0, 102] on app-home "08047224946 Select Location × Belange Salon, Wadala East WhatsApp Status ✕ Stat…" at bounding box center [254, 124] width 508 height 248
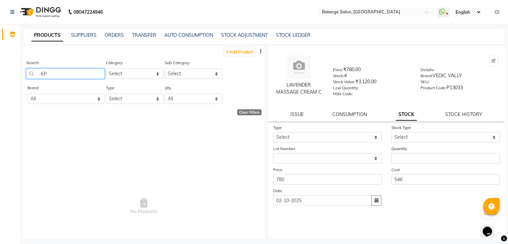
drag, startPoint x: 48, startPoint y: 74, endPoint x: 13, endPoint y: 78, distance: 35.4
click at [13, 78] on app-home "08047224946 Select Location × Belange Salon, Wadala East WhatsApp Status ✕ Stat…" at bounding box center [254, 124] width 508 height 248
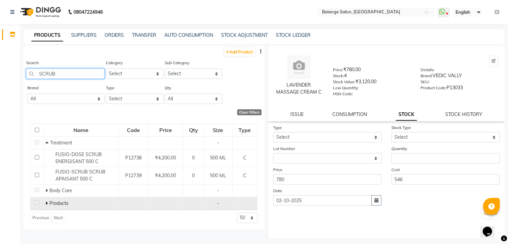
type input "SCRUB"
click at [47, 205] on icon at bounding box center [46, 203] width 2 height 5
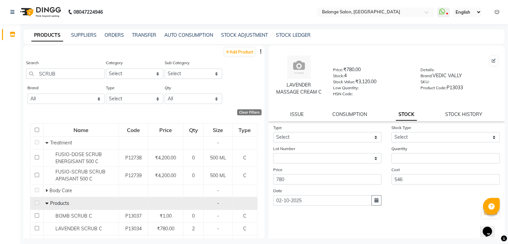
scroll to position [30, 0]
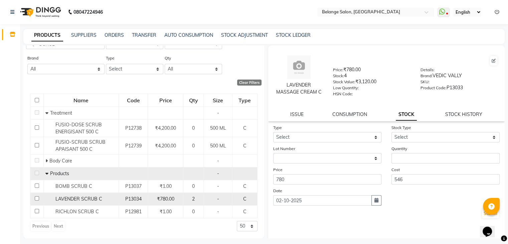
click at [73, 203] on td "LAVENDER SCRUB C" at bounding box center [80, 199] width 75 height 13
click at [178, 199] on div "₹780.00" at bounding box center [166, 198] width 30 height 7
select select
click at [178, 199] on div "₹780.00" at bounding box center [166, 198] width 30 height 7
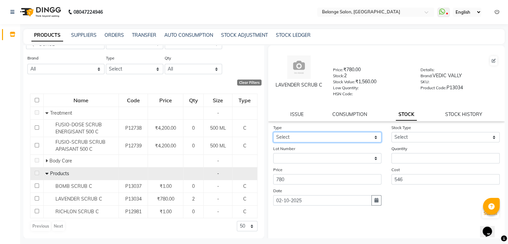
drag, startPoint x: 325, startPoint y: 141, endPoint x: 319, endPoint y: 168, distance: 27.3
click at [319, 168] on form "Type Select In Out Stock Type Select Internal Use Damaged Expired Adjustment Re…" at bounding box center [386, 171] width 227 height 95
select select "out"
click at [273, 134] on select "Select In Out" at bounding box center [327, 137] width 108 height 10
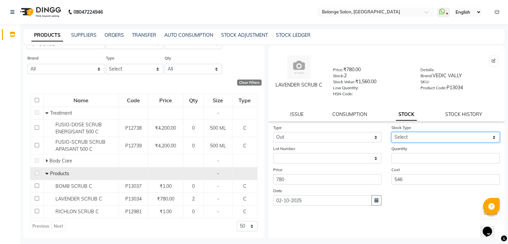
click at [402, 142] on select "Select Internal Use Damaged Expired Adjustment Return Other" at bounding box center [446, 137] width 108 height 10
select select "internal use"
click at [392, 134] on select "Select Internal Use Damaged Expired Adjustment Return Other" at bounding box center [446, 137] width 108 height 10
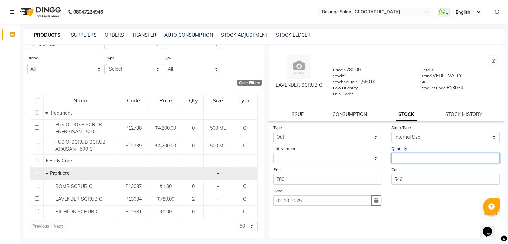
click at [396, 161] on input "number" at bounding box center [446, 158] width 108 height 10
type input "1"
click at [482, 214] on button "Submit" at bounding box center [490, 213] width 17 height 9
select select
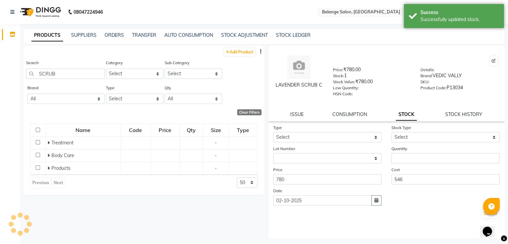
scroll to position [0, 0]
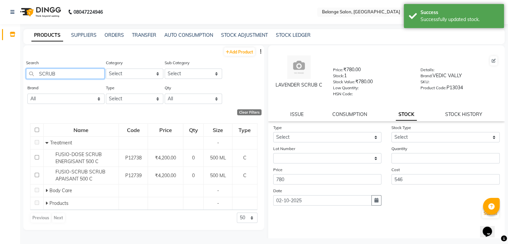
drag, startPoint x: 67, startPoint y: 72, endPoint x: 0, endPoint y: 117, distance: 80.2
click at [0, 117] on app-home "08047224946 Select Location × Belange Salon, Wadala East WhatsApp Status ✕ Stat…" at bounding box center [254, 124] width 508 height 248
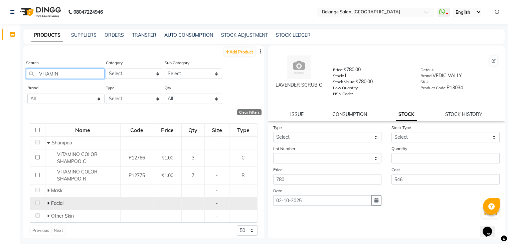
type input "VITAMIN"
click at [51, 204] on span "Facial" at bounding box center [57, 203] width 12 height 6
click at [47, 203] on icon at bounding box center [48, 203] width 2 height 5
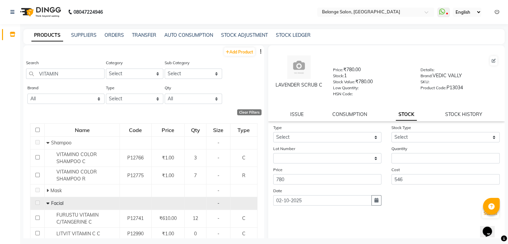
scroll to position [38, 0]
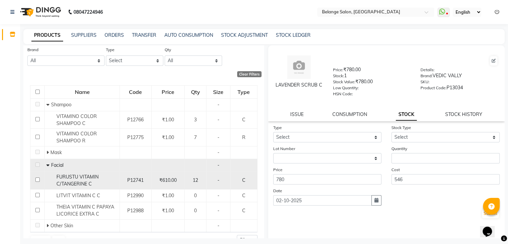
click at [72, 184] on span "FURUSTU VITAMIN C/TANGERINE C" at bounding box center [77, 180] width 42 height 13
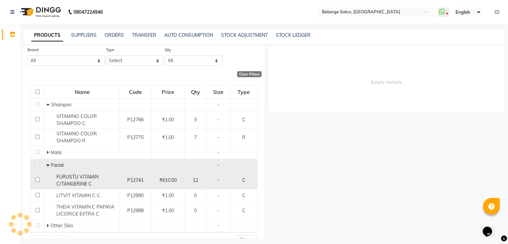
select select
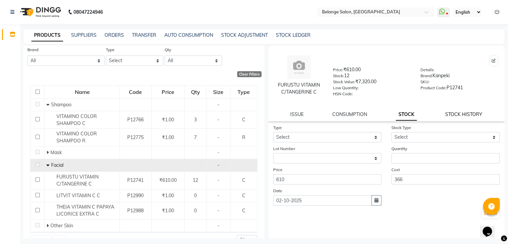
click at [449, 117] on link "STOCK HISTORY" at bounding box center [463, 114] width 37 height 6
select select "all"
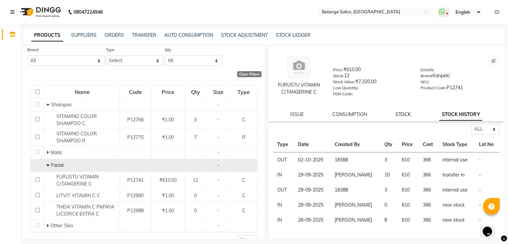
click at [406, 117] on link "STOCK" at bounding box center [403, 114] width 15 height 6
select select
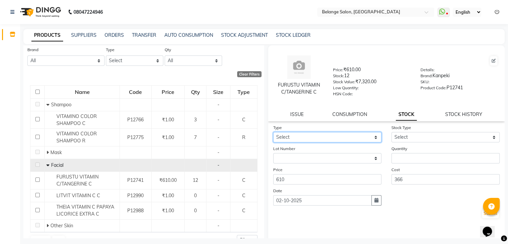
drag, startPoint x: 307, startPoint y: 137, endPoint x: 291, endPoint y: 168, distance: 35.4
click at [291, 168] on form "Type Select In Out Stock Type Select Internal Use Damaged Expired Adjustment Re…" at bounding box center [386, 171] width 227 height 95
select select "out"
click at [273, 134] on select "Select In Out" at bounding box center [327, 137] width 108 height 10
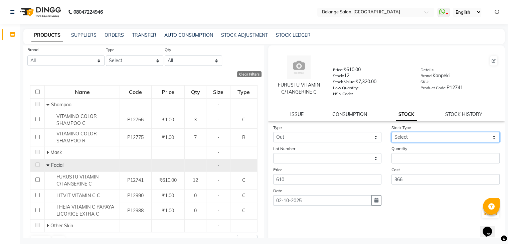
click at [406, 138] on select "Select Internal Use Damaged Expired Adjustment Return Other" at bounding box center [446, 137] width 108 height 10
select select "internal use"
click at [392, 134] on select "Select Internal Use Damaged Expired Adjustment Return Other" at bounding box center [446, 137] width 108 height 10
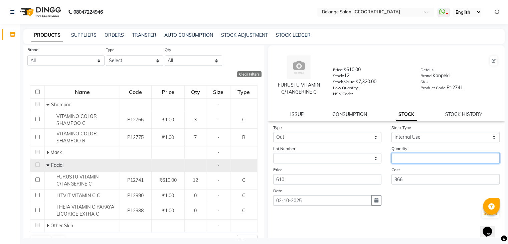
click at [405, 161] on input "number" at bounding box center [446, 158] width 108 height 10
type input "1"
click at [482, 215] on button "Submit" at bounding box center [490, 213] width 17 height 9
select select
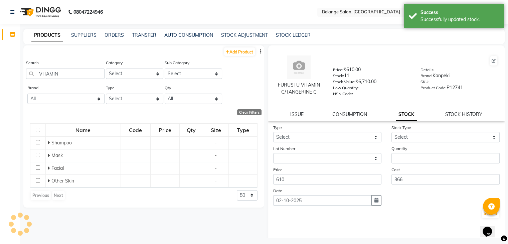
scroll to position [0, 0]
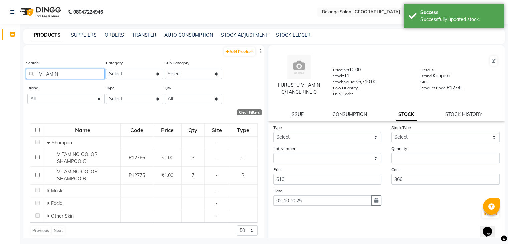
drag, startPoint x: 92, startPoint y: 69, endPoint x: 0, endPoint y: 68, distance: 92.2
click at [0, 68] on app-home "08047224946 Select Location × Belange Salon, Wadala East WhatsApp Status ✕ Stat…" at bounding box center [254, 124] width 508 height 248
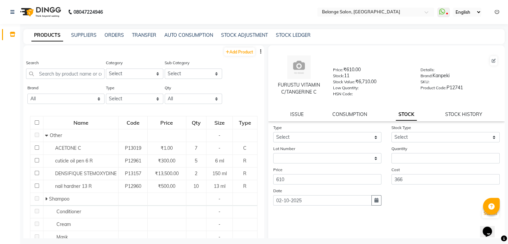
click at [8, 73] on div "Inventory Segments Page Builder" at bounding box center [45, 128] width 90 height 219
click at [87, 76] on input "text" at bounding box center [65, 74] width 79 height 10
click at [229, 73] on div "Search Category Select Hair Skin Makeup Personal Care Appliances Beard Waxing D…" at bounding box center [143, 71] width 241 height 25
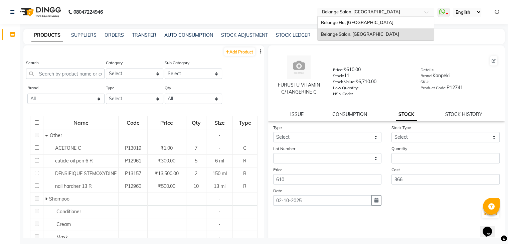
click at [402, 11] on input "text" at bounding box center [369, 12] width 97 height 7
click at [376, 22] on div "Belange Ho, [GEOGRAPHIC_DATA]" at bounding box center [376, 23] width 116 height 12
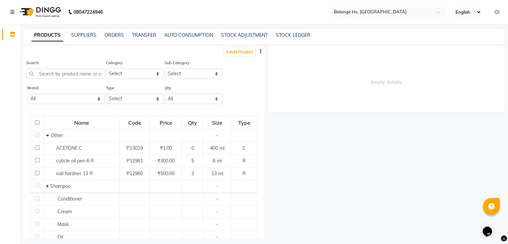
click at [12, 38] on link "Inventory" at bounding box center [10, 34] width 16 height 11
click at [258, 50] on button "button" at bounding box center [261, 51] width 7 height 7
click at [241, 53] on div "EXPORT" at bounding box center [235, 56] width 22 height 8
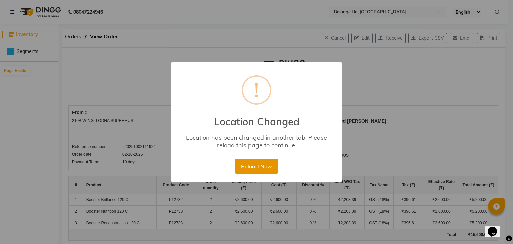
click at [262, 167] on button "Reload Now" at bounding box center [256, 166] width 42 height 15
